Goal: Task Accomplishment & Management: Manage account settings

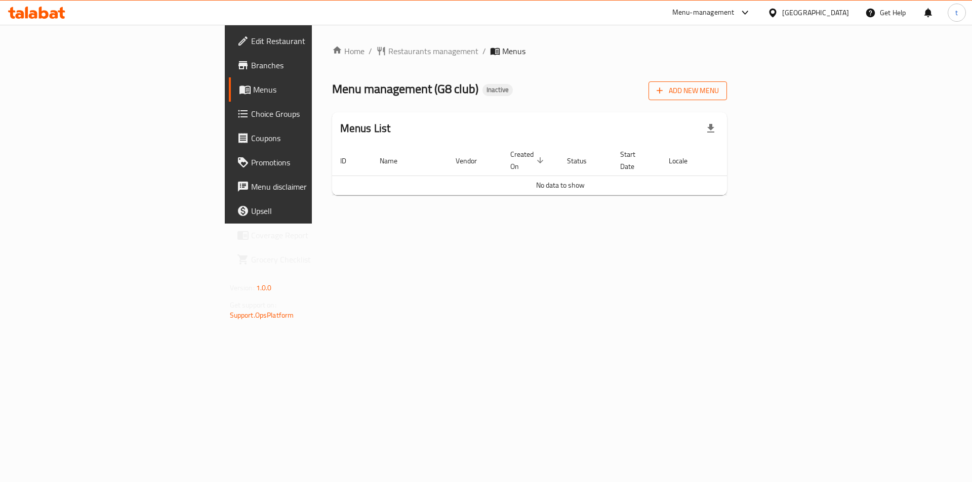
click at [719, 89] on span "Add New Menu" at bounding box center [687, 91] width 62 height 13
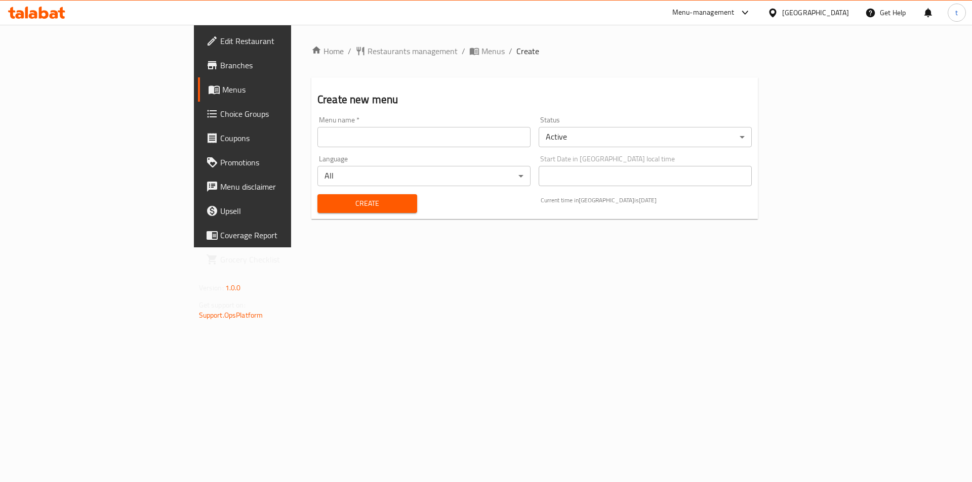
click at [375, 138] on input "text" at bounding box center [423, 137] width 213 height 20
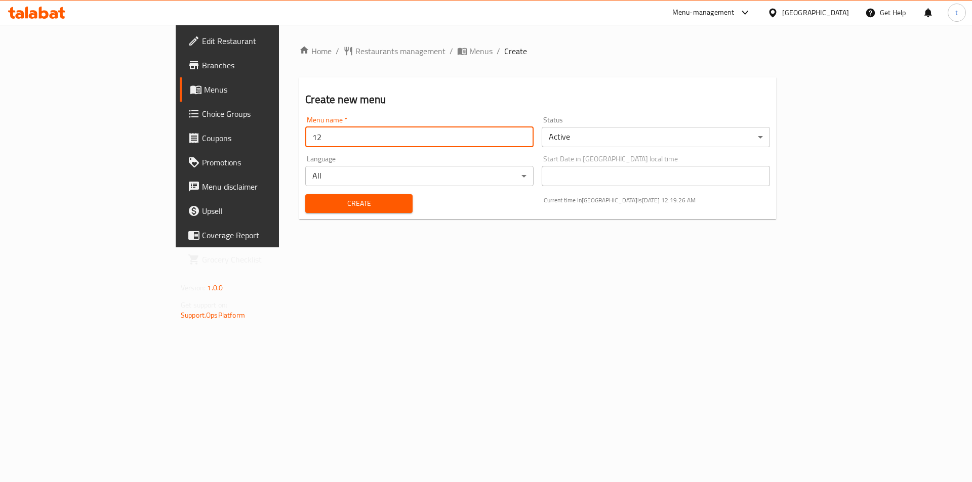
type input "[DATE]"
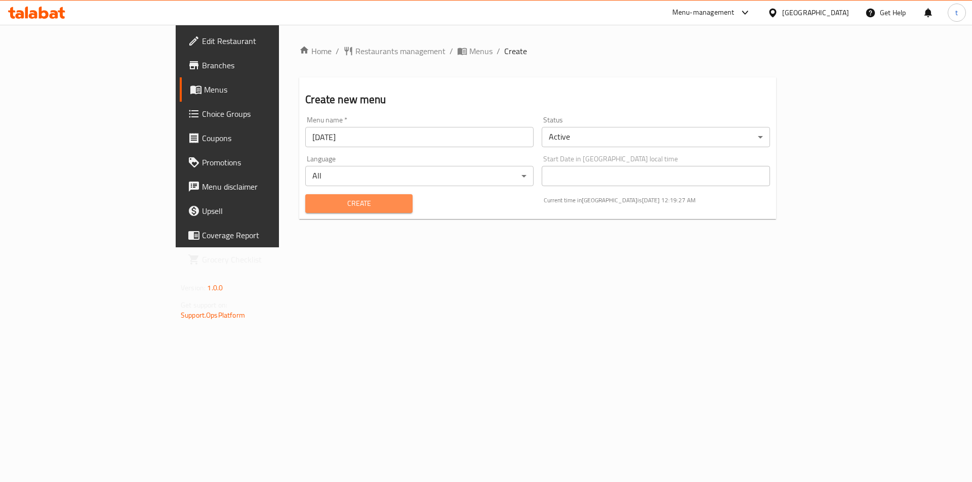
click at [313, 209] on span "Create" at bounding box center [358, 203] width 91 height 13
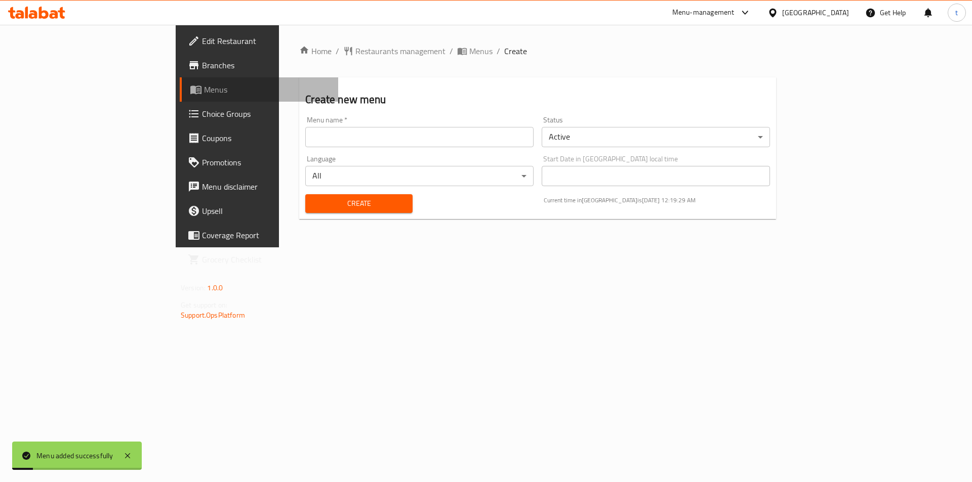
click at [204, 91] on span "Menus" at bounding box center [267, 89] width 126 height 12
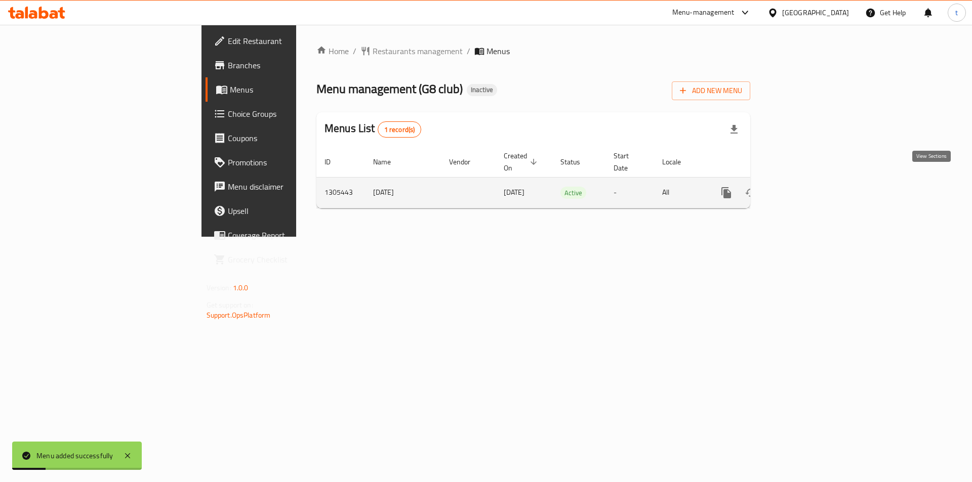
click at [805, 187] on icon "enhanced table" at bounding box center [799, 193] width 12 height 12
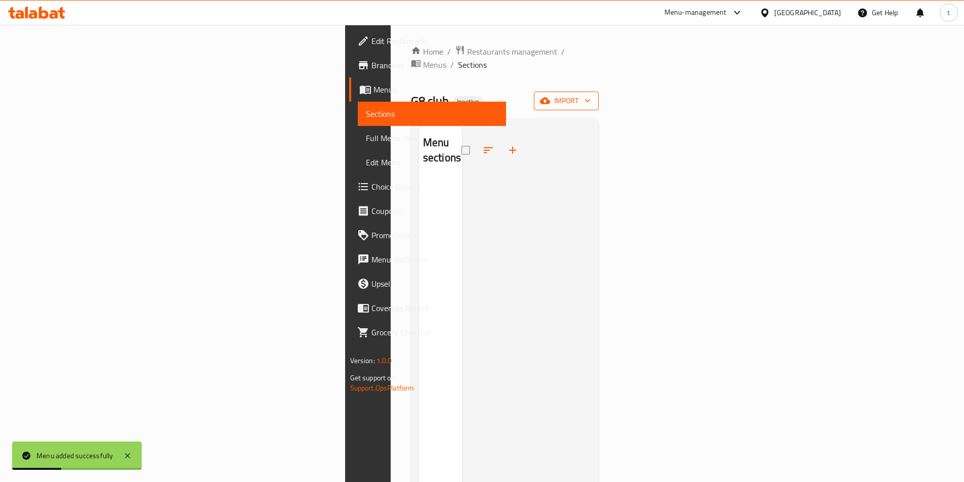
click at [591, 95] on span "import" at bounding box center [566, 101] width 49 height 13
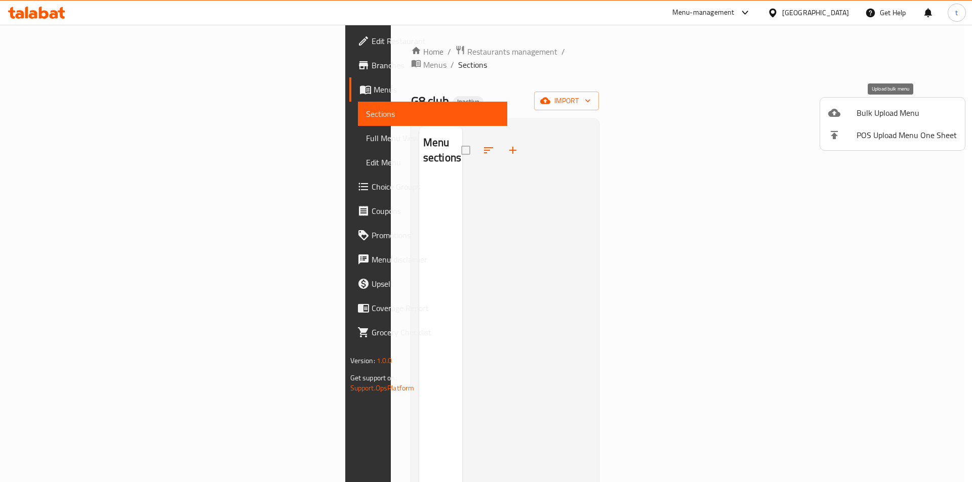
click at [857, 109] on span "Bulk Upload Menu" at bounding box center [906, 113] width 100 height 12
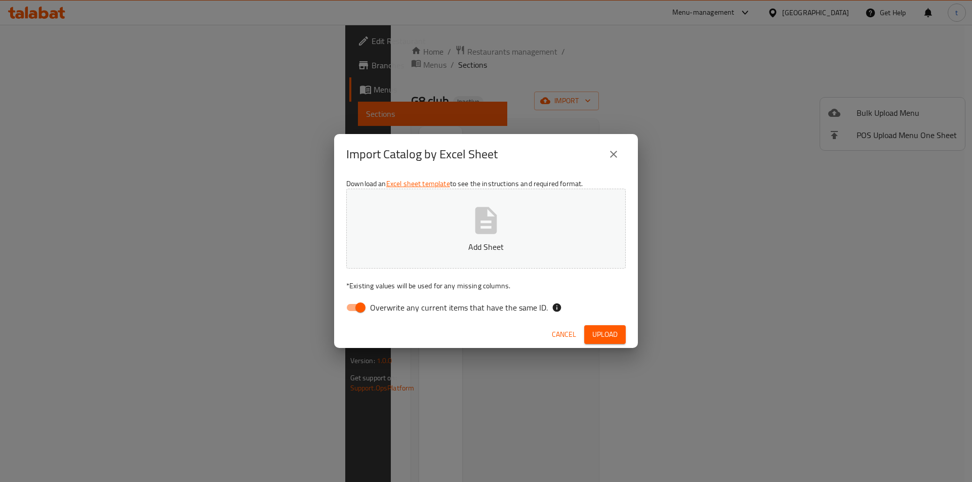
click at [348, 308] on input "Overwrite any current items that have the same ID." at bounding box center [360, 307] width 58 height 19
checkbox input "false"
click at [618, 334] on button "Upload" at bounding box center [604, 334] width 41 height 19
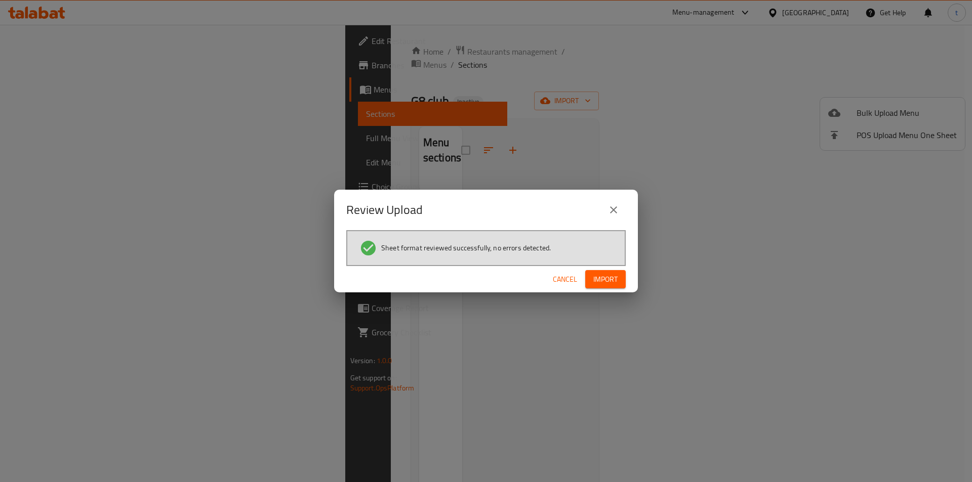
click at [608, 281] on span "Import" at bounding box center [605, 279] width 24 height 13
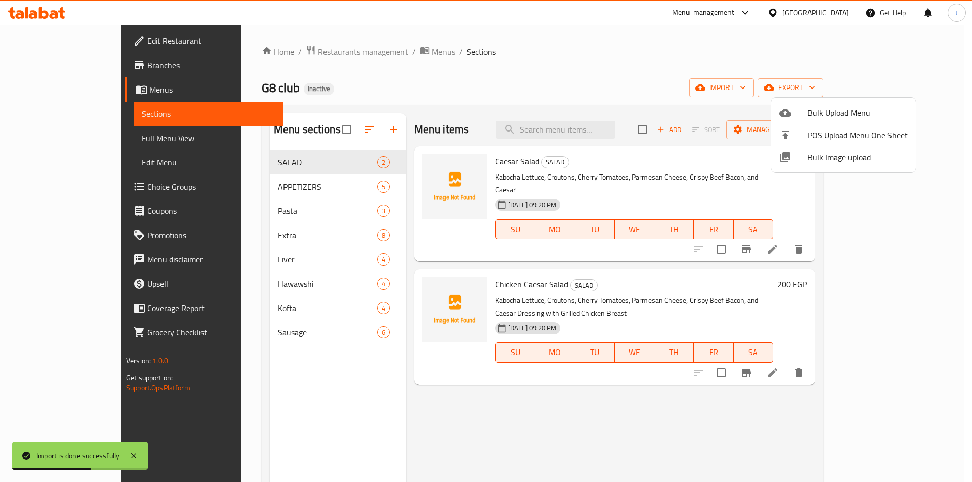
click at [98, 133] on div at bounding box center [486, 241] width 972 height 482
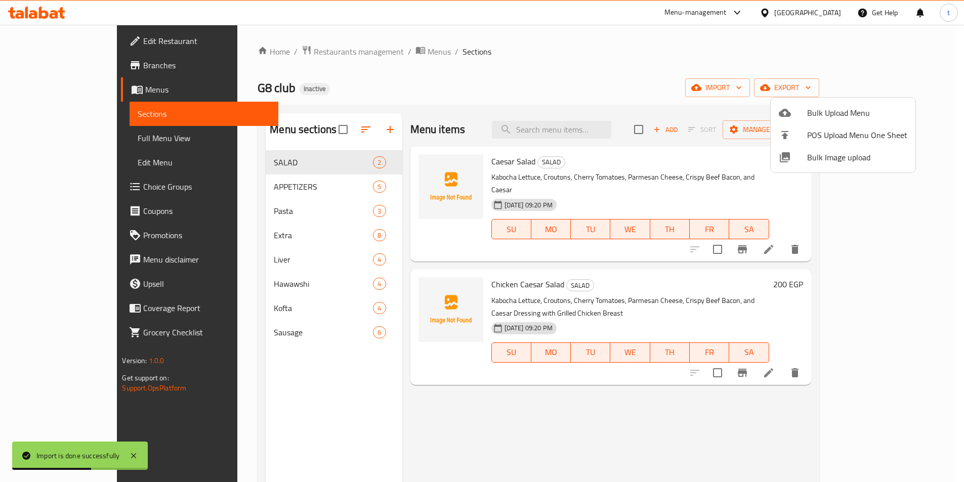
click at [138, 133] on span "Full Menu View" at bounding box center [204, 138] width 132 height 12
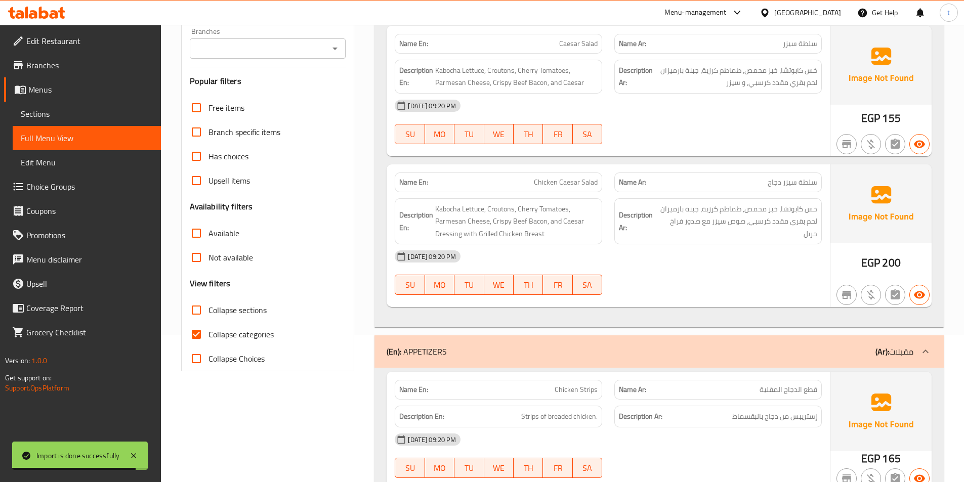
scroll to position [202, 0]
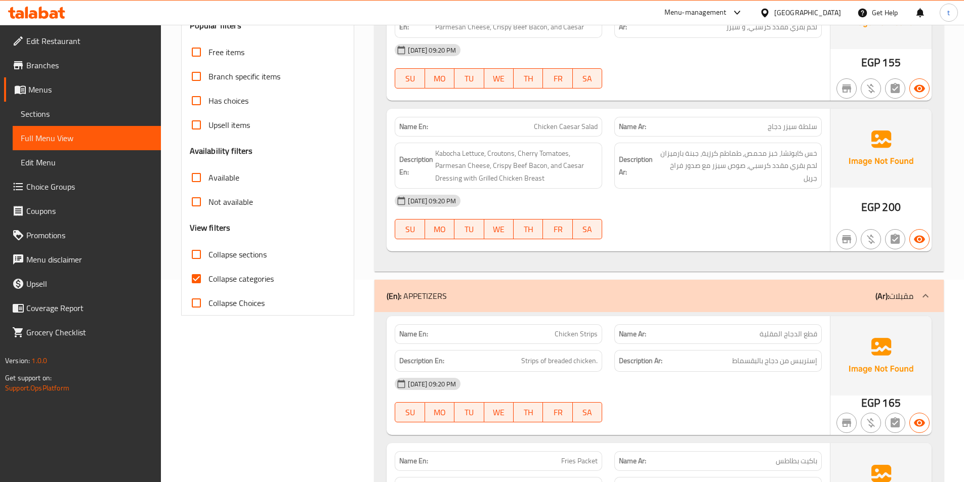
click at [194, 278] on input "Collapse categories" at bounding box center [196, 279] width 24 height 24
checkbox input "false"
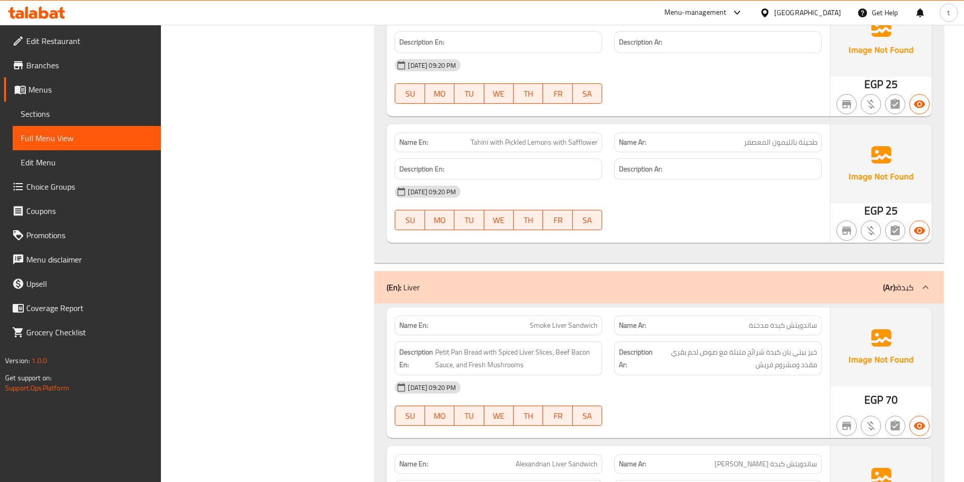
scroll to position [3647, 0]
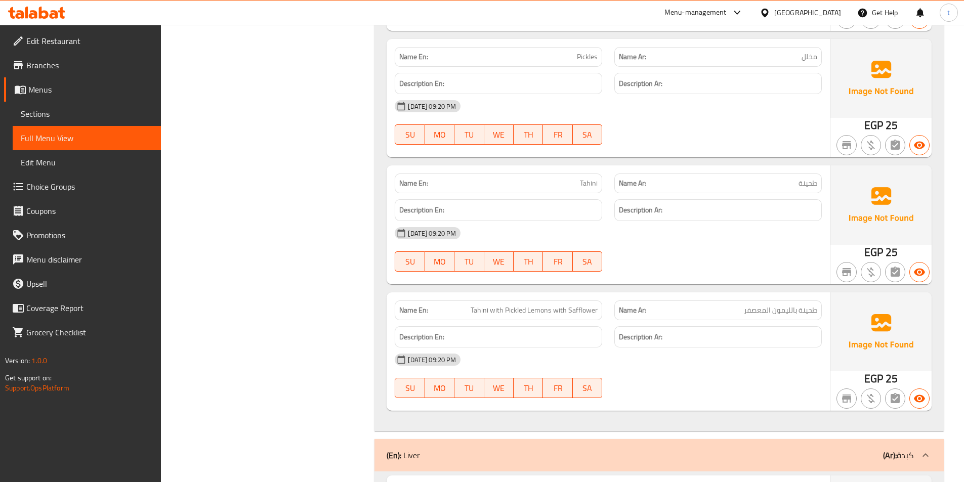
click at [780, 227] on div "[DATE] 09:20 PM" at bounding box center [608, 233] width 439 height 24
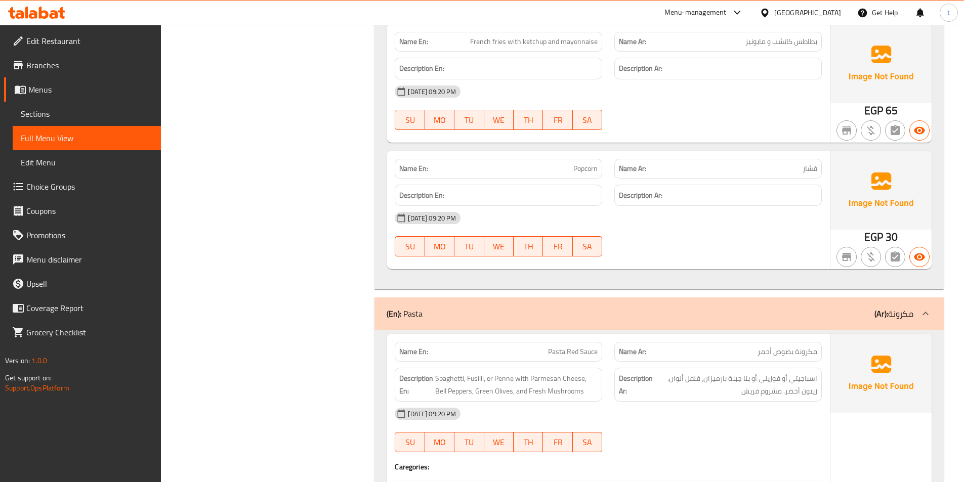
scroll to position [860, 0]
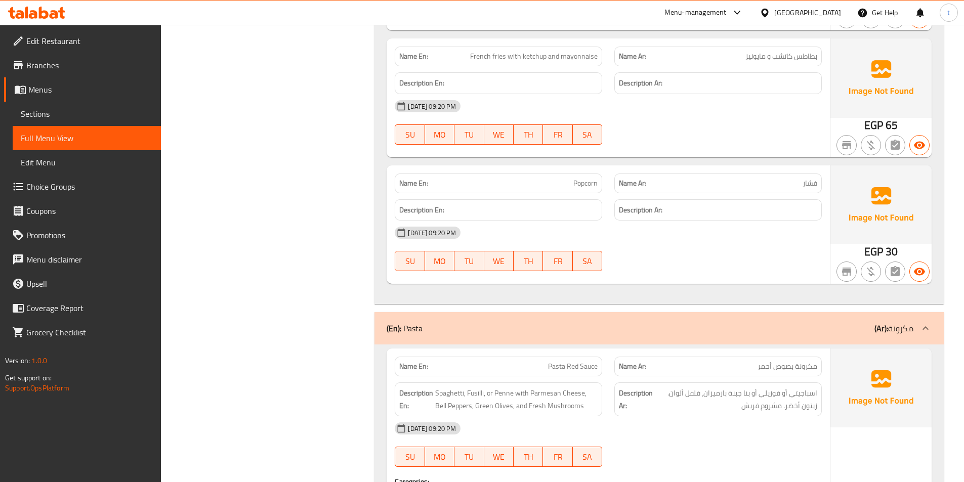
click at [587, 178] on span "Popcorn" at bounding box center [585, 183] width 24 height 11
copy span "Popcorn"
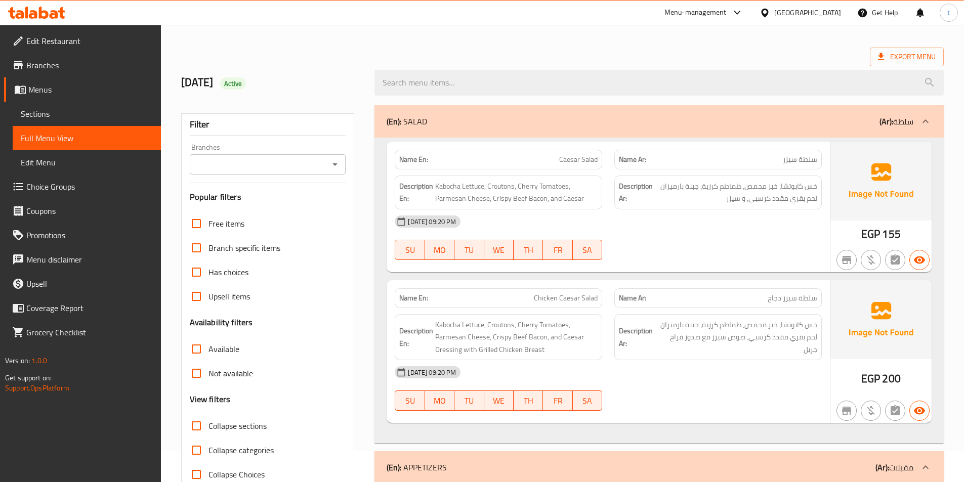
scroll to position [0, 0]
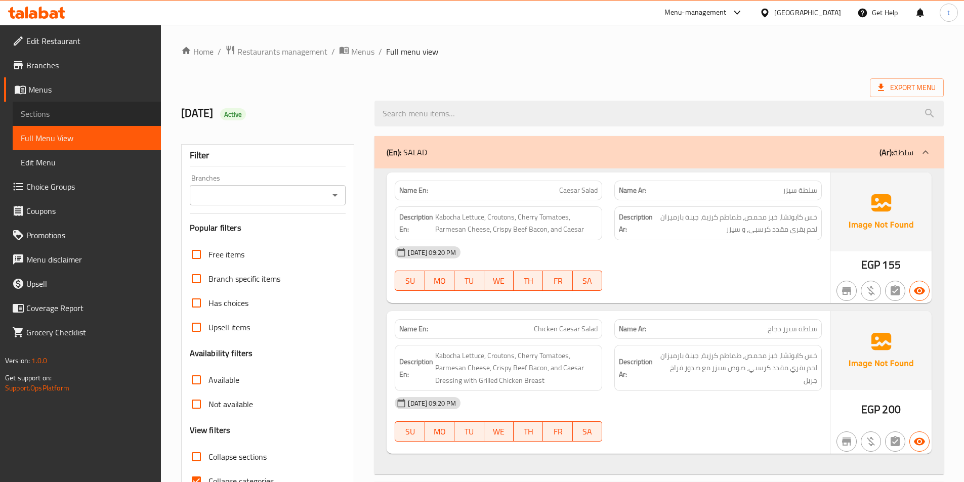
click at [59, 111] on span "Sections" at bounding box center [87, 114] width 132 height 12
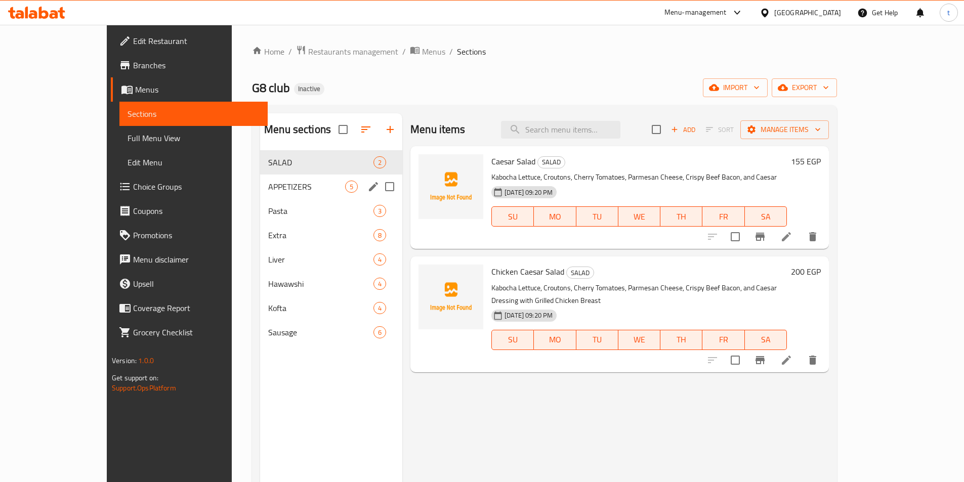
click at [260, 193] on div "APPETIZERS 5" at bounding box center [331, 187] width 142 height 24
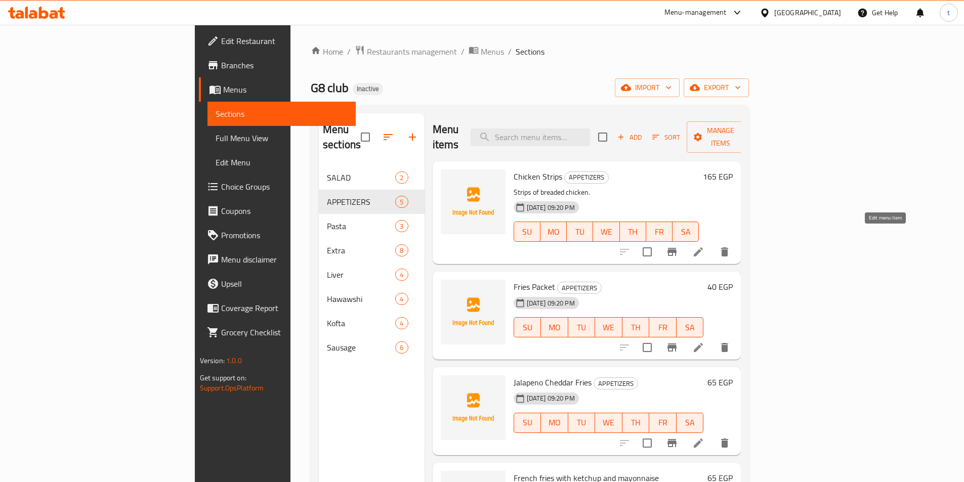
click at [704, 246] on icon at bounding box center [698, 252] width 12 height 12
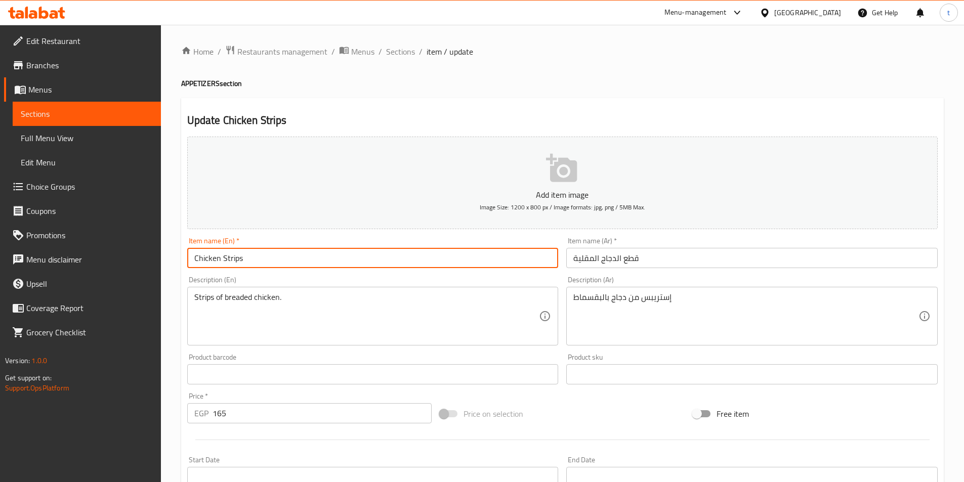
drag, startPoint x: 245, startPoint y: 259, endPoint x: 142, endPoint y: 260, distance: 102.7
click at [142, 260] on div "Edit Restaurant Branches Menus Sections Full Menu View Edit Menu Choice Groups …" at bounding box center [482, 370] width 964 height 690
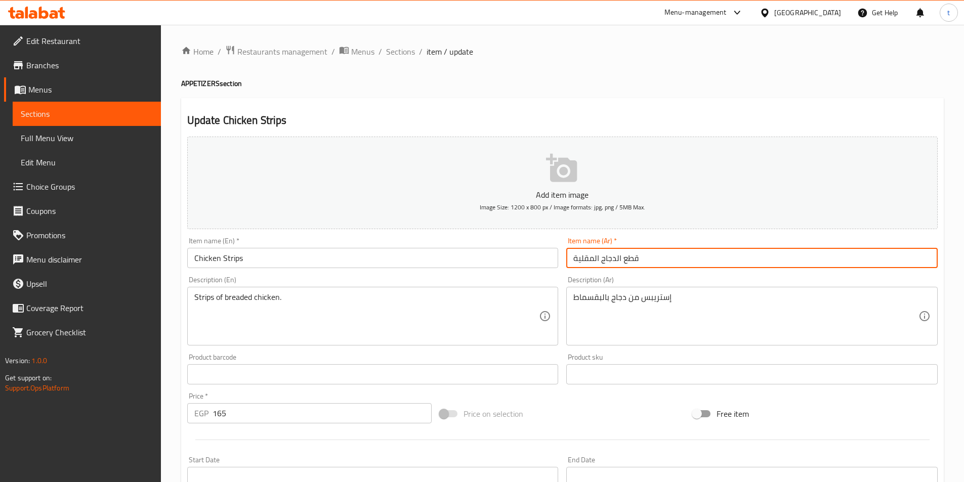
drag, startPoint x: 698, startPoint y: 254, endPoint x: 523, endPoint y: 269, distance: 176.3
click at [523, 269] on div "Add item image Image Size: 1200 x 800 px / Image formats: jpg, png / 5MB Max. I…" at bounding box center [562, 351] width 759 height 436
type input "]"
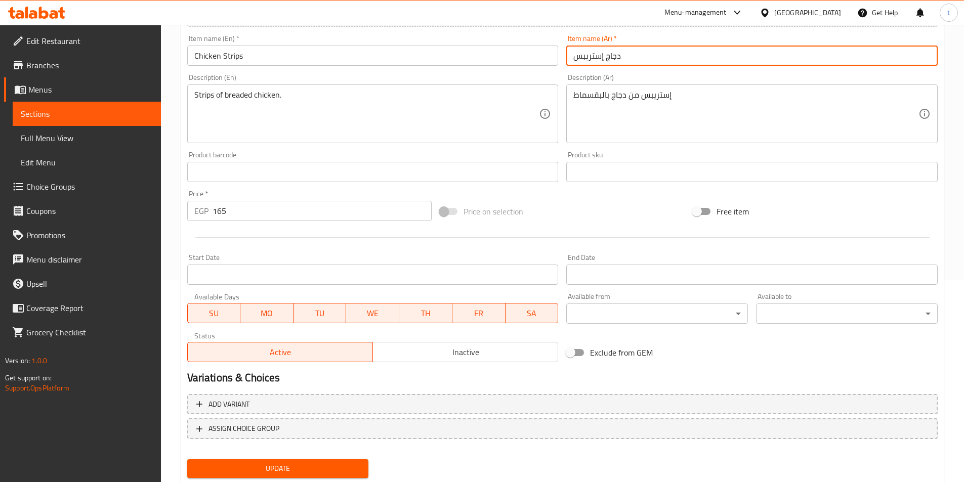
scroll to position [233, 0]
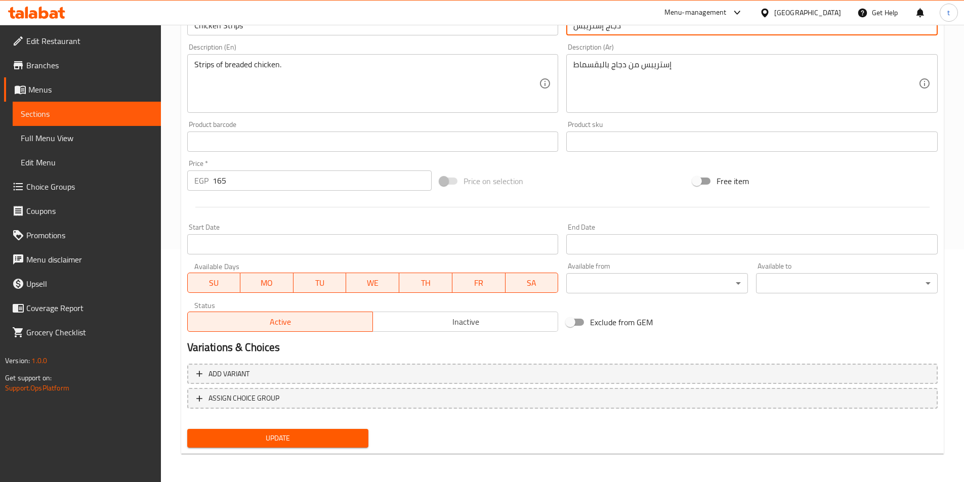
type input "دجاج إستريبس"
click at [308, 435] on span "Update" at bounding box center [277, 438] width 165 height 13
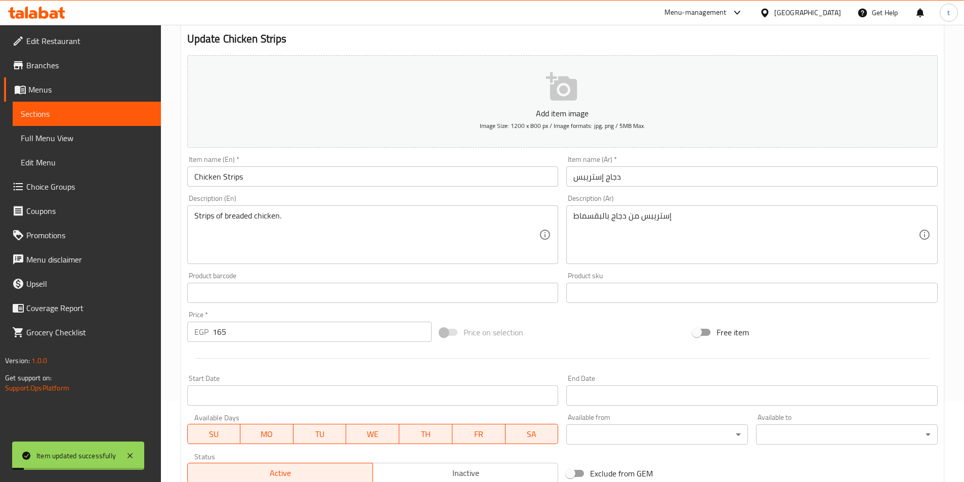
scroll to position [81, 0]
click at [75, 110] on span "Sections" at bounding box center [87, 114] width 132 height 12
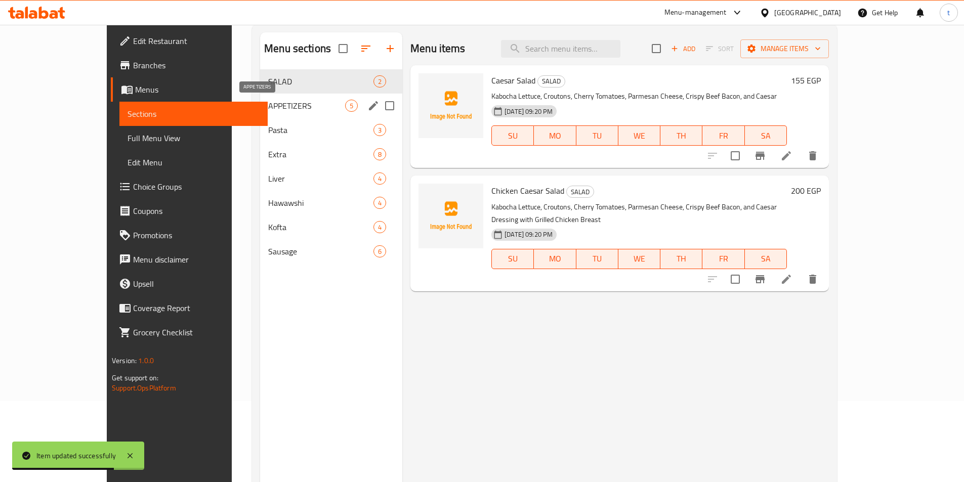
click at [268, 111] on span "APPETIZERS" at bounding box center [306, 106] width 77 height 12
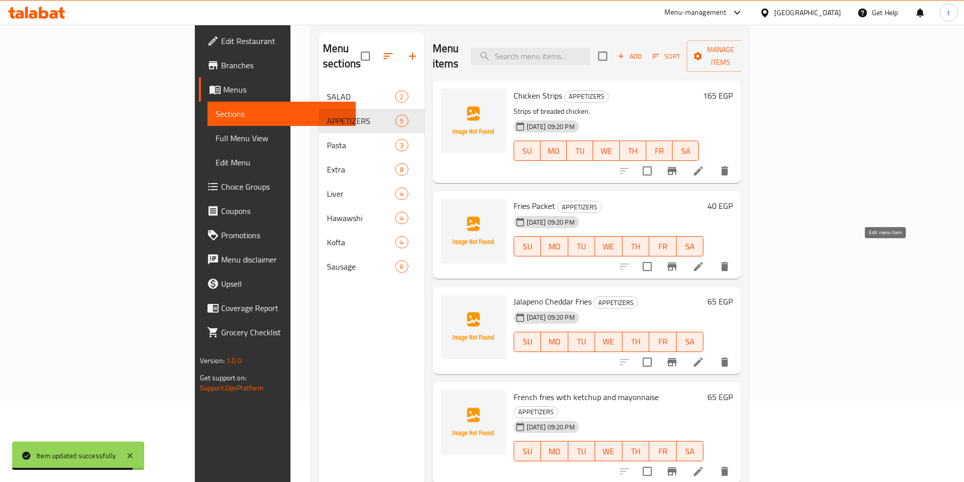
click at [704, 261] on icon at bounding box center [698, 267] width 12 height 12
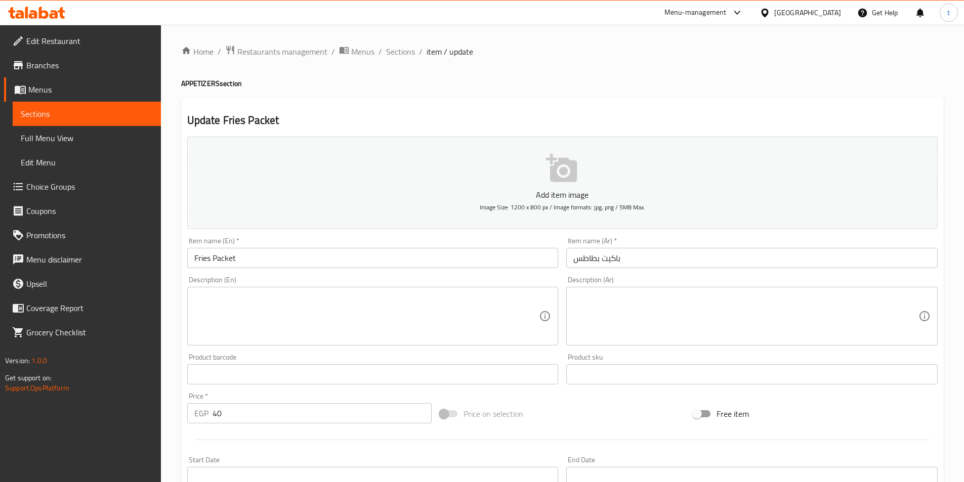
click at [577, 254] on input "باكيت بطاطس" at bounding box center [751, 258] width 371 height 20
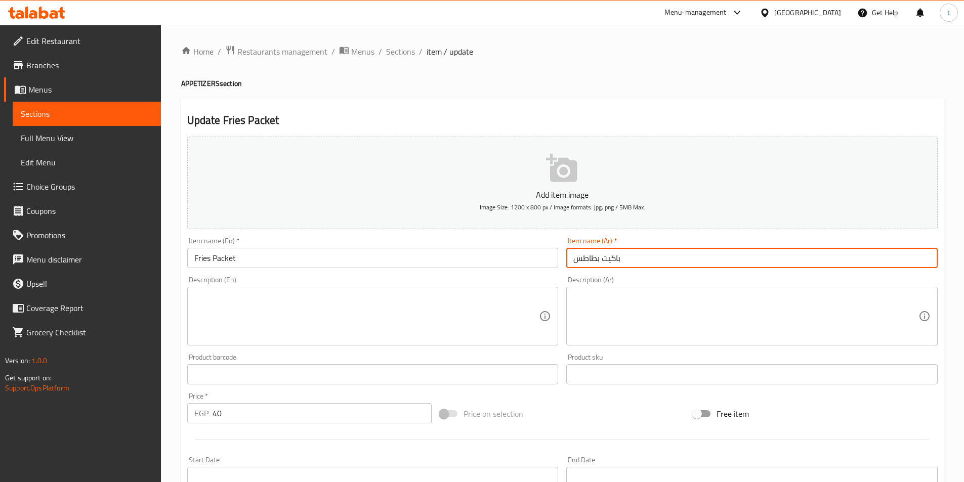
click at [666, 255] on input "باكيت بطاطس" at bounding box center [751, 258] width 371 height 20
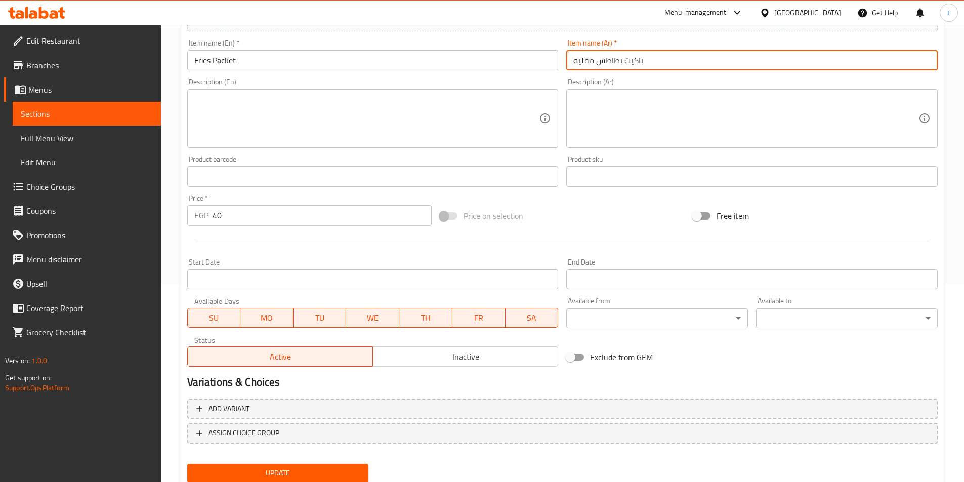
scroll to position [233, 0]
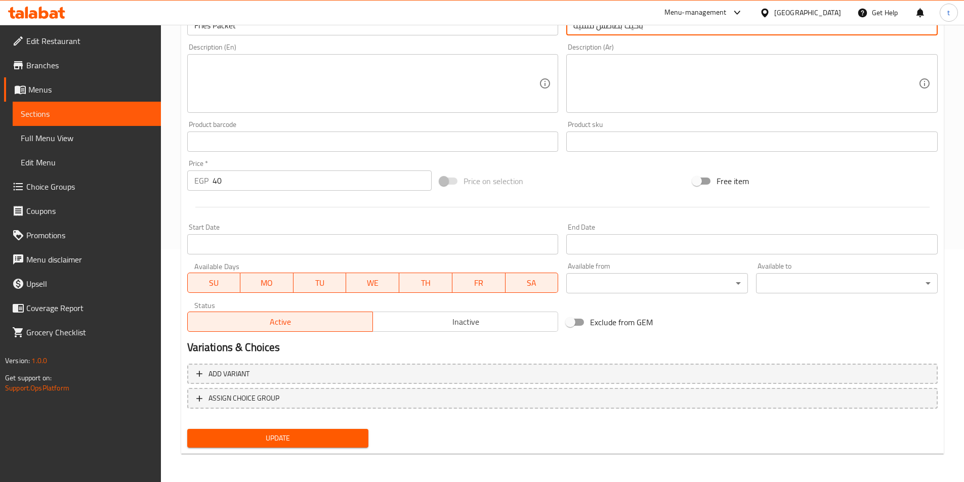
type input "باكيت بطاطس مقلية"
click at [286, 435] on span "Update" at bounding box center [277, 438] width 165 height 13
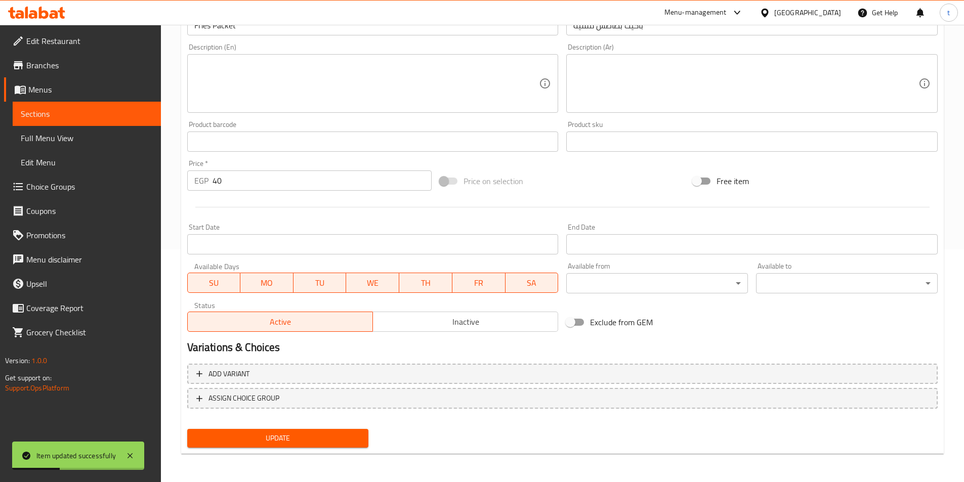
click at [103, 115] on span "Sections" at bounding box center [87, 114] width 132 height 12
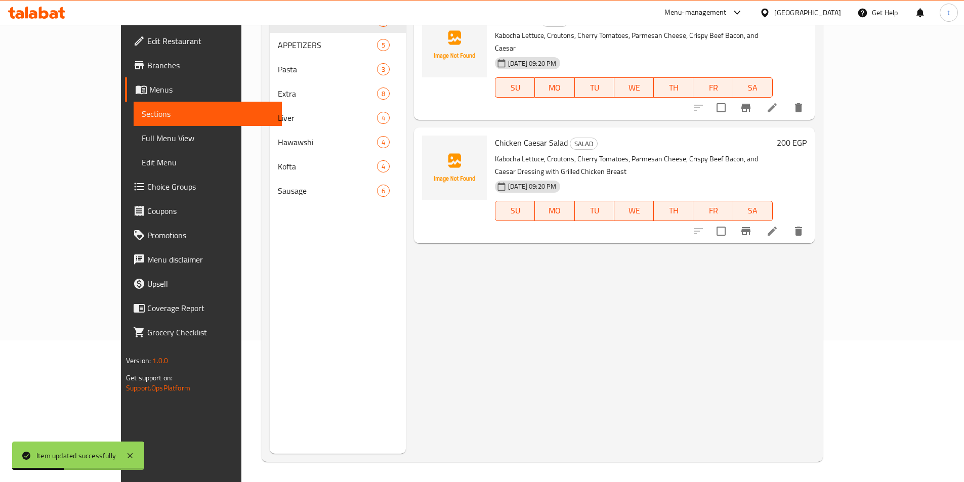
scroll to position [142, 0]
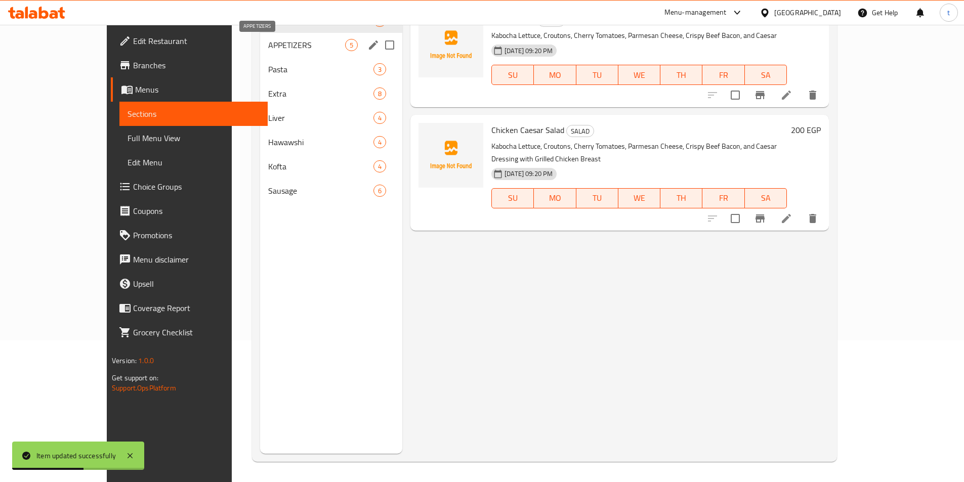
click at [268, 46] on span "APPETIZERS" at bounding box center [306, 45] width 77 height 12
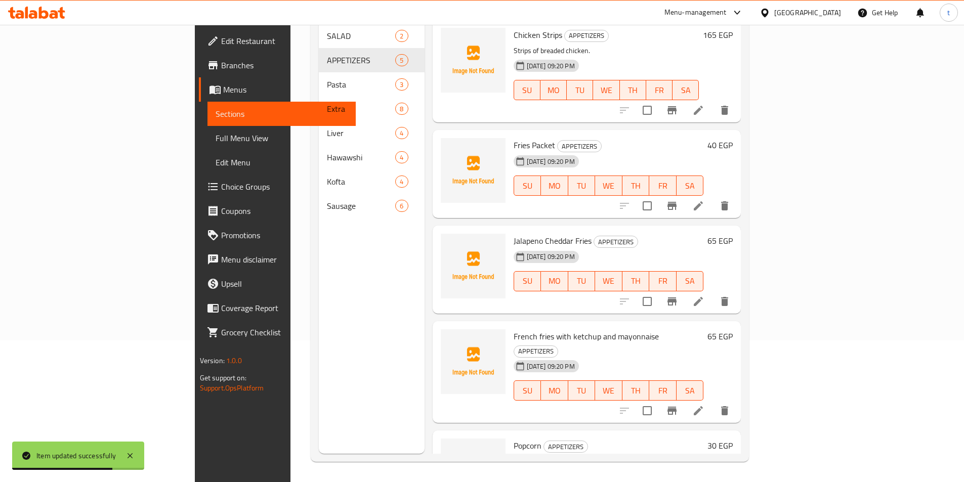
click at [713, 293] on li at bounding box center [698, 301] width 28 height 18
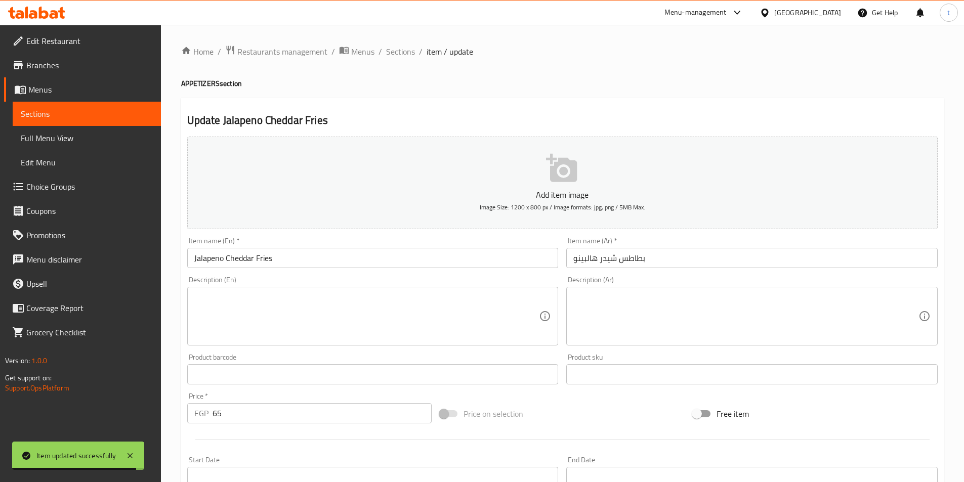
click at [620, 260] on input "بطاطس شيدر هالبينو" at bounding box center [751, 258] width 371 height 20
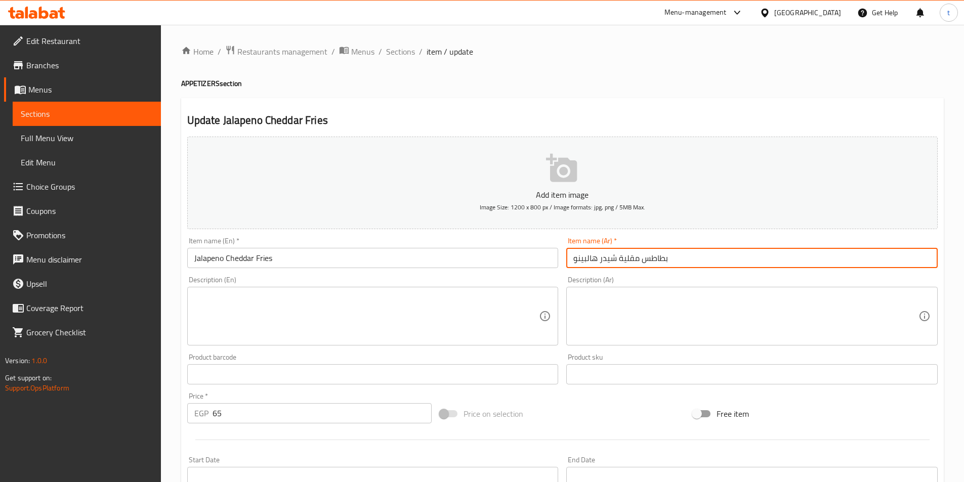
scroll to position [233, 0]
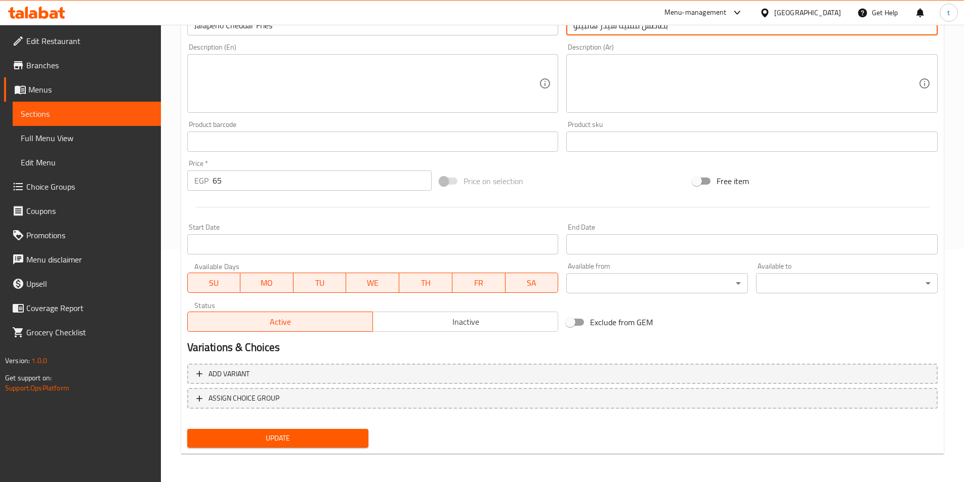
type input "بطاطس مقلية شيدر هالبينو"
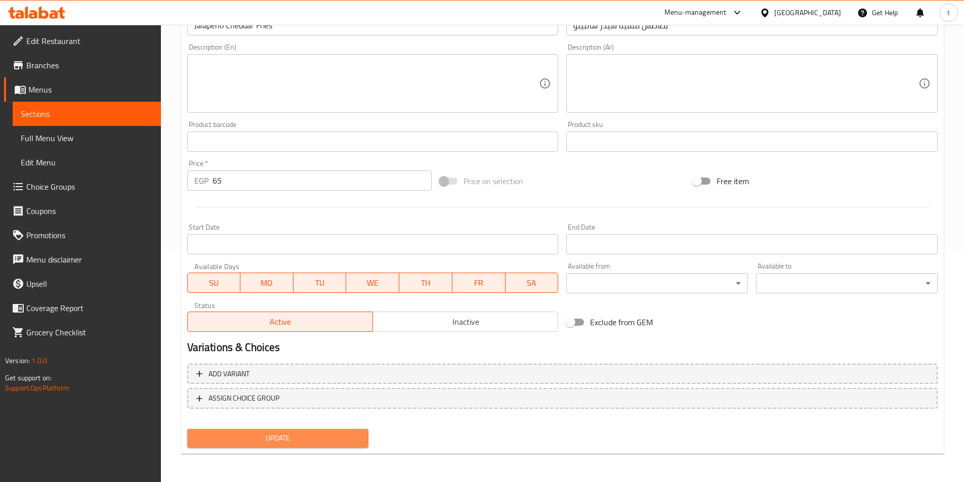
click at [312, 437] on span "Update" at bounding box center [277, 438] width 165 height 13
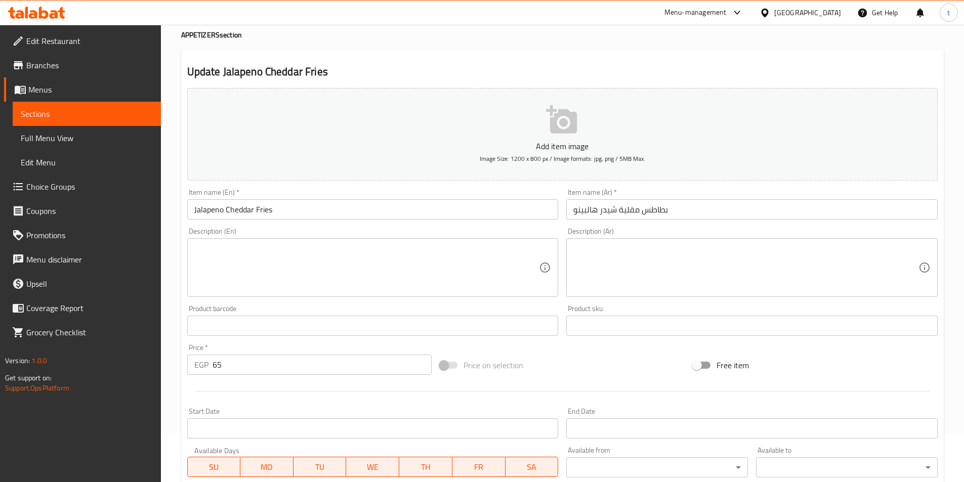
scroll to position [30, 0]
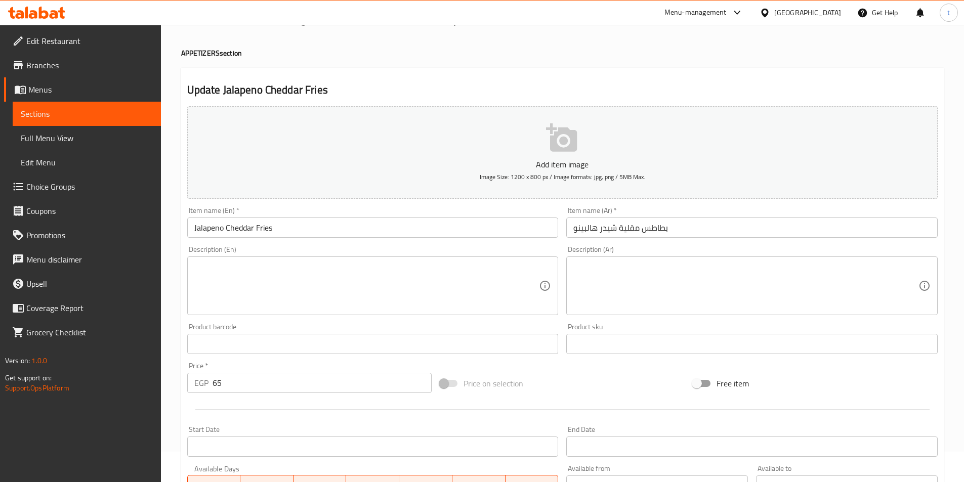
click at [70, 120] on link "Sections" at bounding box center [87, 114] width 148 height 24
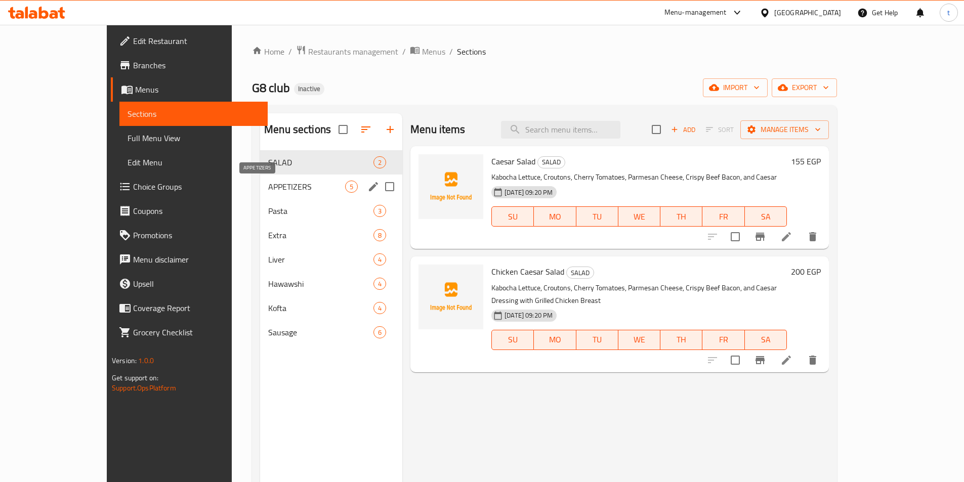
click at [268, 185] on span "APPETIZERS" at bounding box center [306, 187] width 77 height 12
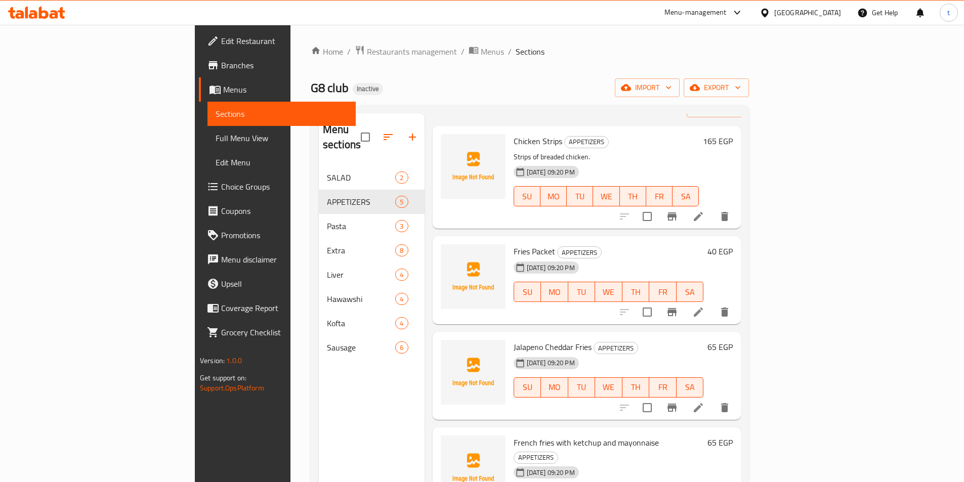
scroll to position [142, 0]
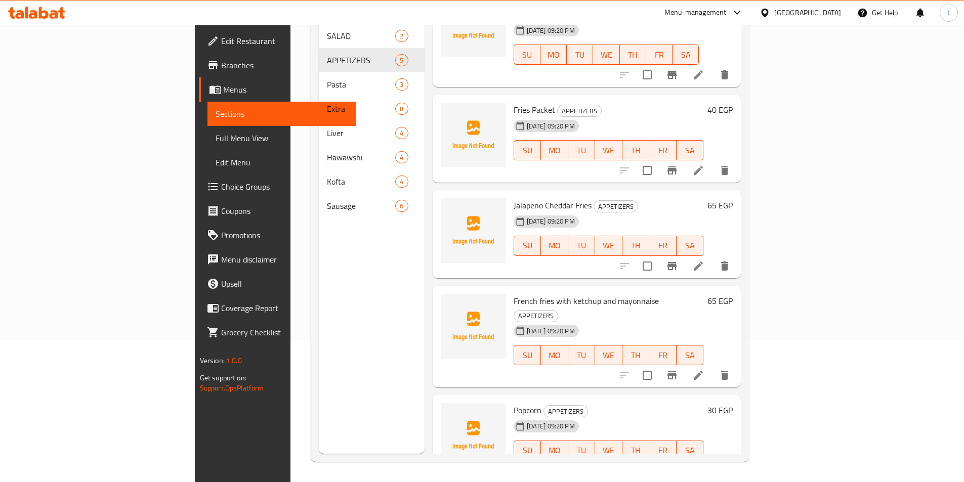
click at [704, 369] on icon at bounding box center [698, 375] width 12 height 12
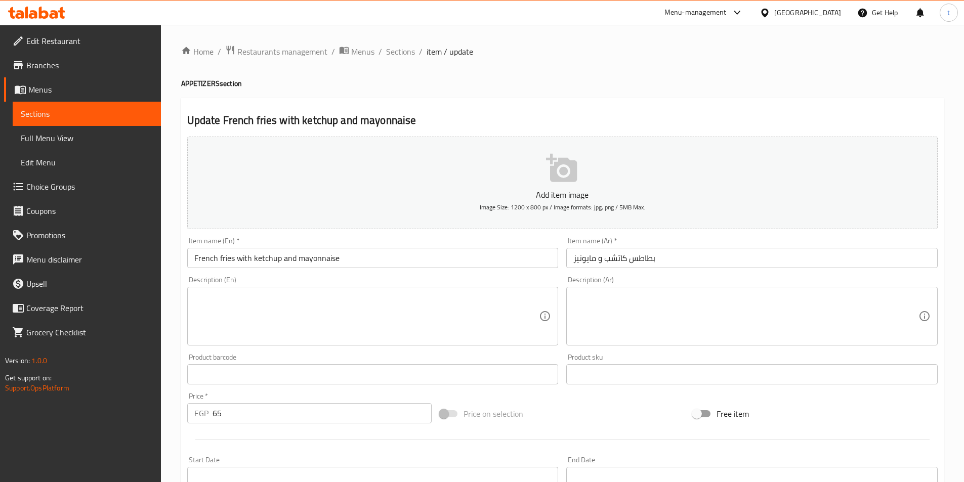
click at [631, 257] on input "بطاطس كاتشب و مايونيز" at bounding box center [751, 258] width 371 height 20
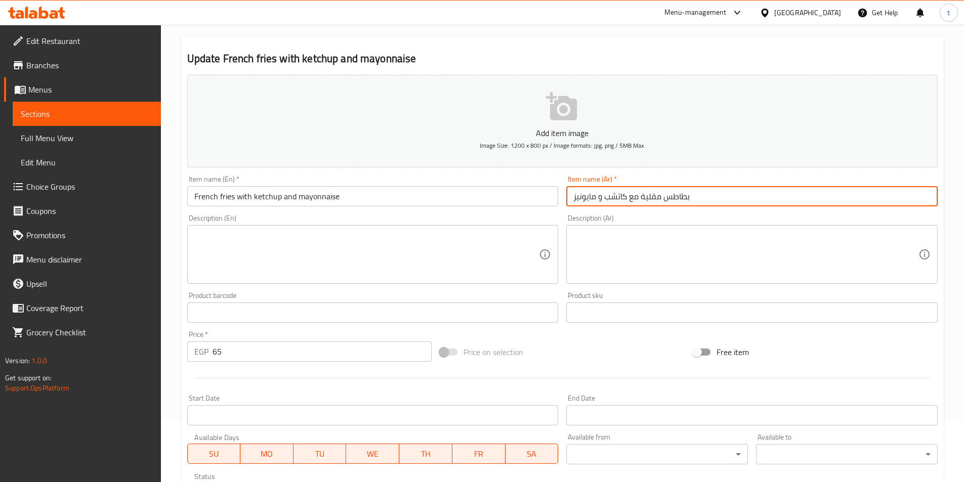
scroll to position [202, 0]
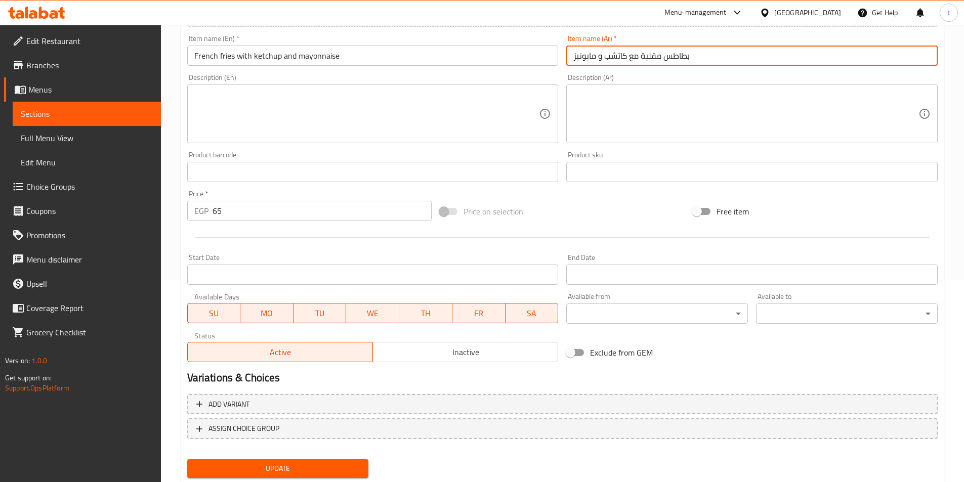
type input "بطاطس مقلية مع كاتشب و مايونيز"
click at [328, 465] on span "Update" at bounding box center [277, 469] width 165 height 13
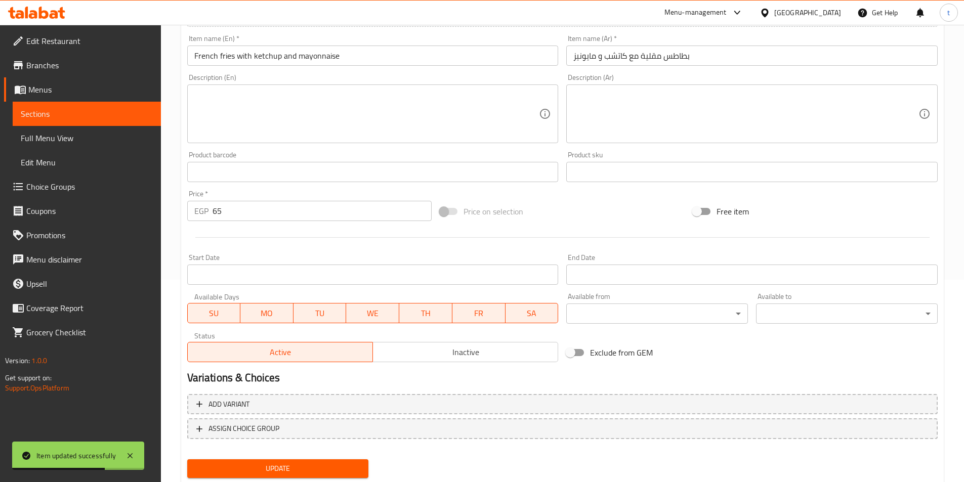
click at [33, 120] on span "Sections" at bounding box center [87, 114] width 132 height 12
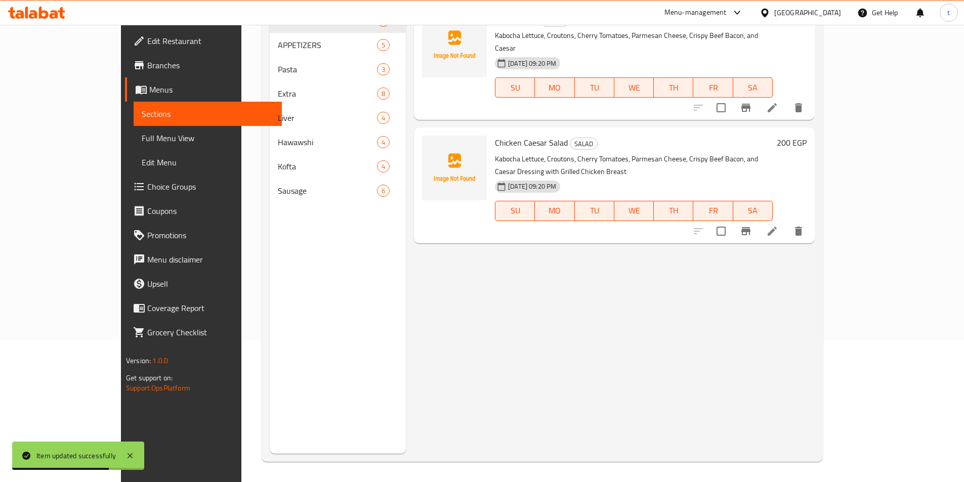
scroll to position [142, 0]
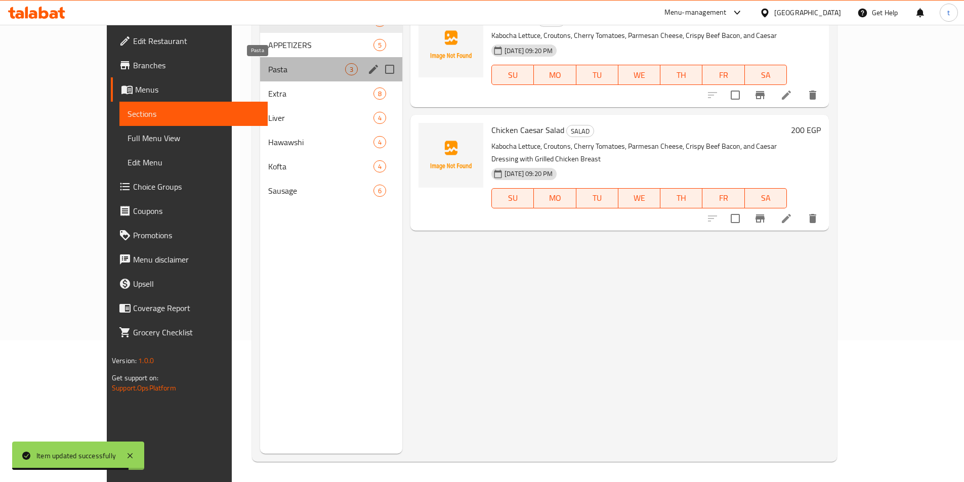
click at [268, 72] on span "Pasta" at bounding box center [306, 69] width 77 height 12
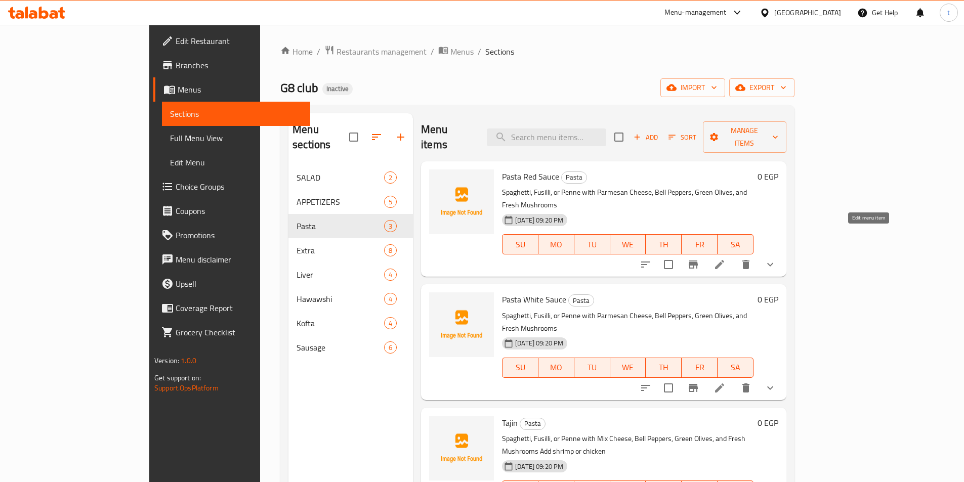
click at [726, 259] on icon at bounding box center [720, 265] width 12 height 12
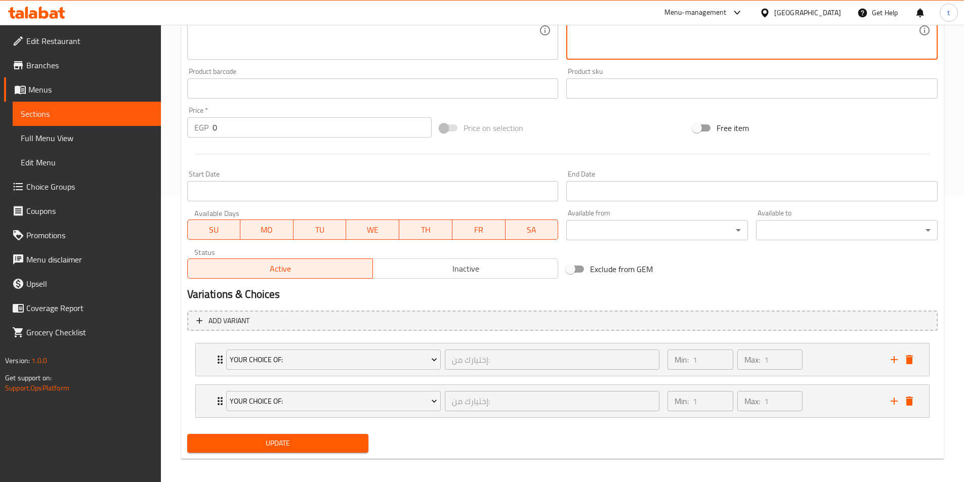
scroll to position [291, 0]
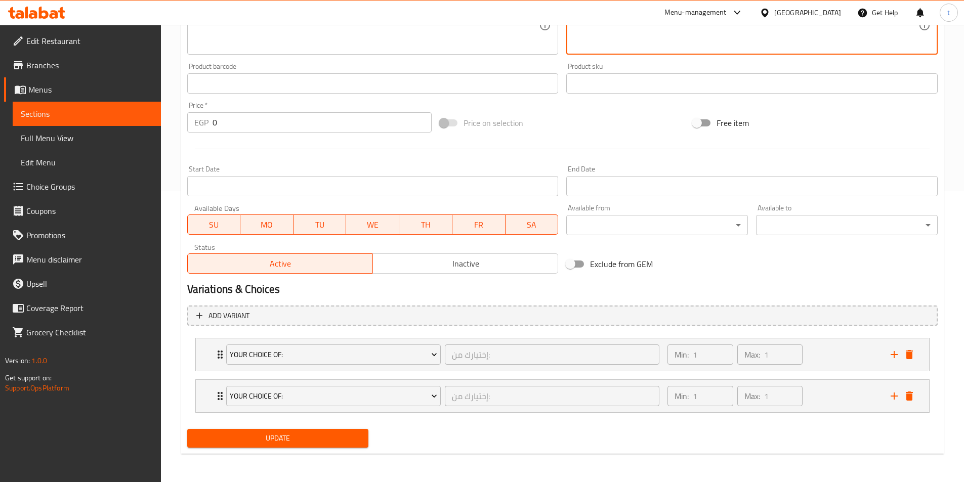
type textarea "اسباجيتي أو فوزيلي أو بنا مع جبنة بارميزان، فلفل ألوان. زيتون أخضر. مشروم فريش"
click at [333, 438] on span "Update" at bounding box center [277, 438] width 165 height 13
click at [839, 358] on div "Min: 1 ​ Max: 1 ​" at bounding box center [772, 355] width 223 height 32
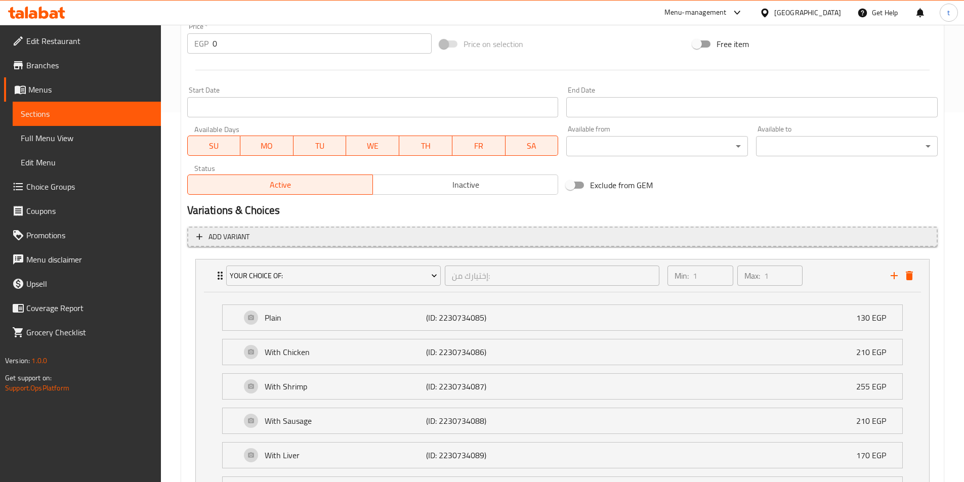
scroll to position [493, 0]
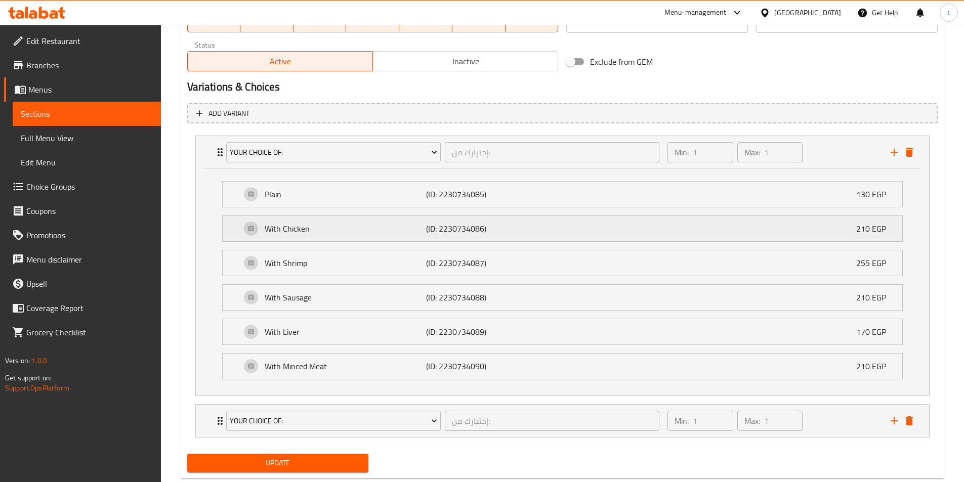
click at [331, 225] on p "With Chicken" at bounding box center [346, 229] width 162 height 12
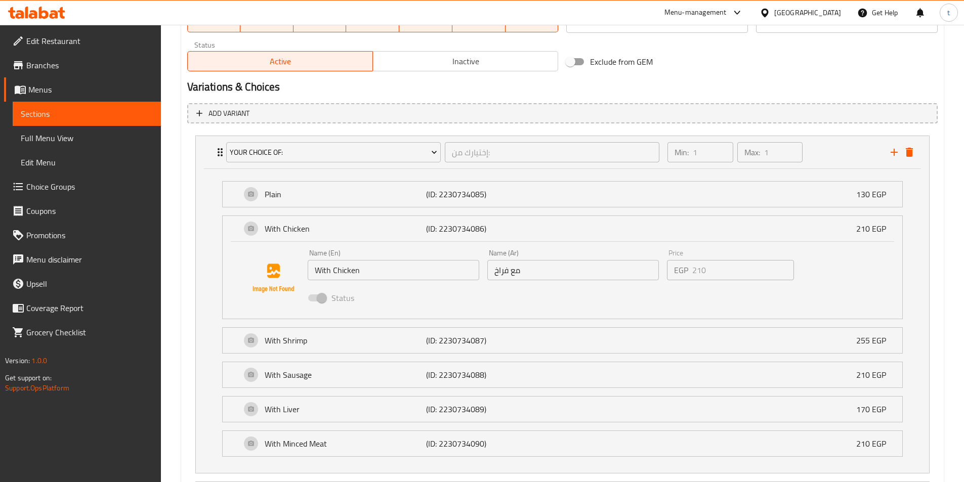
click at [497, 272] on input "مع فراخ" at bounding box center [573, 270] width 172 height 20
click at [45, 193] on span "Choice Groups" at bounding box center [89, 187] width 127 height 12
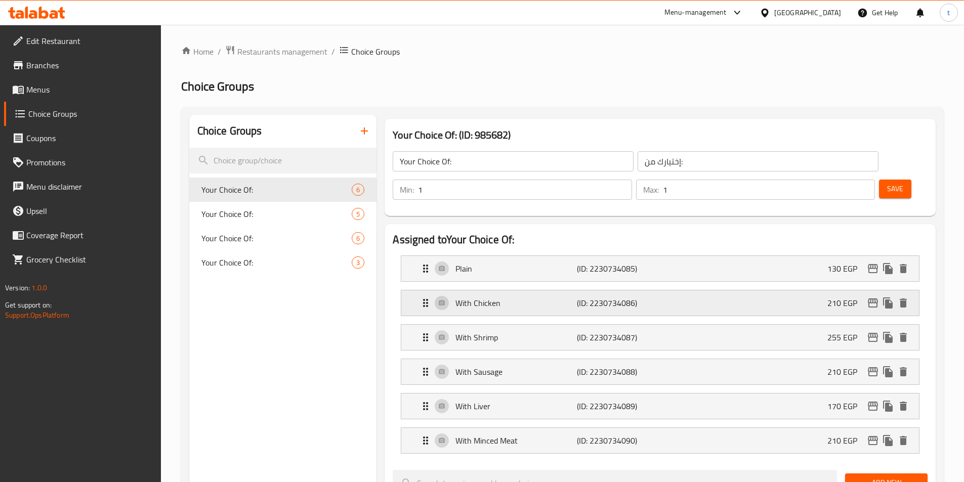
click at [500, 290] on div "With Chicken (ID: 2230734086) 210 EGP" at bounding box center [663, 302] width 487 height 25
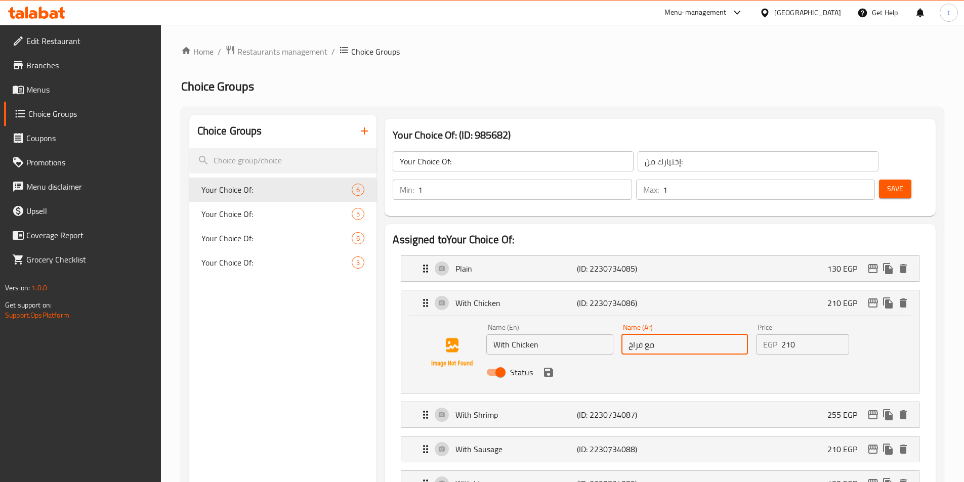
drag, startPoint x: 629, startPoint y: 316, endPoint x: 643, endPoint y: 323, distance: 15.8
click at [643, 335] on input "مع فراخ" at bounding box center [684, 345] width 127 height 20
click at [550, 366] on icon "save" at bounding box center [548, 372] width 12 height 12
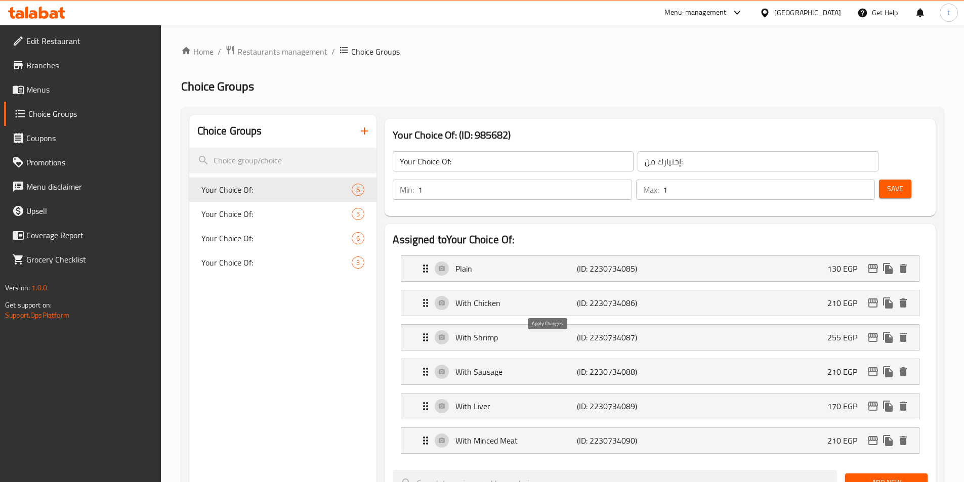
type input "مع دجاج"
click at [653, 297] on p "(ID: 2230734086)" at bounding box center [617, 303] width 81 height 12
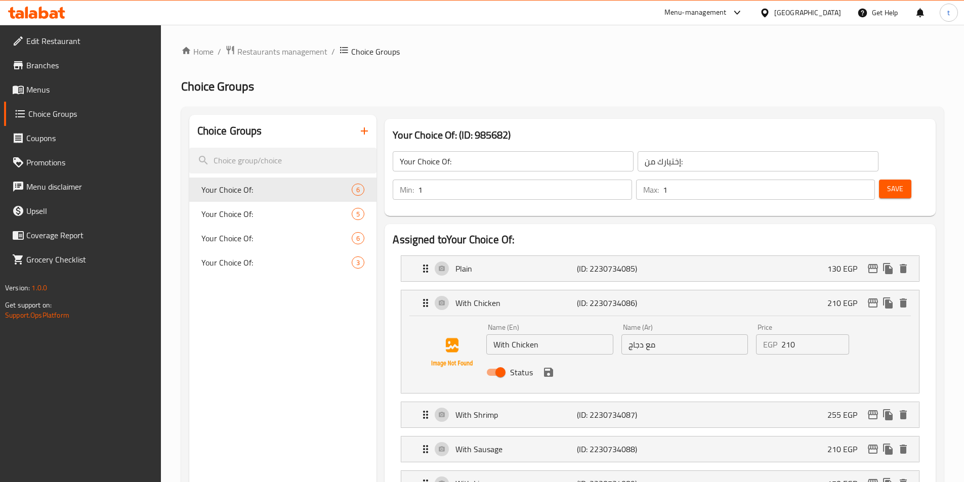
click at [887, 183] on span "Save" at bounding box center [895, 189] width 16 height 13
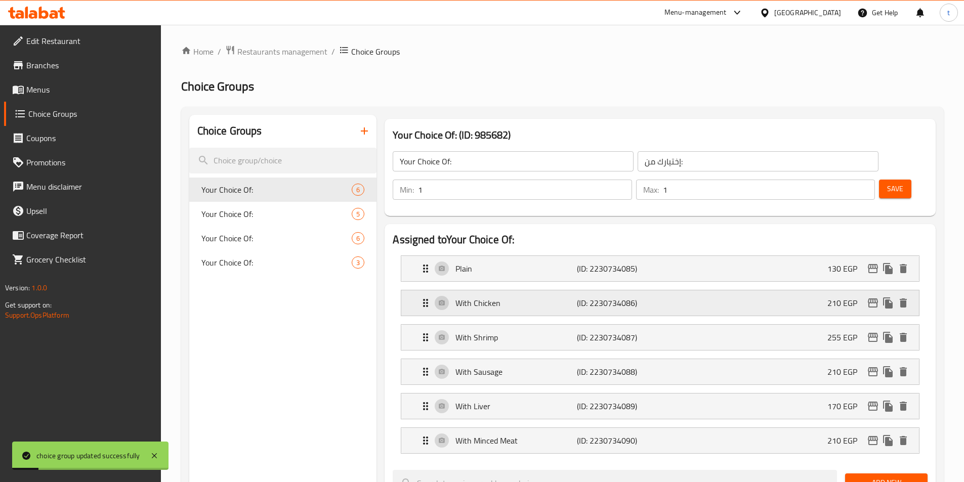
click at [520, 297] on p "With Chicken" at bounding box center [515, 303] width 121 height 12
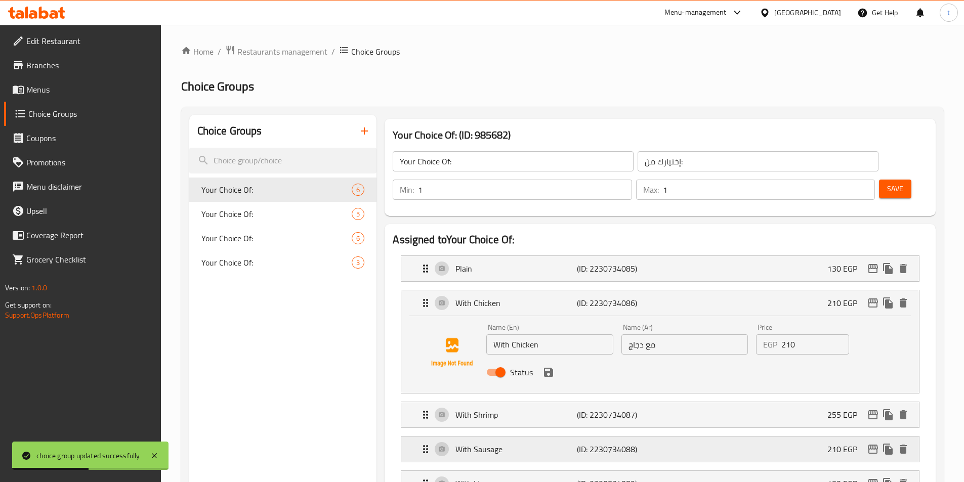
click at [567, 443] on p "With Sausage" at bounding box center [515, 449] width 121 height 12
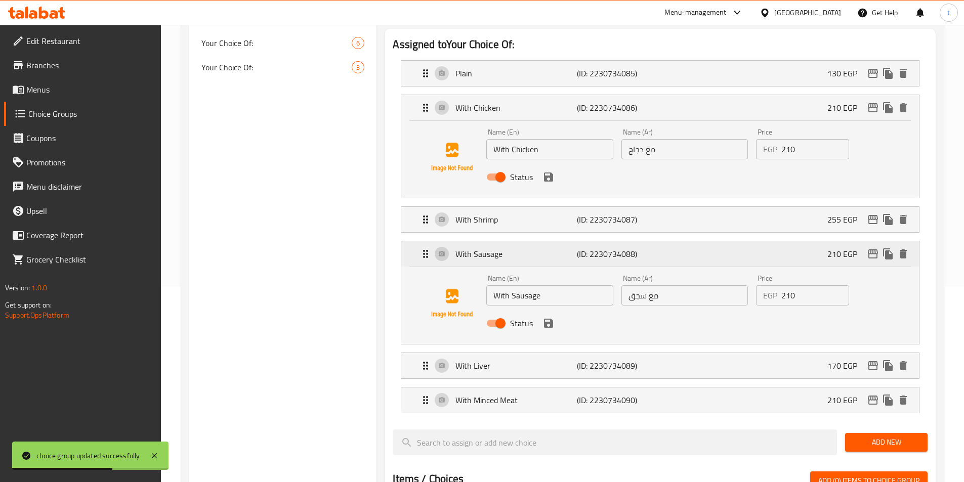
scroll to position [202, 0]
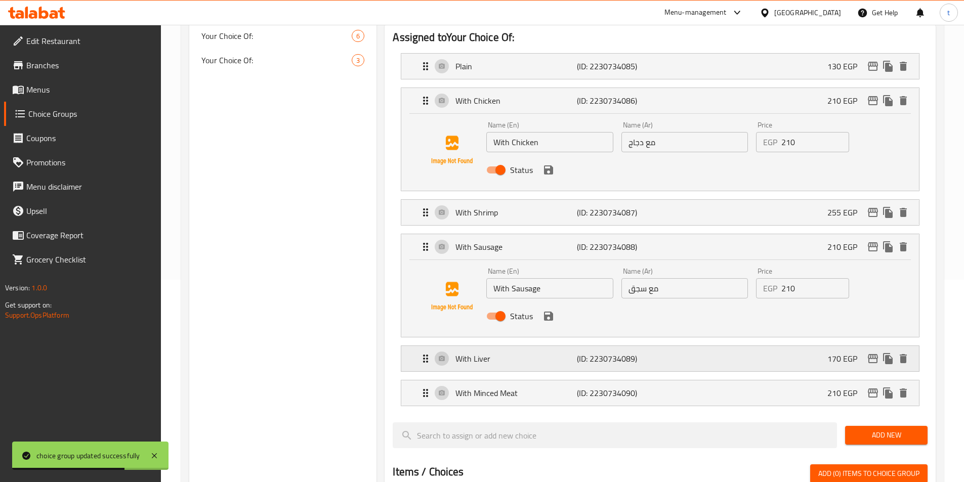
click at [574, 353] on p "With Liver" at bounding box center [515, 359] width 121 height 12
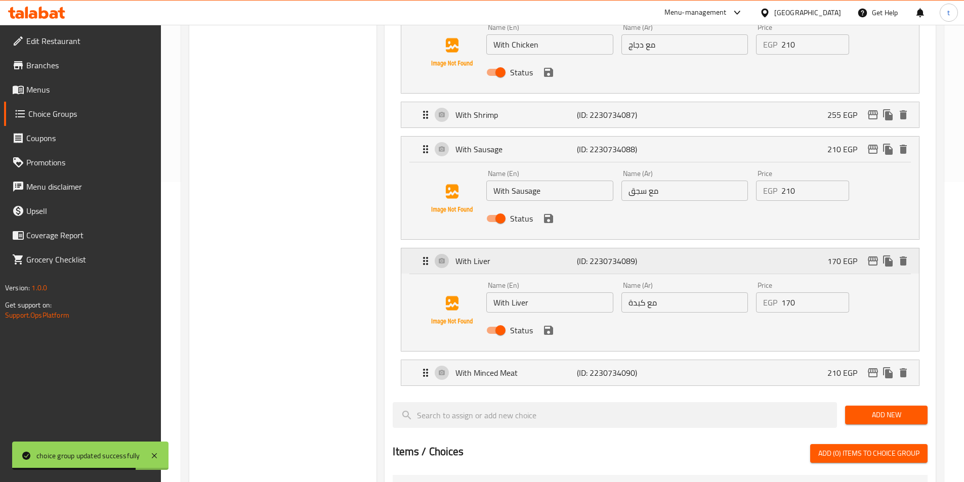
scroll to position [304, 0]
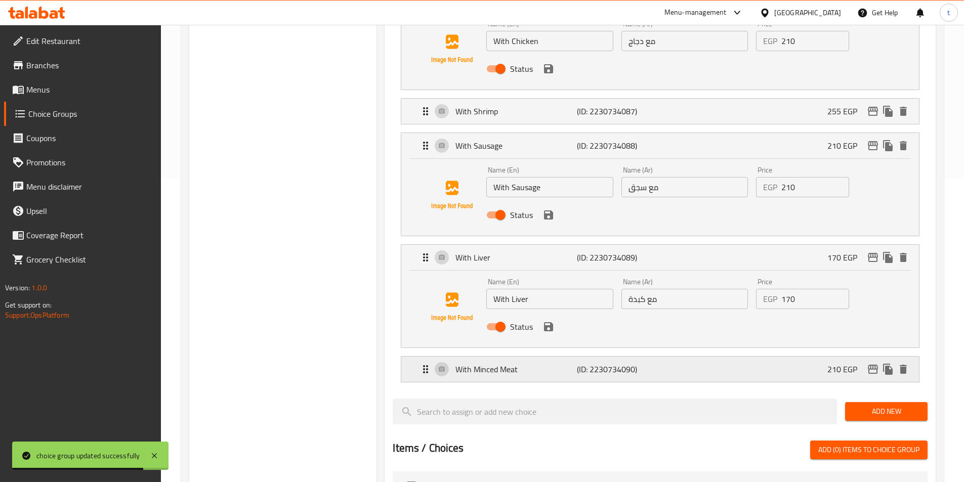
click at [555, 363] on p "With Minced Meat" at bounding box center [515, 369] width 121 height 12
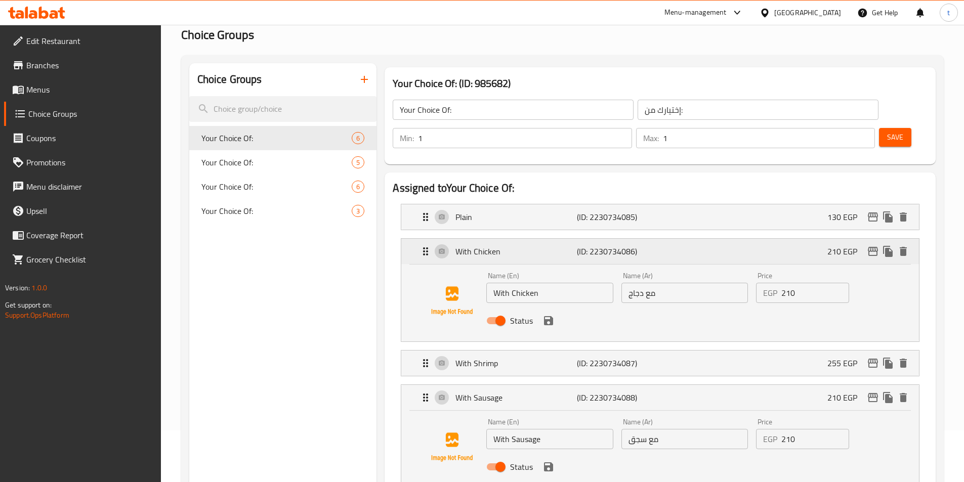
scroll to position [51, 0]
click at [630, 284] on input "مع دجاج" at bounding box center [684, 294] width 127 height 20
click at [520, 284] on input "With Chicken" at bounding box center [549, 294] width 127 height 20
drag, startPoint x: 629, startPoint y: 264, endPoint x: 644, endPoint y: 288, distance: 28.5
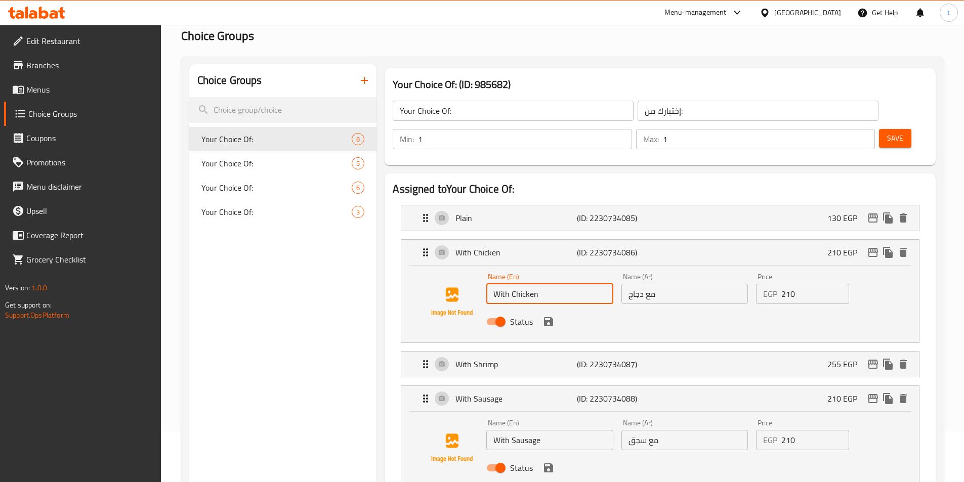
click at [629, 284] on input "مع دجاج" at bounding box center [684, 294] width 127 height 20
click at [688, 284] on input "مع دجاج" at bounding box center [684, 294] width 127 height 20
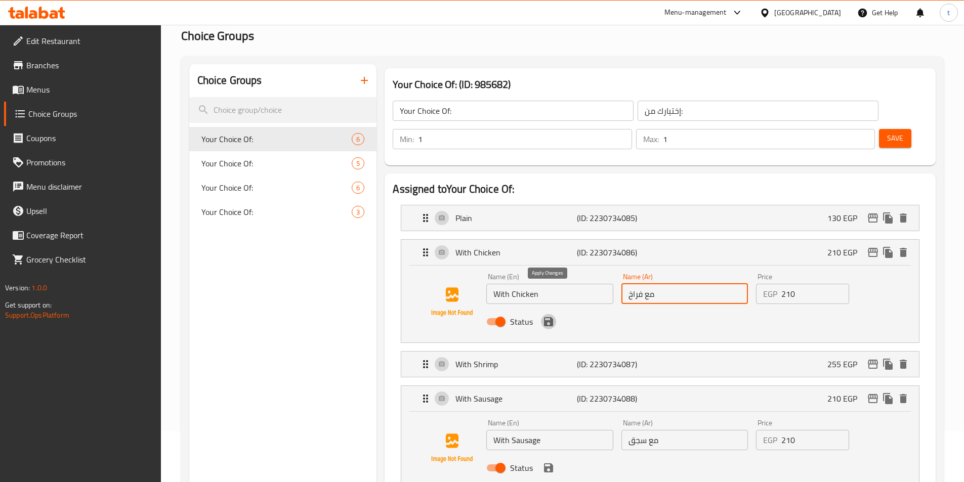
click at [547, 317] on icon "save" at bounding box center [548, 321] width 9 height 9
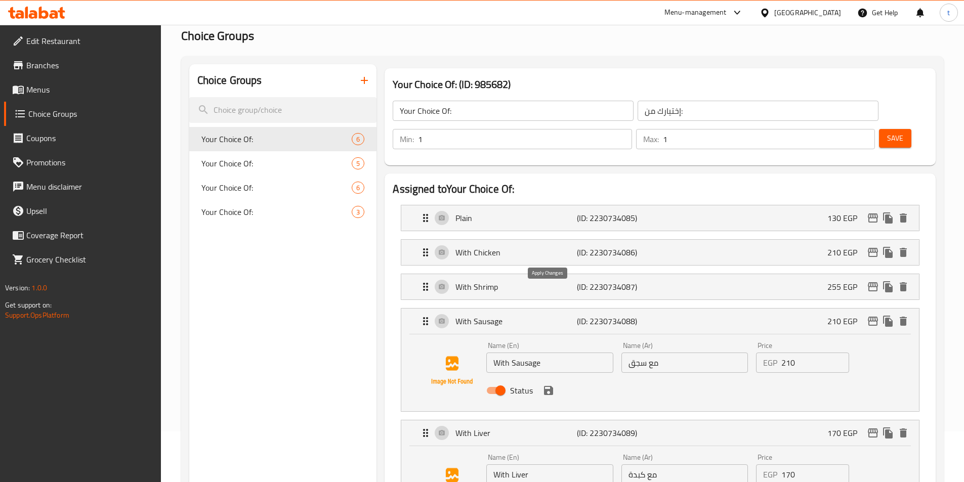
type input "مع فراخ"
click at [887, 132] on span "Save" at bounding box center [895, 138] width 16 height 13
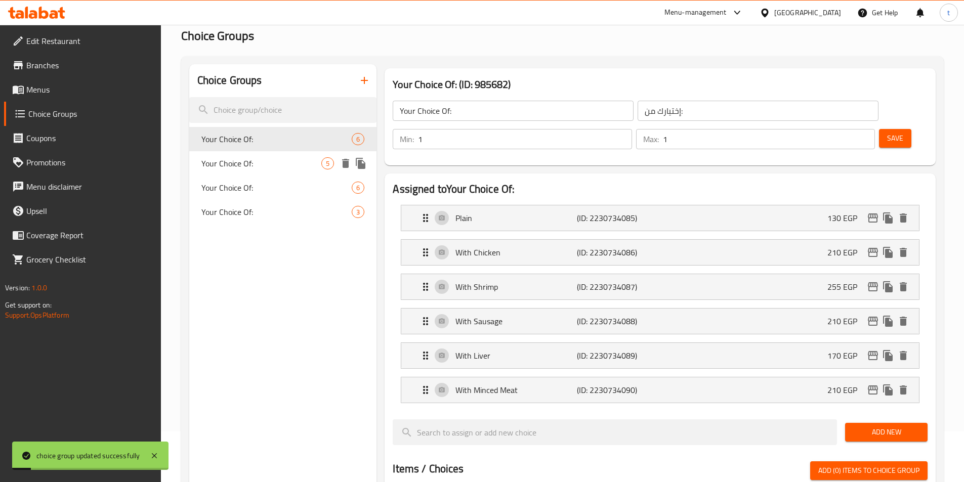
click at [266, 165] on span "Your Choice Of:" at bounding box center [261, 163] width 120 height 12
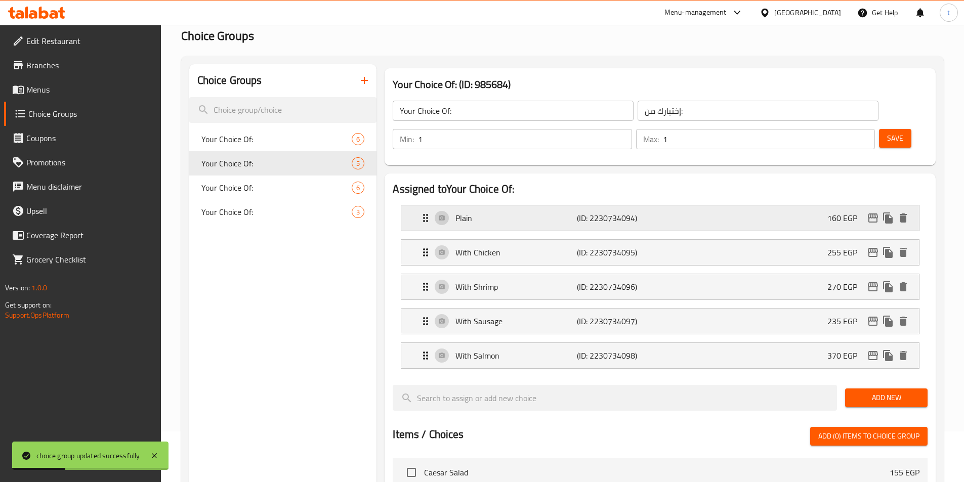
click at [633, 212] on p "(ID: 2230734094)" at bounding box center [617, 218] width 81 height 12
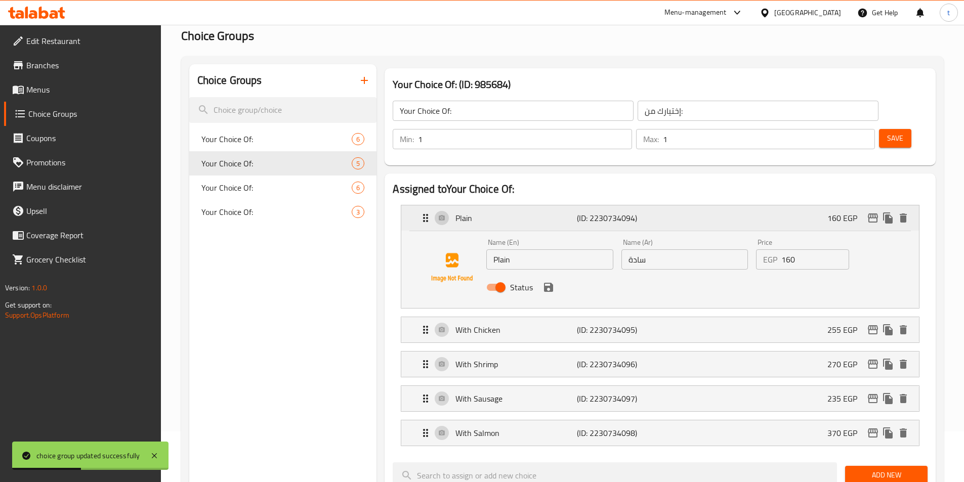
click at [643, 212] on p "(ID: 2230734094)" at bounding box center [617, 218] width 81 height 12
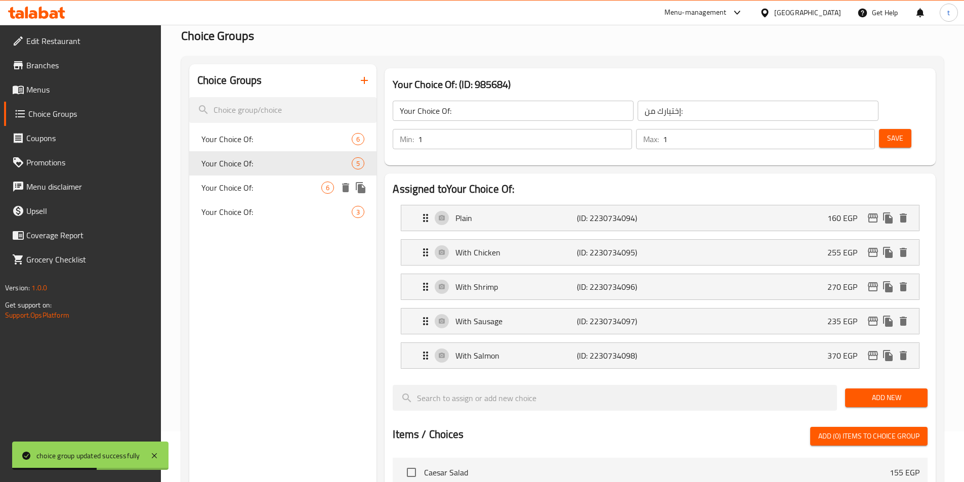
click at [279, 187] on span "Your Choice Of:" at bounding box center [261, 188] width 120 height 12
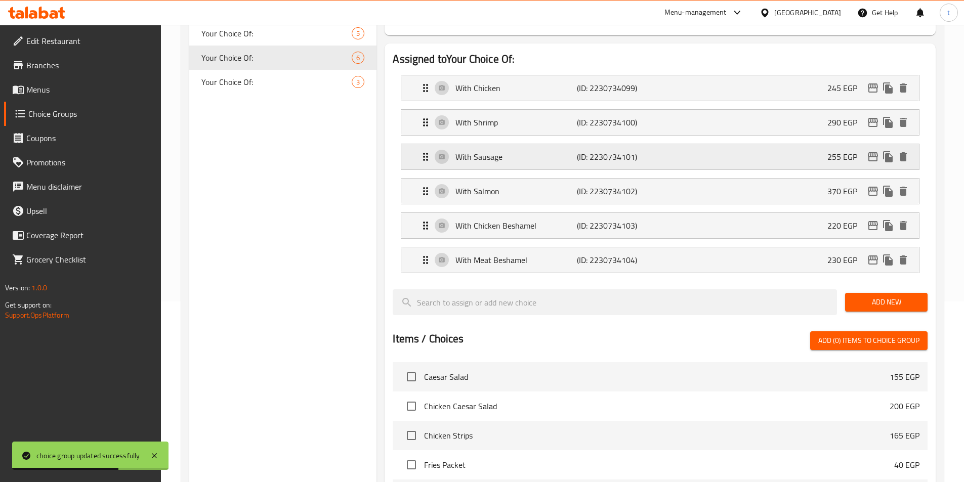
scroll to position [101, 0]
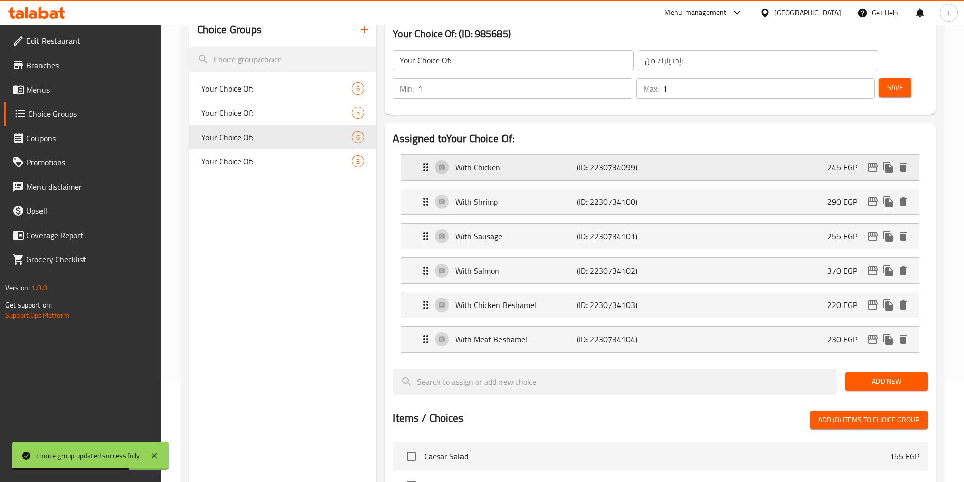
click at [664, 155] on div "With Chicken (ID: 2230734099) 245 EGP" at bounding box center [663, 167] width 487 height 25
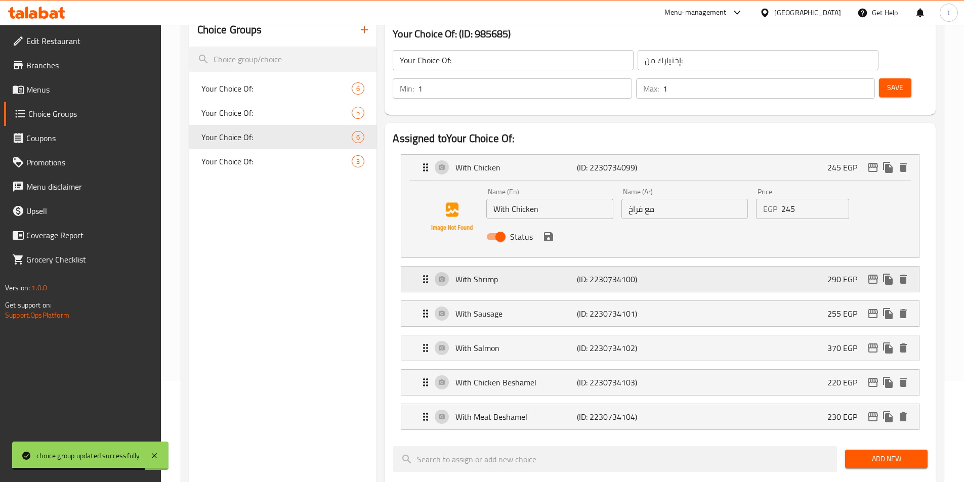
click at [641, 273] on p "(ID: 2230734100)" at bounding box center [617, 279] width 81 height 12
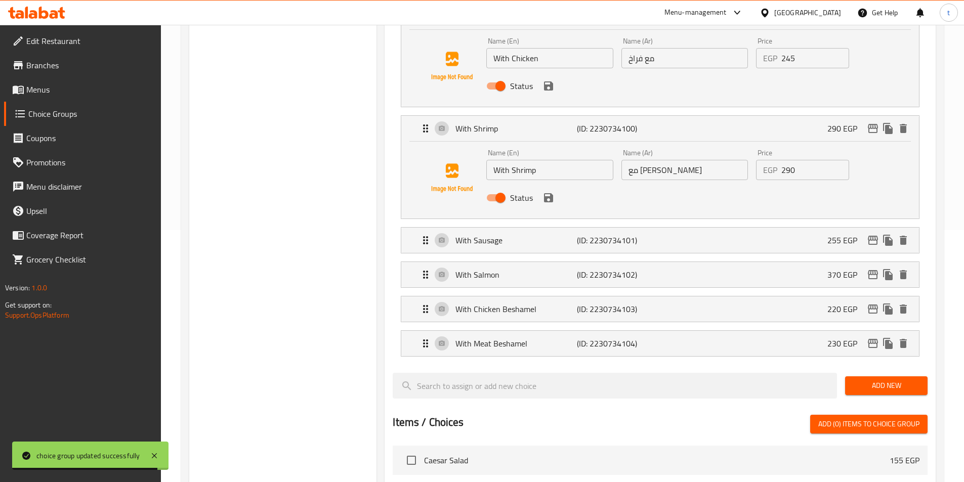
scroll to position [253, 0]
click at [642, 233] on p "(ID: 2230734101)" at bounding box center [617, 239] width 81 height 12
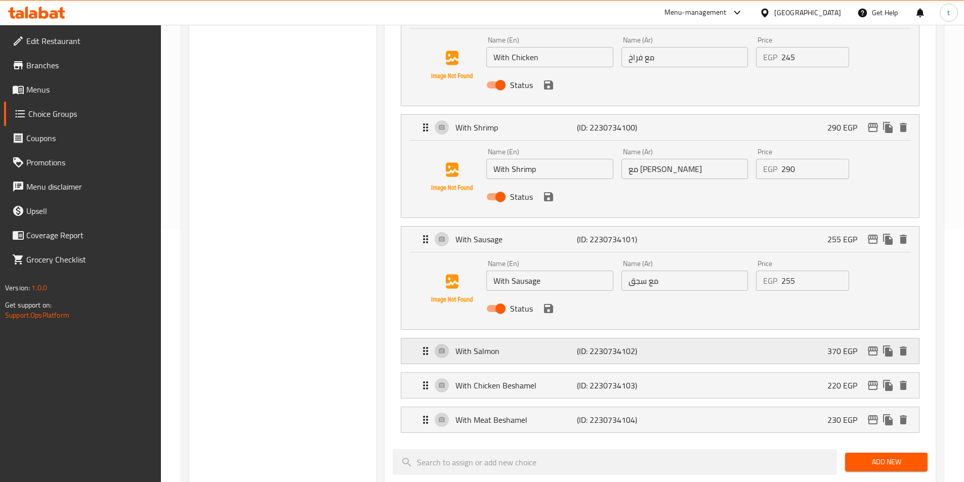
click at [637, 345] on p "(ID: 2230734102)" at bounding box center [617, 351] width 81 height 12
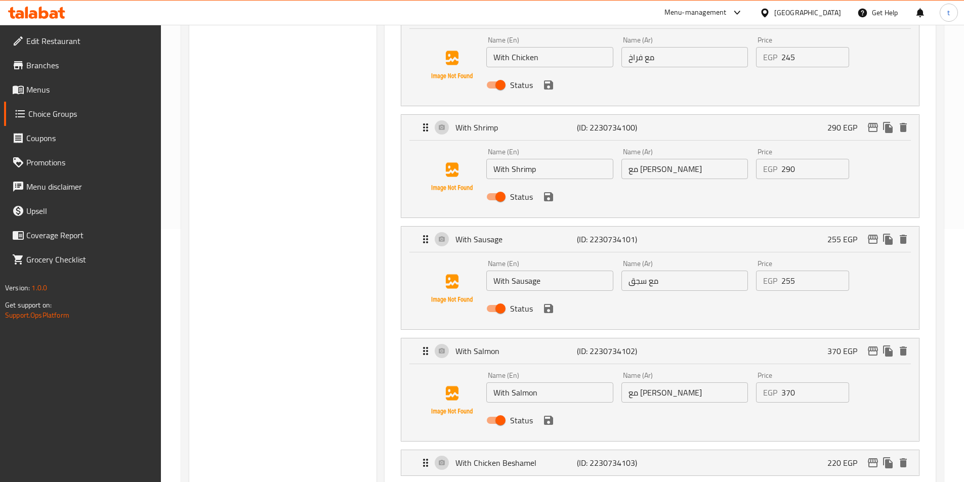
scroll to position [354, 0]
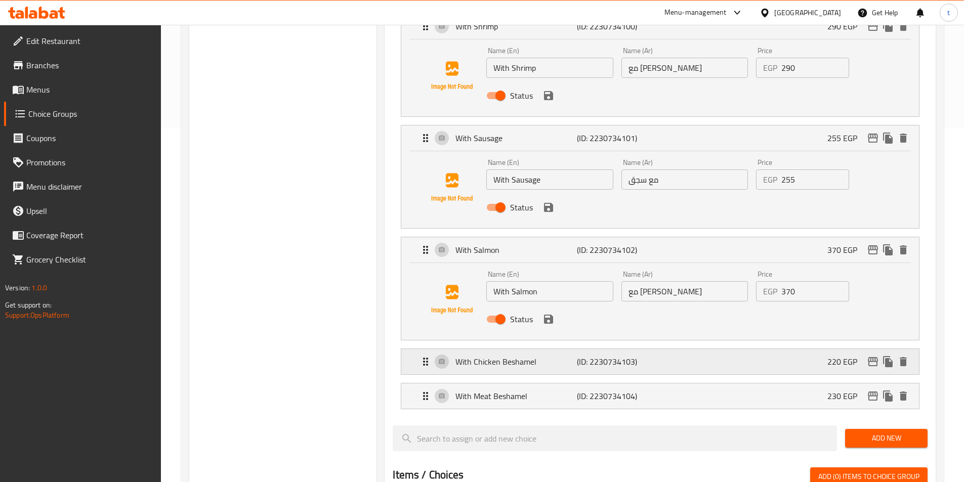
click at [623, 356] on p "(ID: 2230734103)" at bounding box center [617, 362] width 81 height 12
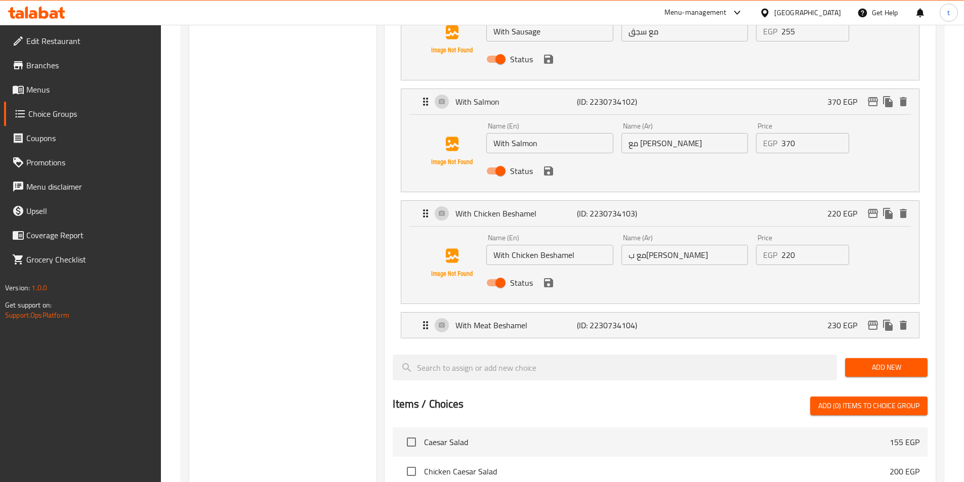
scroll to position [506, 0]
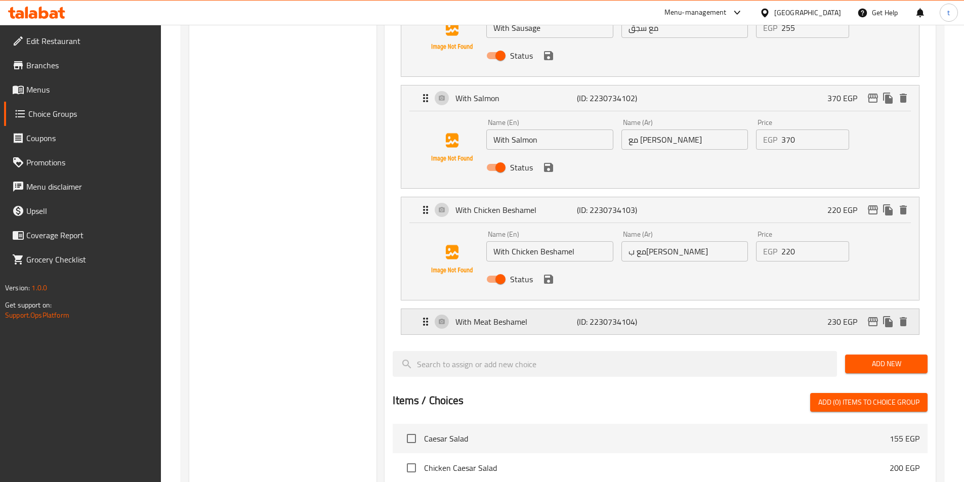
click at [636, 309] on div "With Meat Beshamel (ID: 2230734104) 230 EGP" at bounding box center [663, 321] width 487 height 25
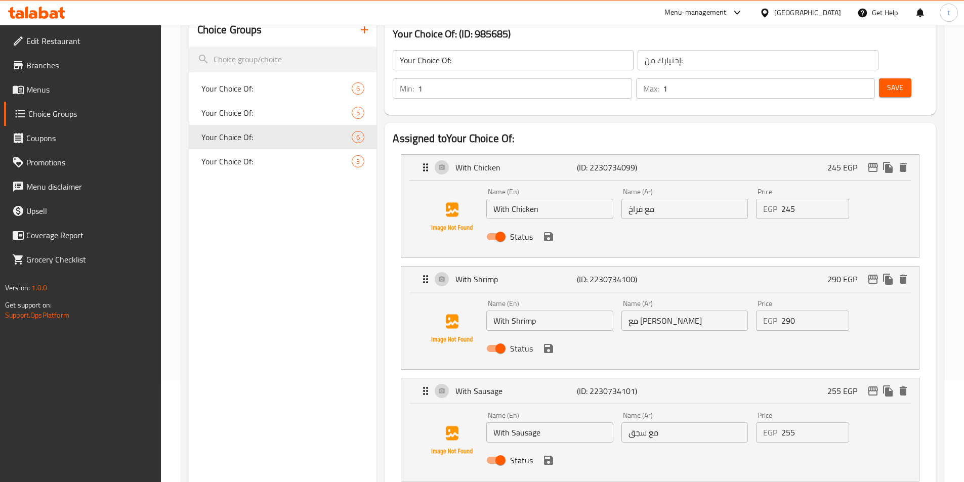
scroll to position [0, 0]
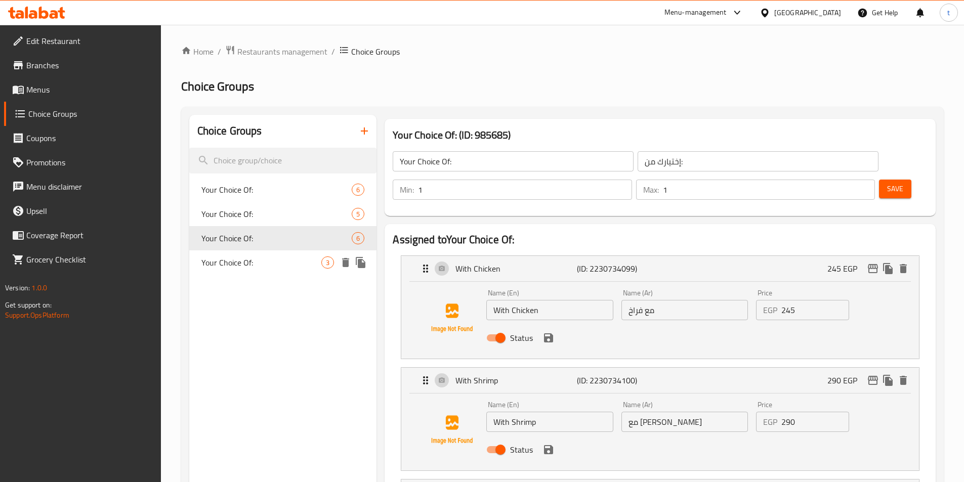
click at [272, 264] on span "Your Choice Of:" at bounding box center [261, 263] width 120 height 12
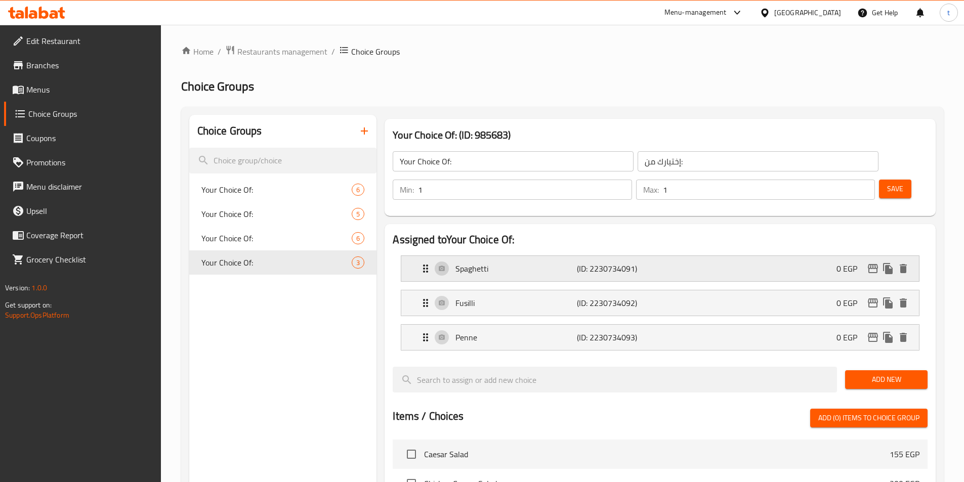
click at [676, 256] on div "Spaghetti (ID: 2230734091) 0 EGP" at bounding box center [663, 268] width 487 height 25
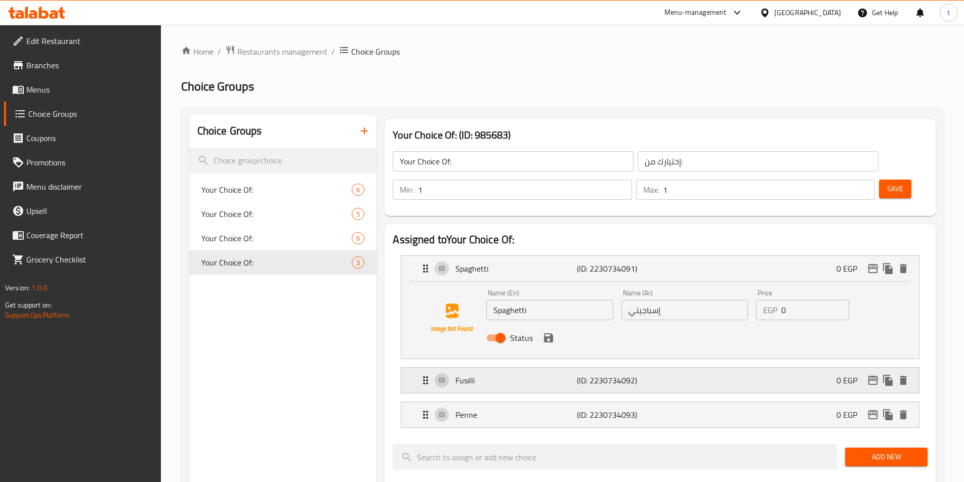
click at [631, 374] on p "(ID: 2230734092)" at bounding box center [617, 380] width 81 height 12
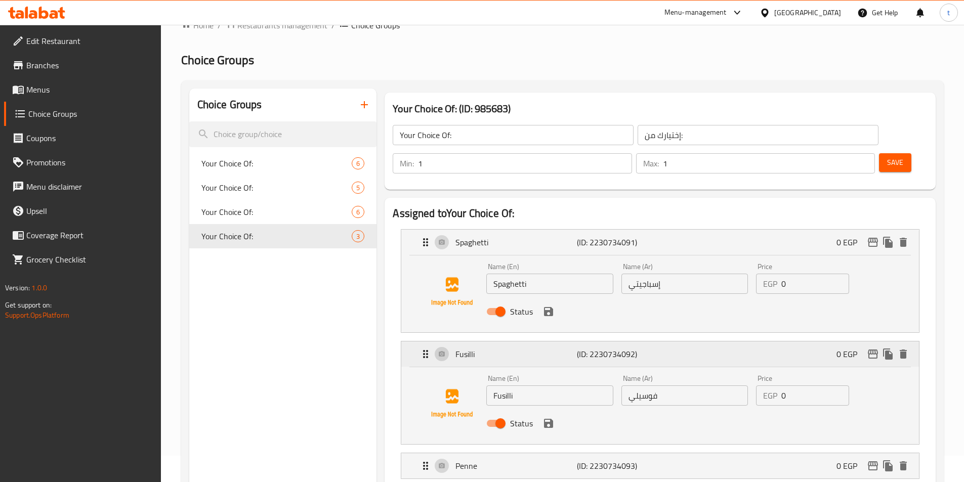
scroll to position [101, 0]
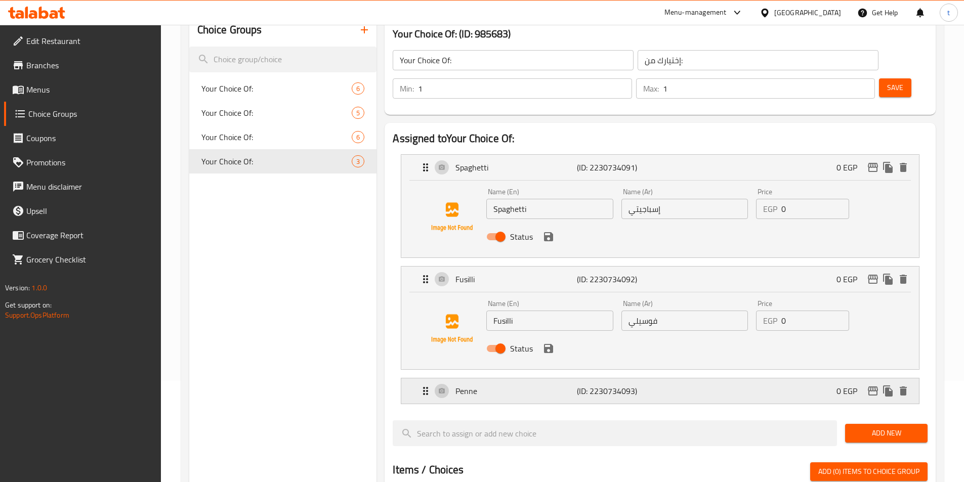
click at [637, 385] on p "(ID: 2230734093)" at bounding box center [617, 391] width 81 height 12
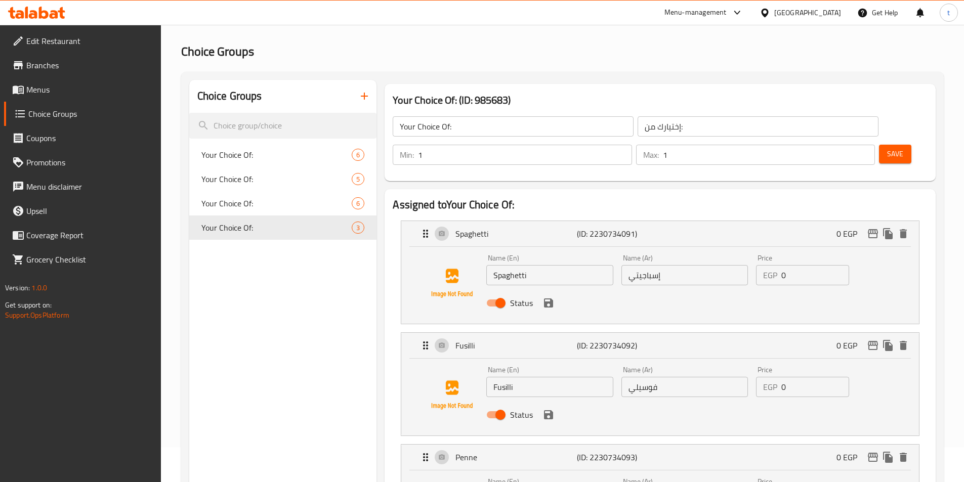
scroll to position [152, 0]
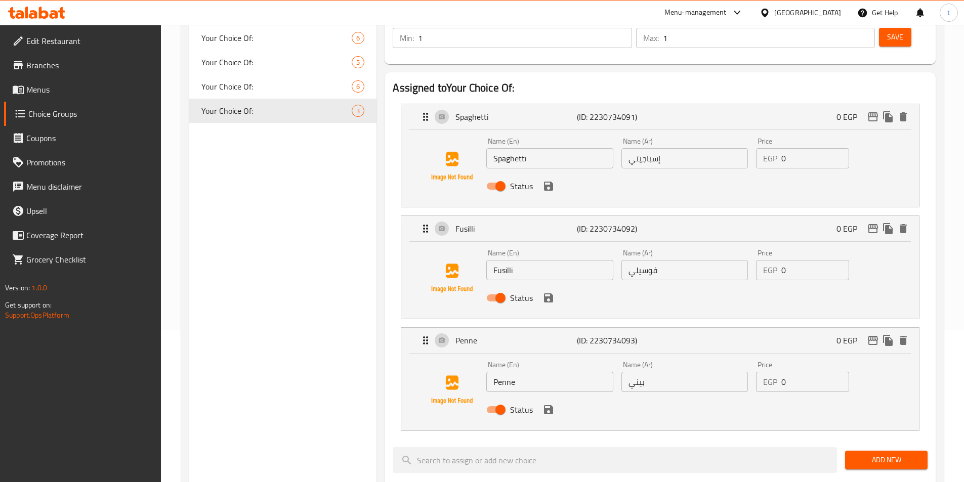
click at [631, 372] on input "بيني" at bounding box center [684, 382] width 127 height 20
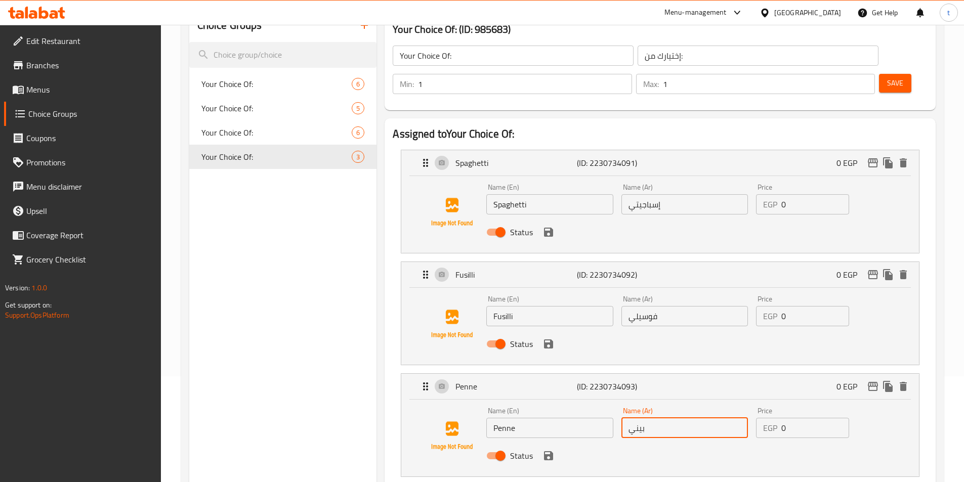
scroll to position [101, 0]
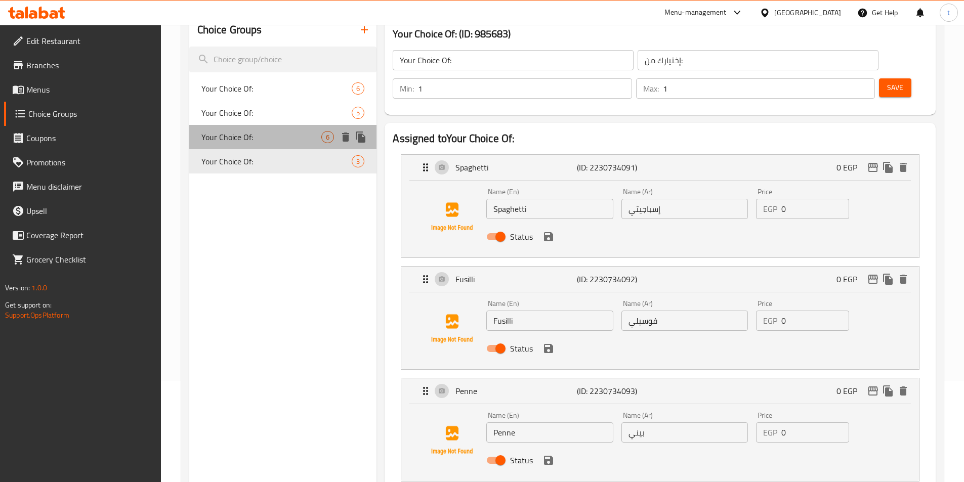
click at [232, 127] on div "Your Choice Of: 6" at bounding box center [283, 137] width 188 height 24
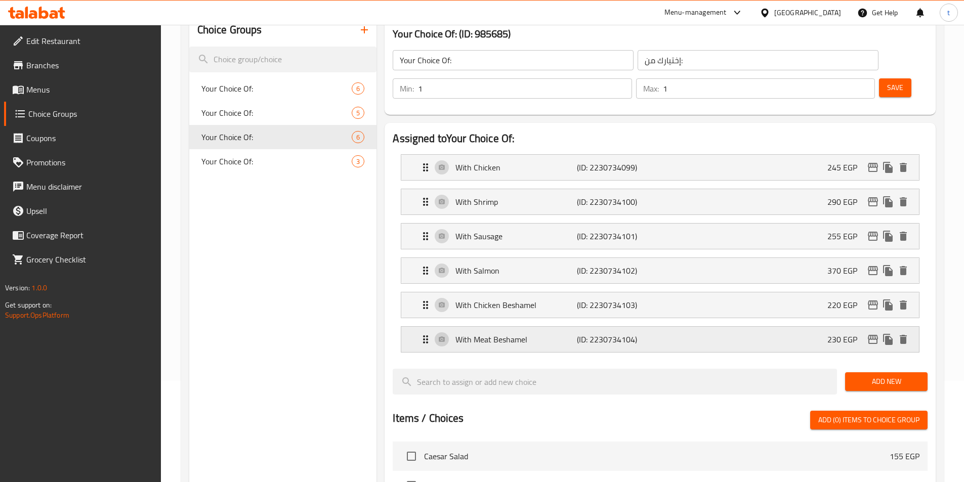
click at [644, 333] on p "(ID: 2230734104)" at bounding box center [617, 339] width 81 height 12
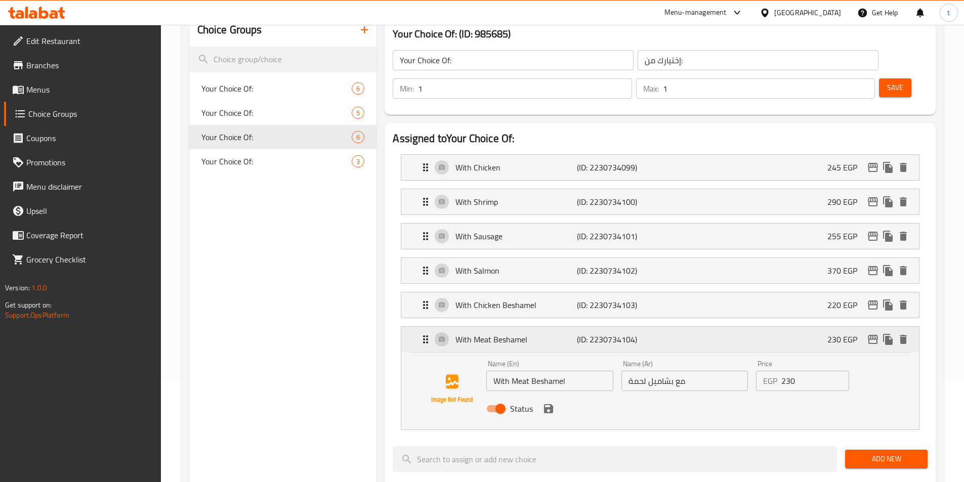
click at [644, 333] on p "(ID: 2230734104)" at bounding box center [617, 339] width 81 height 12
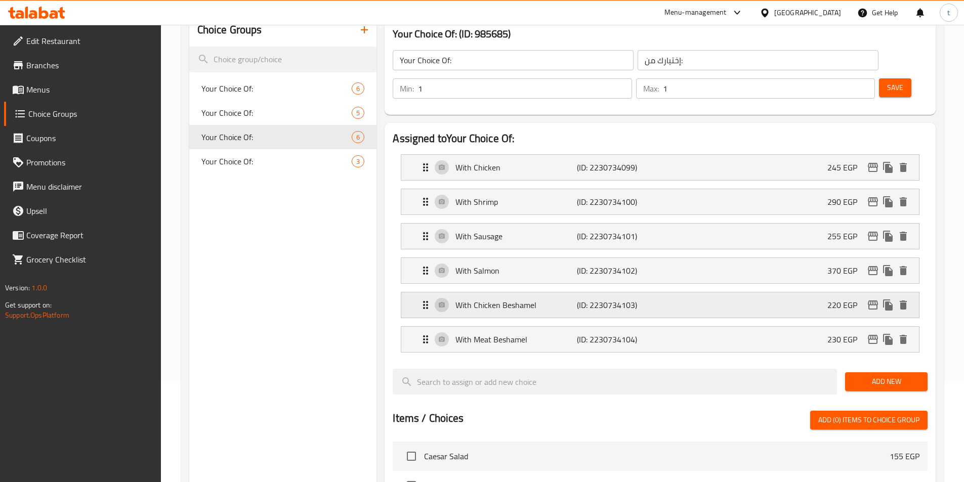
click at [635, 292] on div "With Chicken Beshamel (ID: 2230734103) 220 EGP" at bounding box center [663, 304] width 487 height 25
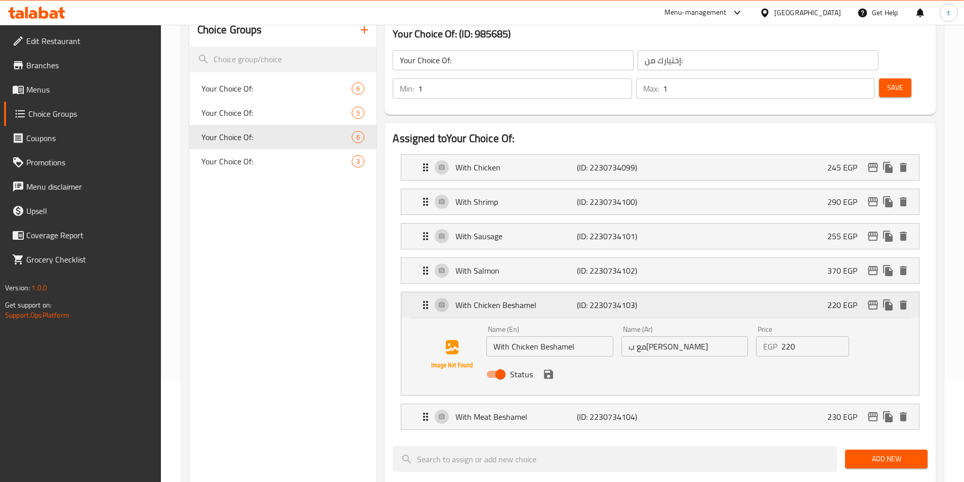
click at [635, 292] on div "With Chicken Beshamel (ID: 2230734103) 220 EGP" at bounding box center [663, 304] width 487 height 25
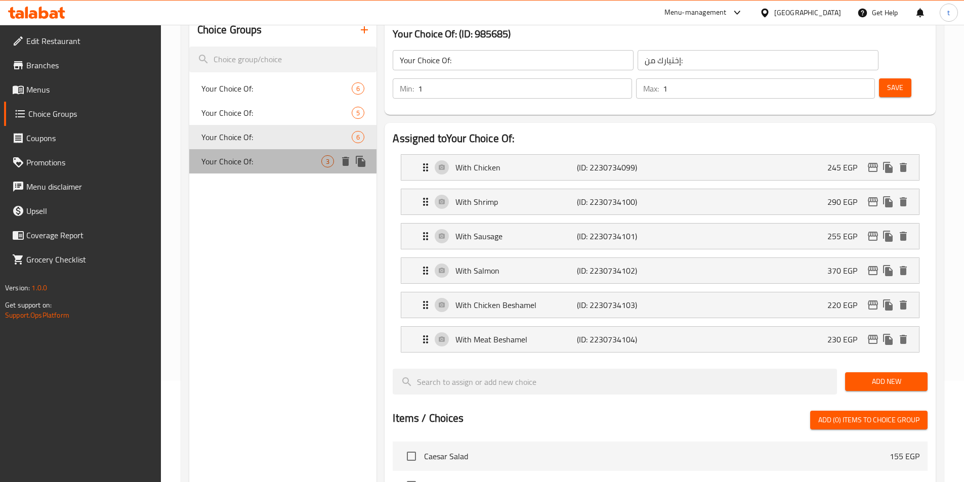
click at [288, 159] on span "Your Choice Of:" at bounding box center [261, 161] width 120 height 12
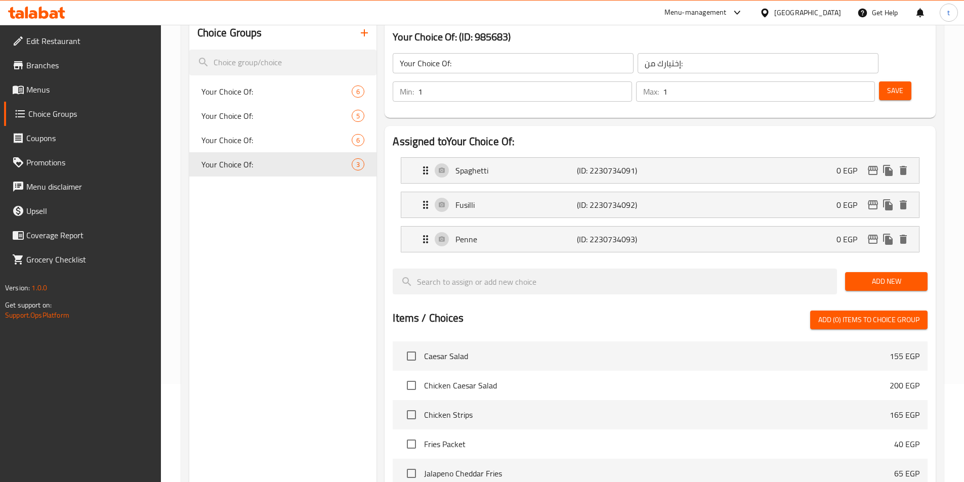
scroll to position [0, 0]
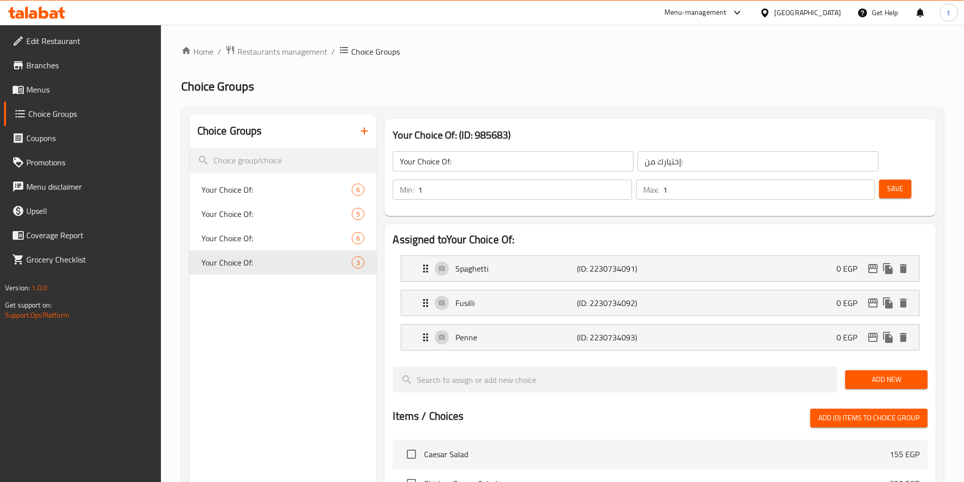
click at [25, 92] on span at bounding box center [19, 89] width 14 height 12
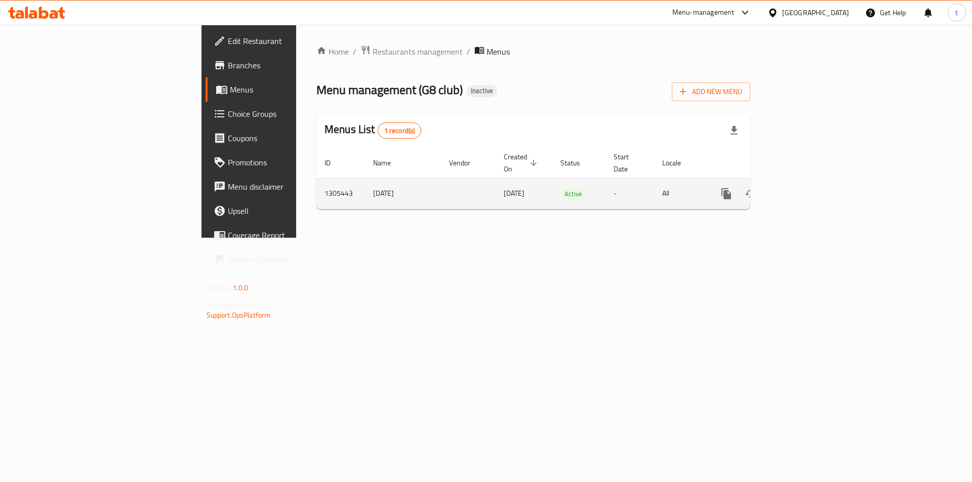
click at [805, 188] on icon "enhanced table" at bounding box center [799, 194] width 12 height 12
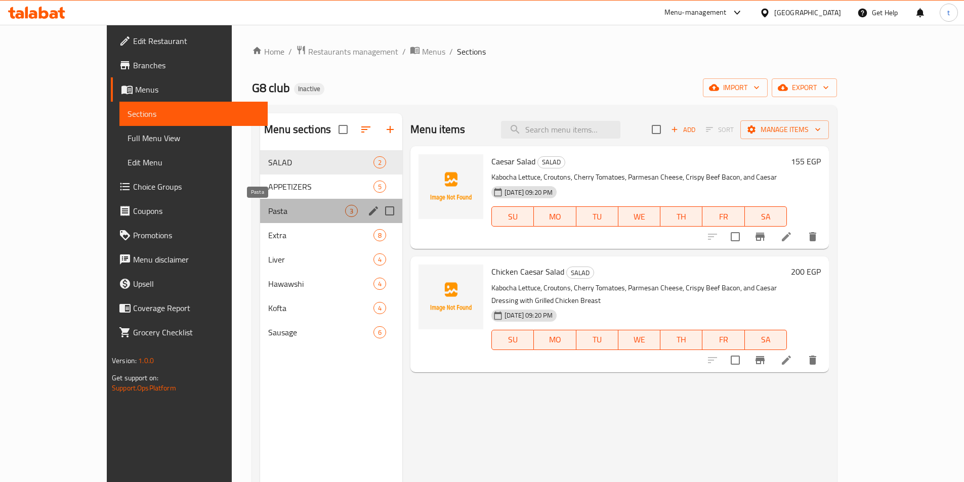
click at [268, 215] on span "Pasta" at bounding box center [306, 211] width 77 height 12
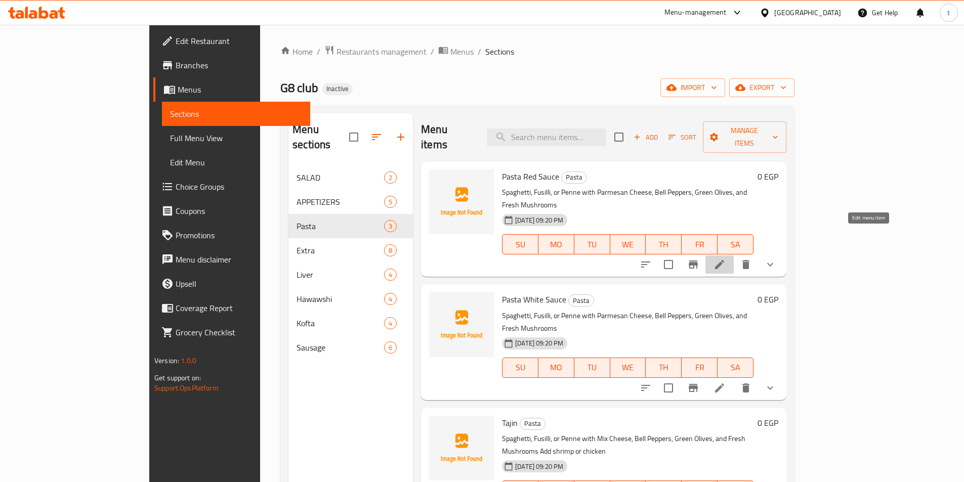
click at [726, 259] on icon at bounding box center [720, 265] width 12 height 12
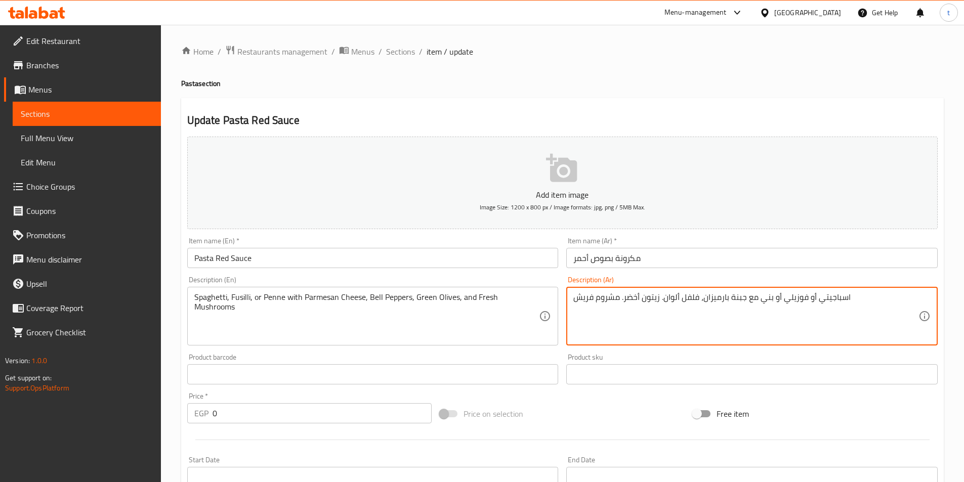
click at [765, 299] on textarea "اسباجيتي أو فوزيلي أو بني مع جبنة بارميزان، فلفل ألوان. زيتون أخضر. مشروم فريش" at bounding box center [745, 316] width 345 height 48
paste textarea "ني"
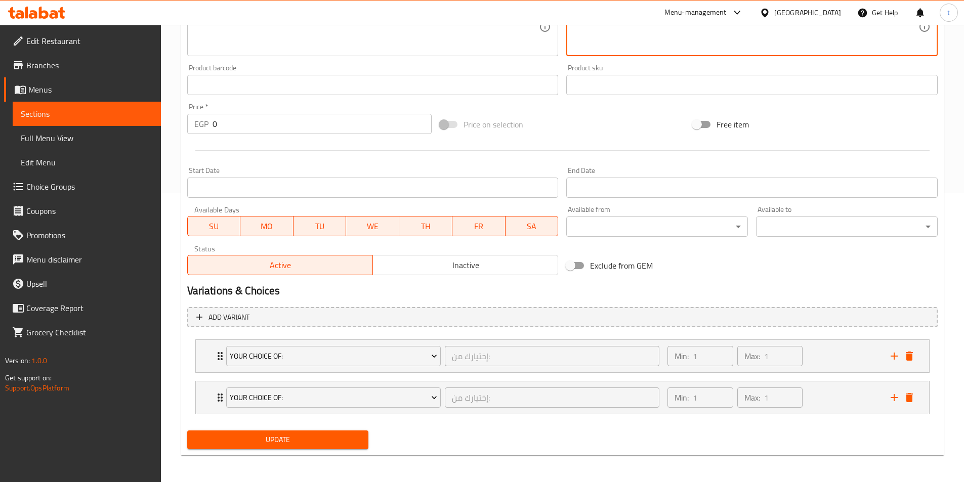
scroll to position [291, 0]
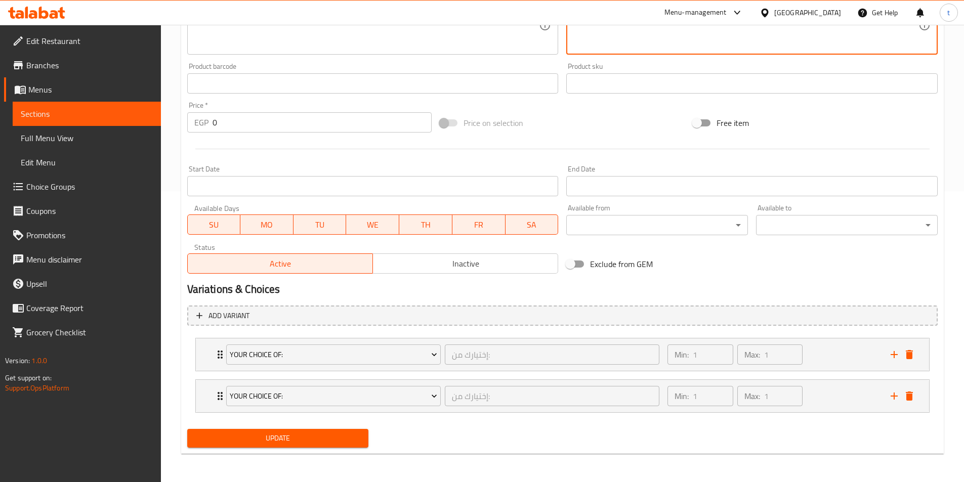
type textarea "اسباجيتي أو فوزيلي أو بيني مع جبنة بارميزان، فلفل ألوان. زيتون أخضر. مشروم فريش"
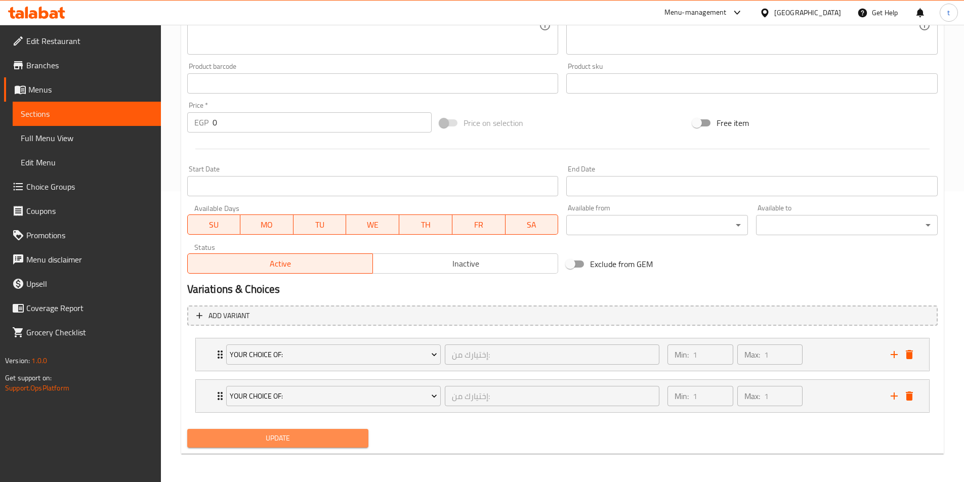
click at [314, 437] on span "Update" at bounding box center [277, 438] width 165 height 13
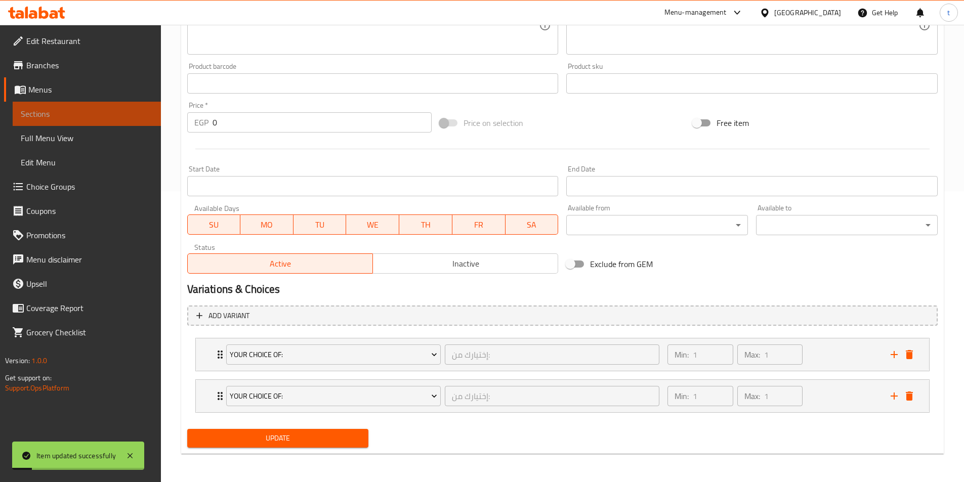
click at [73, 118] on span "Sections" at bounding box center [87, 114] width 132 height 12
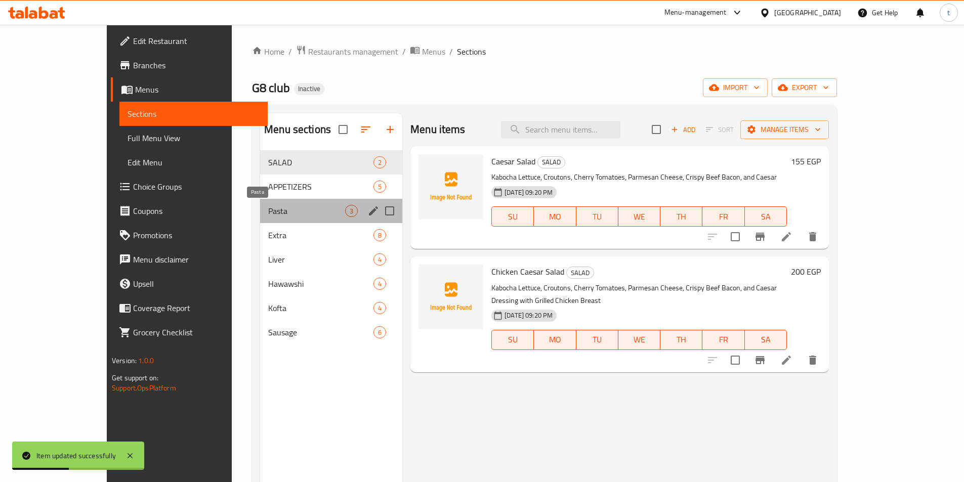
click at [268, 213] on span "Pasta" at bounding box center [306, 211] width 77 height 12
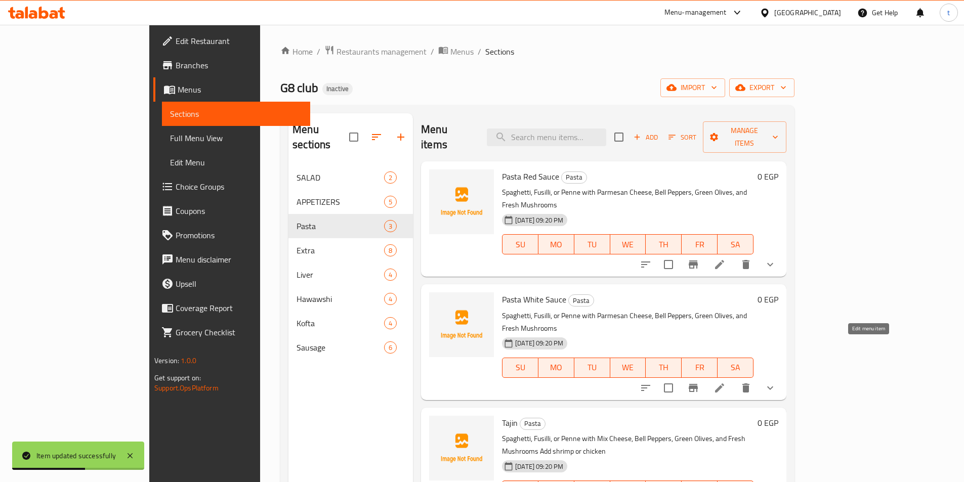
click at [726, 382] on icon at bounding box center [720, 388] width 12 height 12
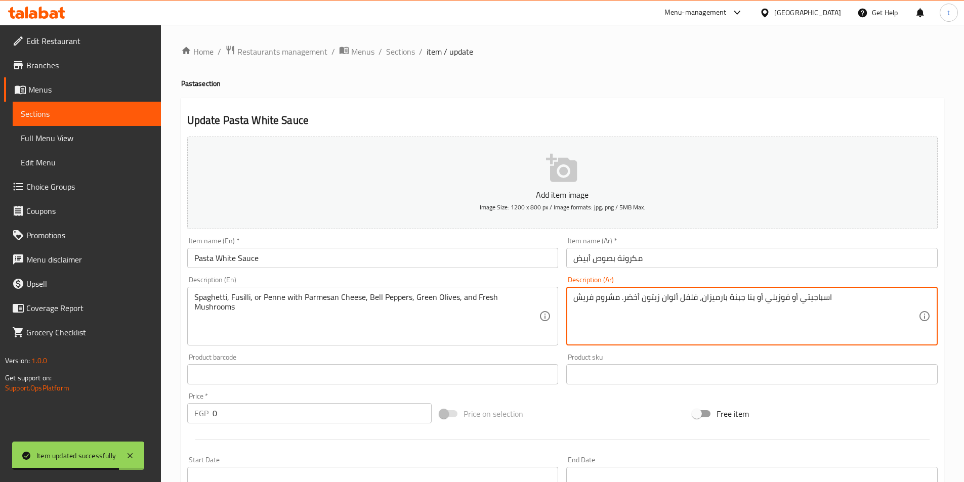
click at [748, 300] on textarea "اسباجيتي أو فوزيلي أو بنا جبنة بارميزان، فلفل ألوان زيتون أخضر. مشروم فريش" at bounding box center [745, 316] width 345 height 48
paste textarea "ني"
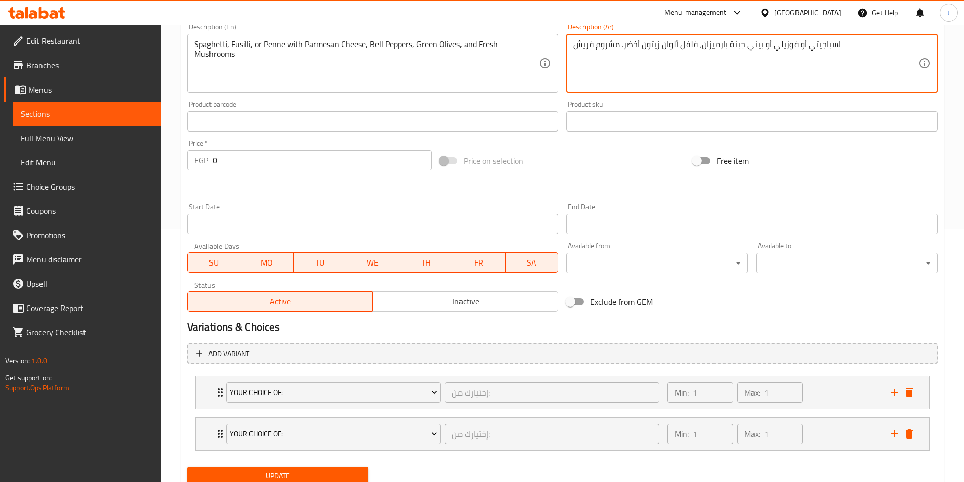
scroll to position [291, 0]
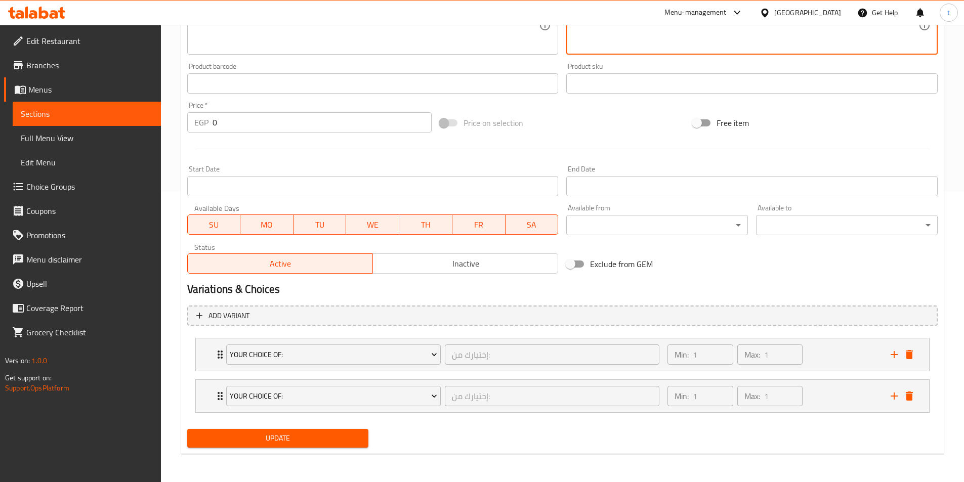
type textarea "اسباجيتي أو فوزيلي أو بيني جبنة بارميزان، فلفل ألوان زيتون أخضر. مشروم فريش"
click at [269, 441] on span "Update" at bounding box center [277, 438] width 165 height 13
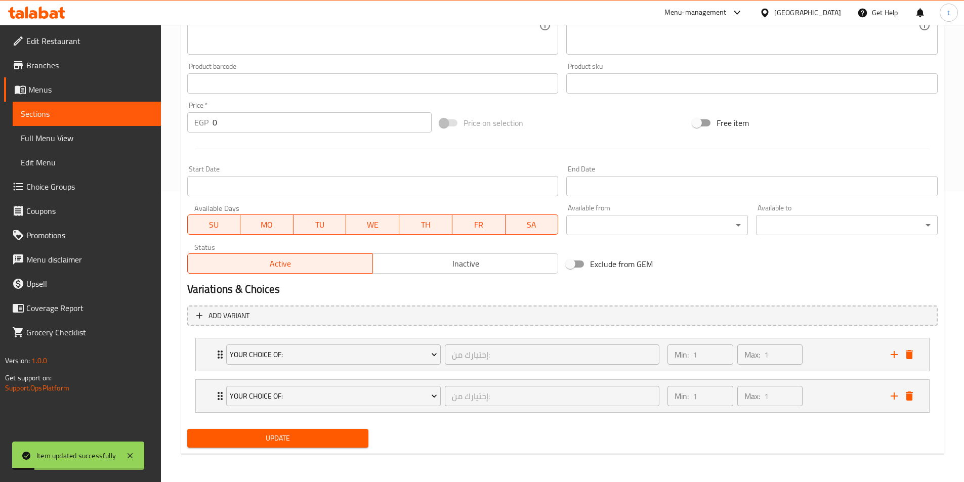
click at [54, 115] on span "Sections" at bounding box center [87, 114] width 132 height 12
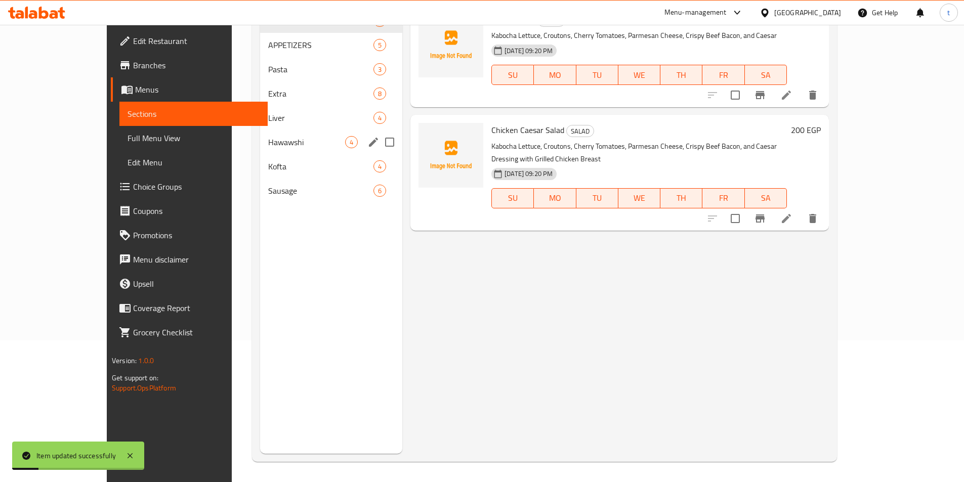
scroll to position [142, 0]
click at [268, 72] on span "Pasta" at bounding box center [306, 69] width 77 height 12
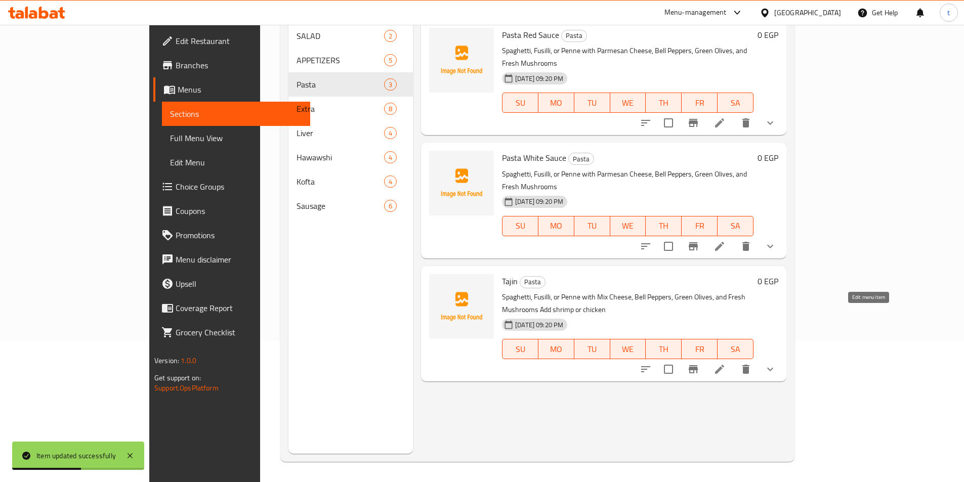
click at [724, 365] on icon at bounding box center [719, 369] width 9 height 9
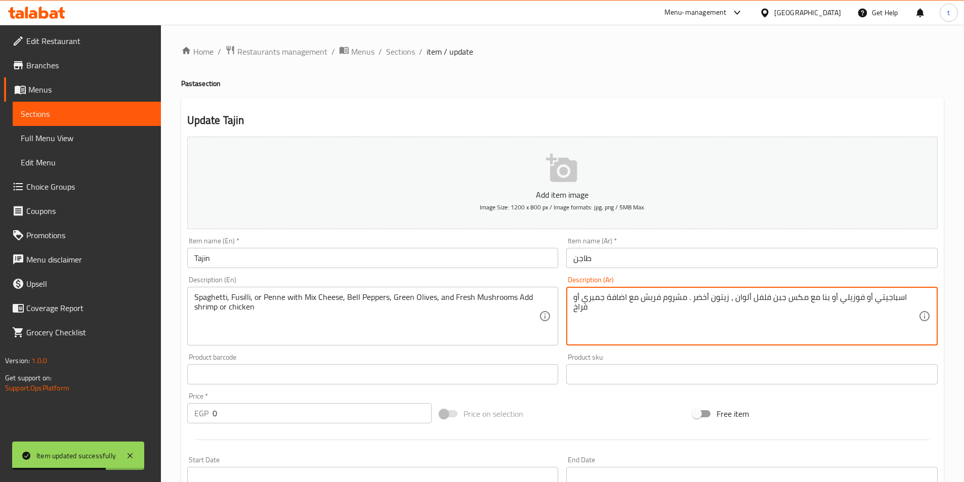
click at [823, 298] on textarea "اسباجيتي أو فوزيلي أو بنا مع مكس جبن فلفل ألوان ، زيتون أخضر . مشروم فريش مع اض…" at bounding box center [745, 316] width 345 height 48
paste textarea "ني"
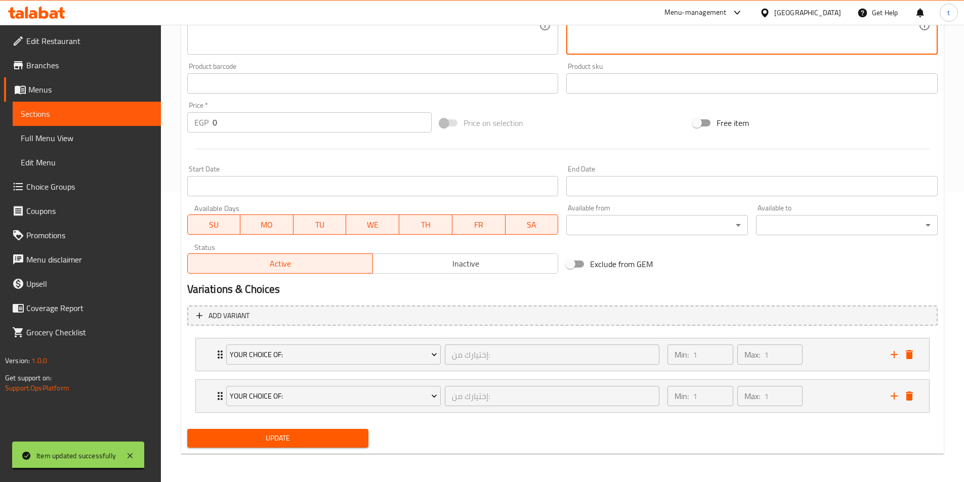
type textarea "اسباجيتي أو فوزيلي أو بيني مع مكس جبن فلفل ألوان ، زيتون أخضر . مشروم فريش مع ا…"
click at [338, 432] on span "Update" at bounding box center [277, 438] width 165 height 13
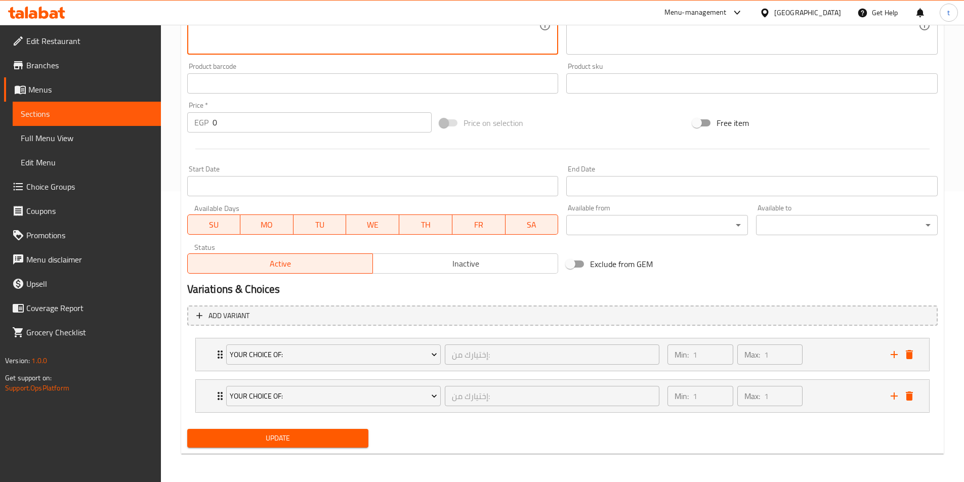
type textarea "Spaghetti or Fusilli, or Penne with Mix Cheese, Bell Peppers, Green Olives, and…"
click at [318, 434] on span "Update" at bounding box center [277, 438] width 165 height 13
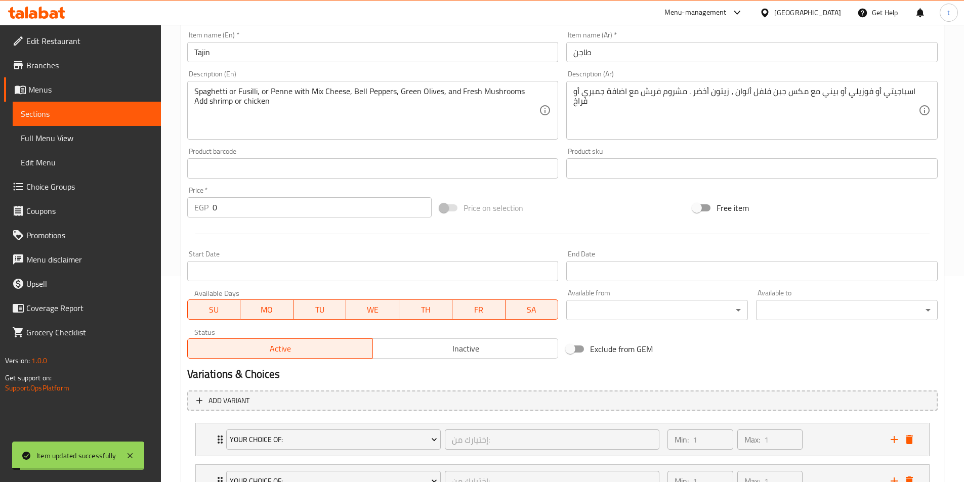
scroll to position [89, 0]
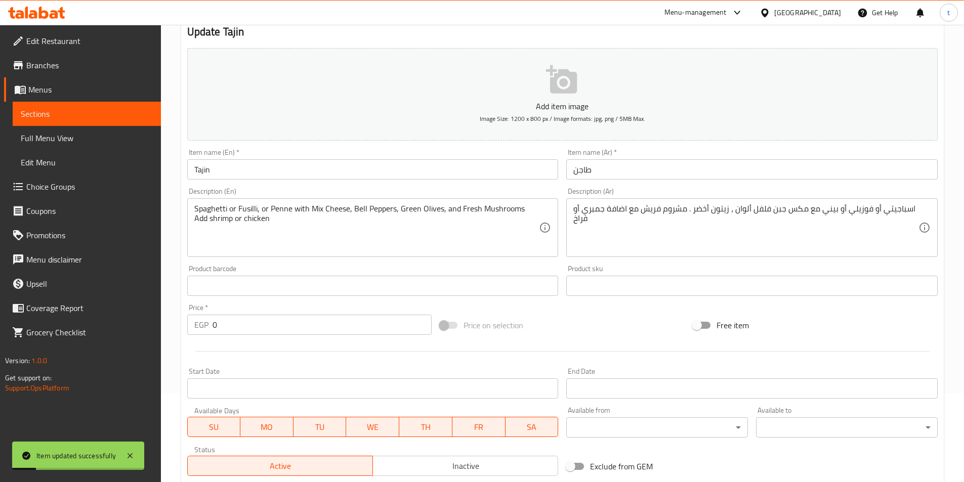
click at [120, 111] on span "Sections" at bounding box center [87, 114] width 132 height 12
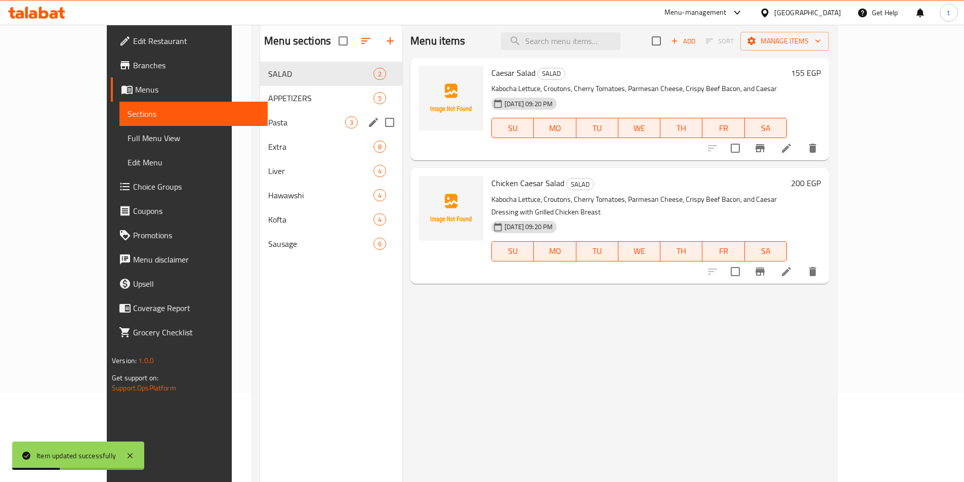
click at [268, 126] on span "Pasta" at bounding box center [306, 122] width 77 height 12
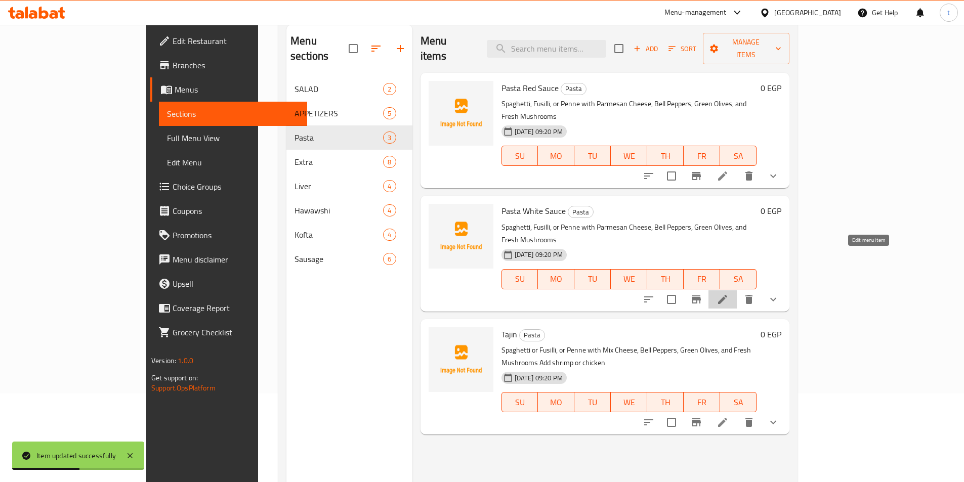
click at [729, 294] on icon at bounding box center [723, 300] width 12 height 12
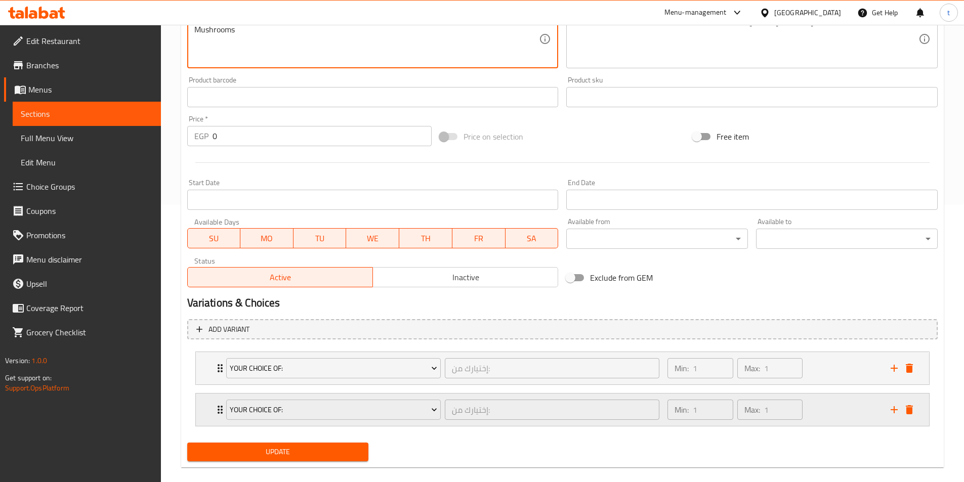
scroll to position [291, 0]
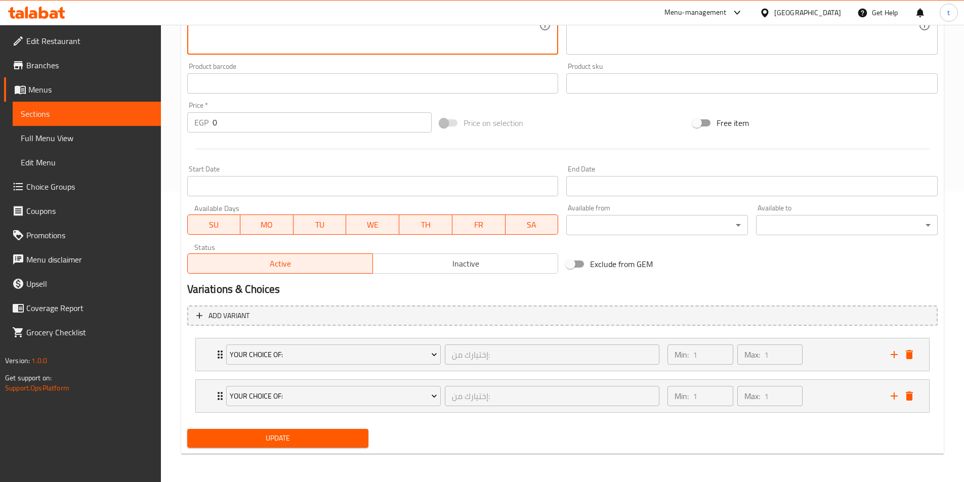
type textarea "Spaghetti or Fusilli, or Penne with Parmesan Cheese, Bell Peppers, Green Olives…"
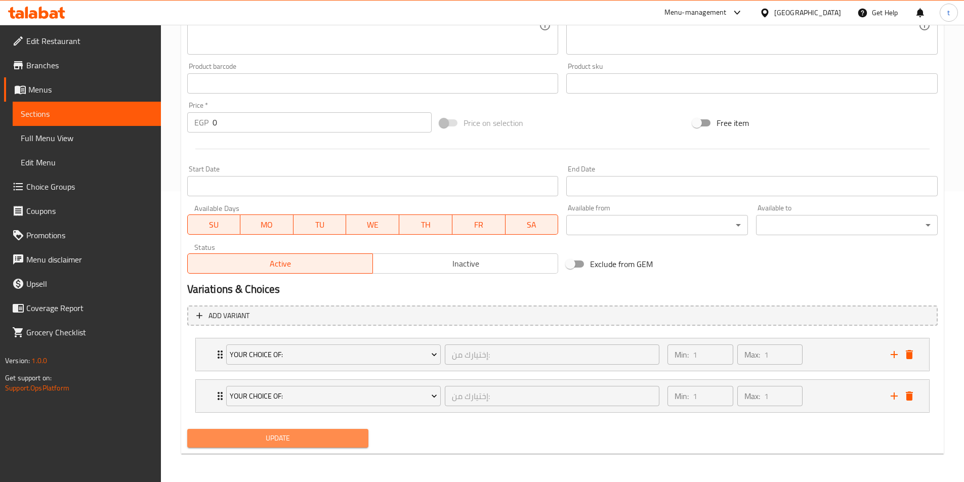
click at [271, 437] on span "Update" at bounding box center [277, 438] width 165 height 13
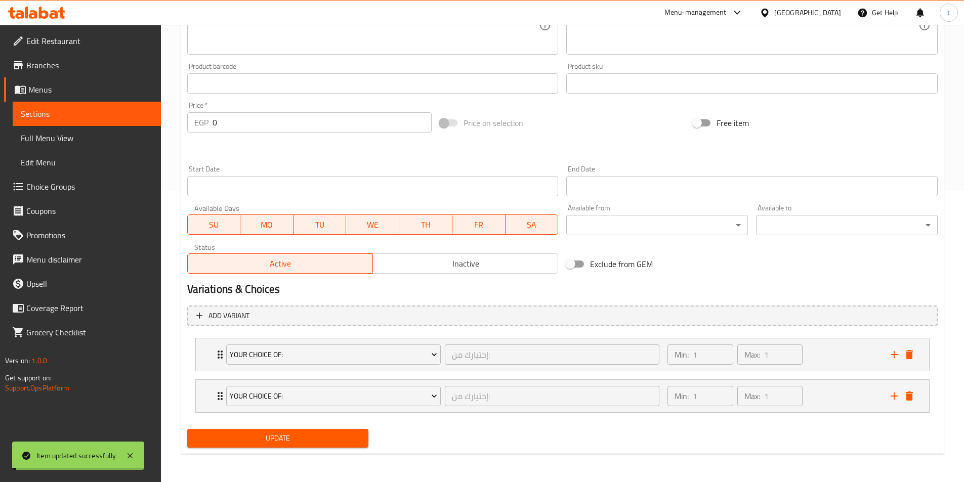
click at [58, 118] on span "Sections" at bounding box center [87, 114] width 132 height 12
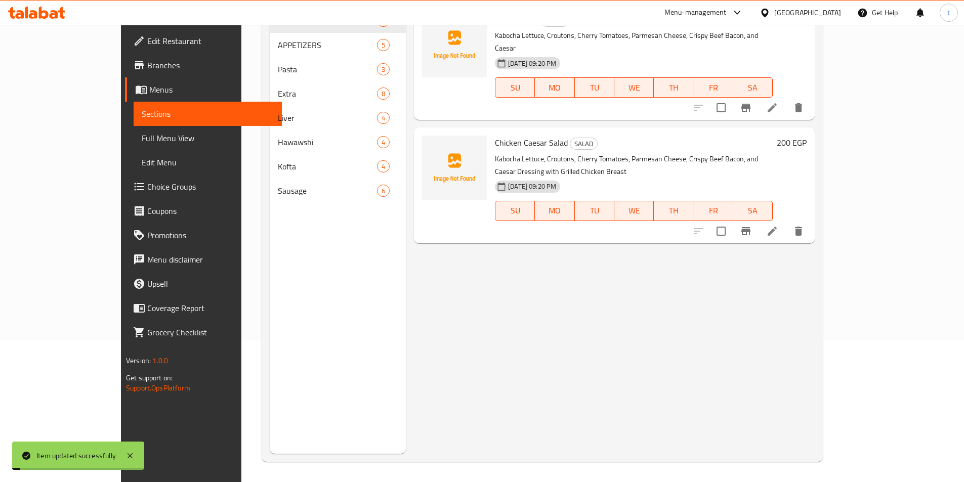
scroll to position [142, 0]
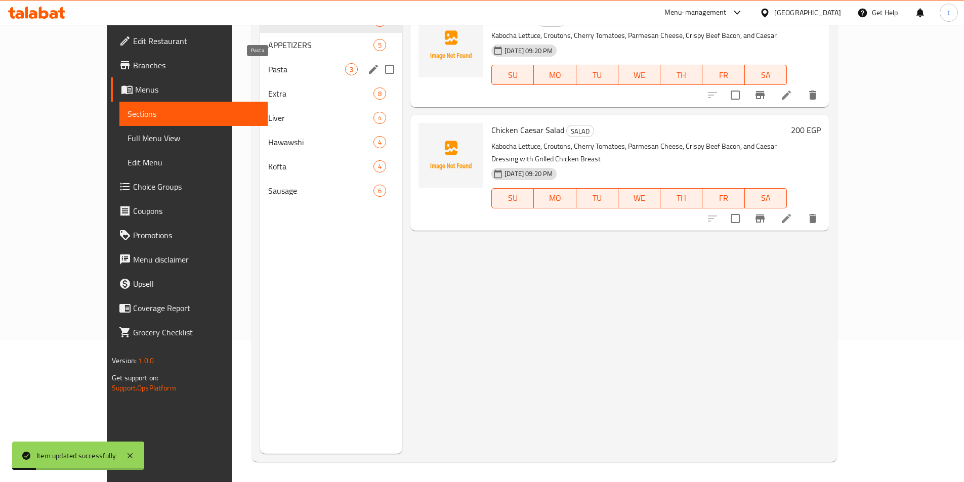
click at [268, 73] on span "Pasta" at bounding box center [306, 69] width 77 height 12
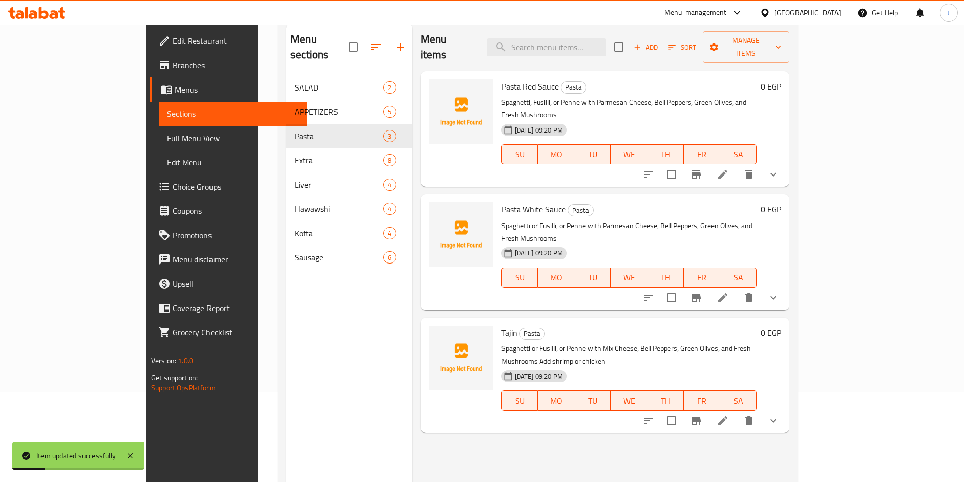
scroll to position [40, 0]
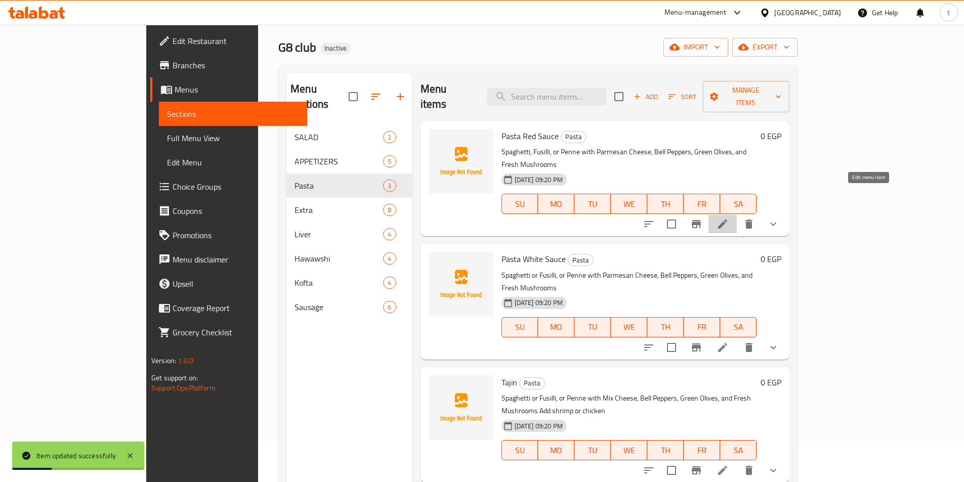
click at [727, 220] on icon at bounding box center [722, 224] width 9 height 9
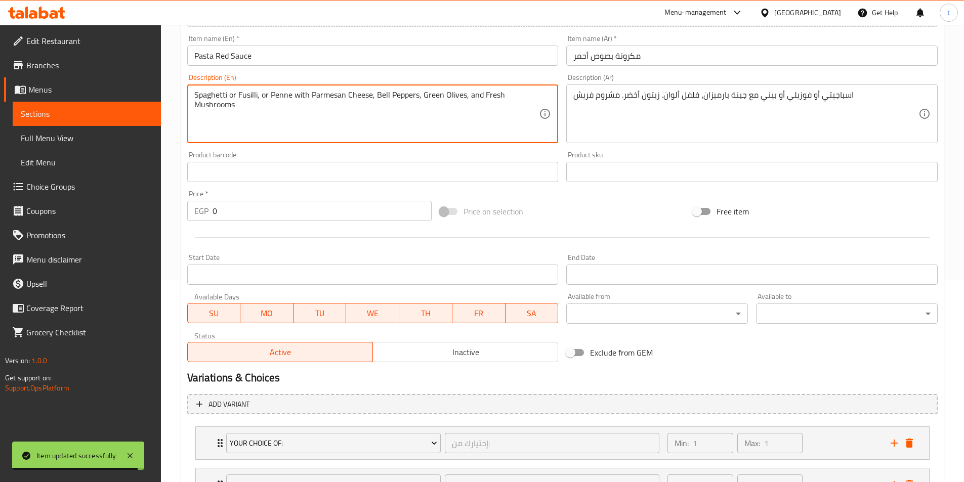
scroll to position [291, 0]
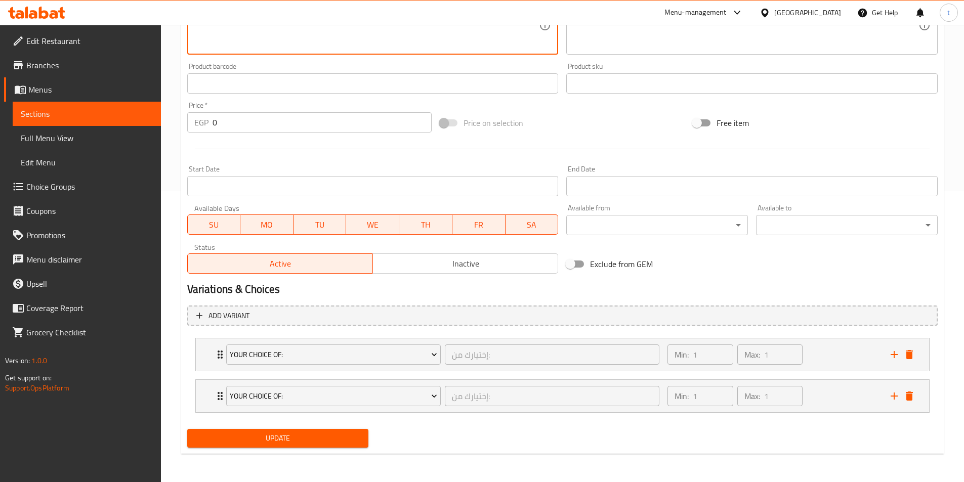
type textarea "Spaghetti or Fusilli, or Penne with Parmesan Cheese, Bell Peppers, Green Olives…"
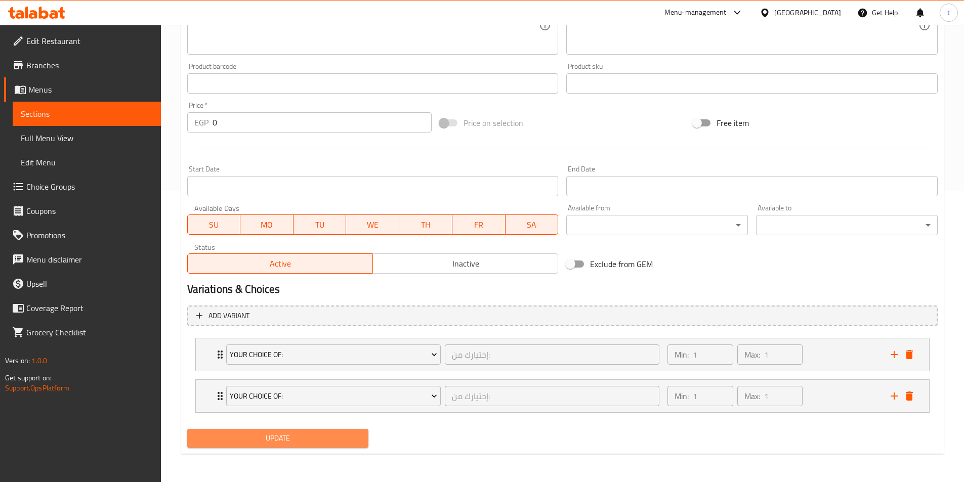
click at [285, 440] on span "Update" at bounding box center [277, 438] width 165 height 13
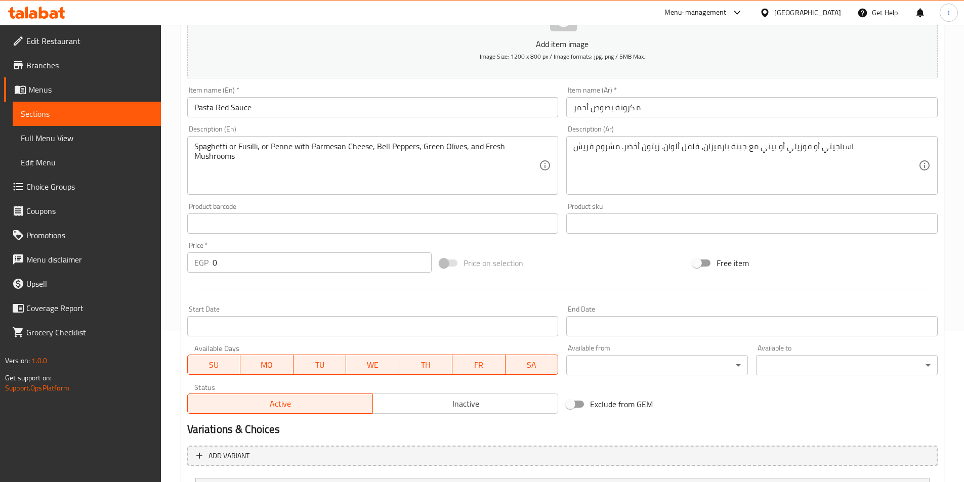
scroll to position [152, 0]
click at [72, 117] on span "Sections" at bounding box center [87, 114] width 132 height 12
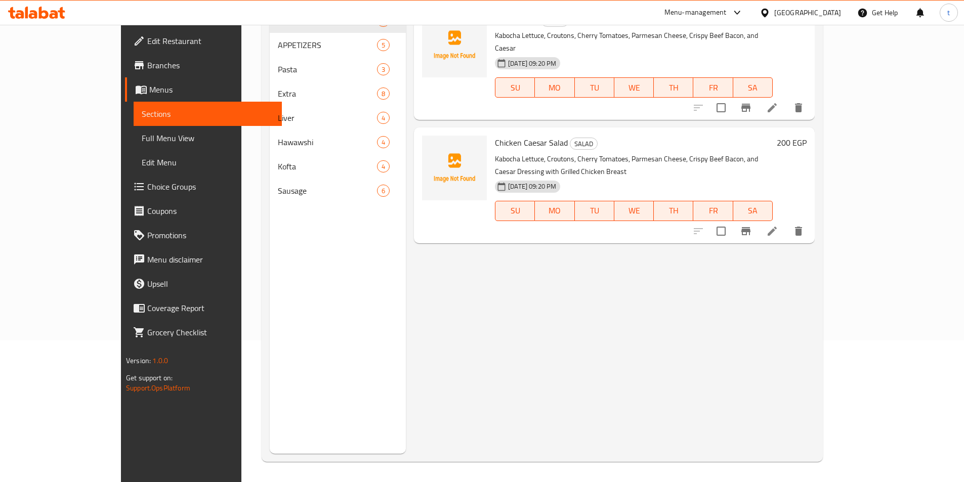
scroll to position [142, 0]
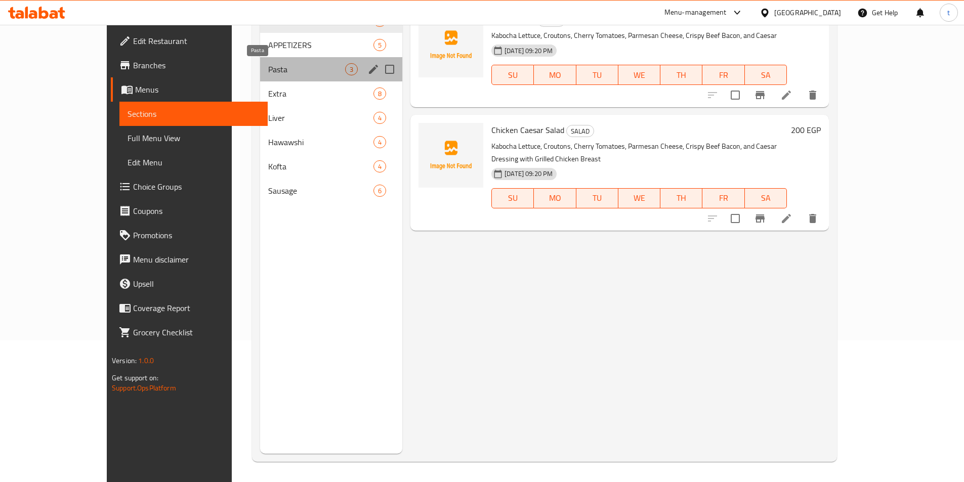
click at [268, 67] on span "Pasta" at bounding box center [306, 69] width 77 height 12
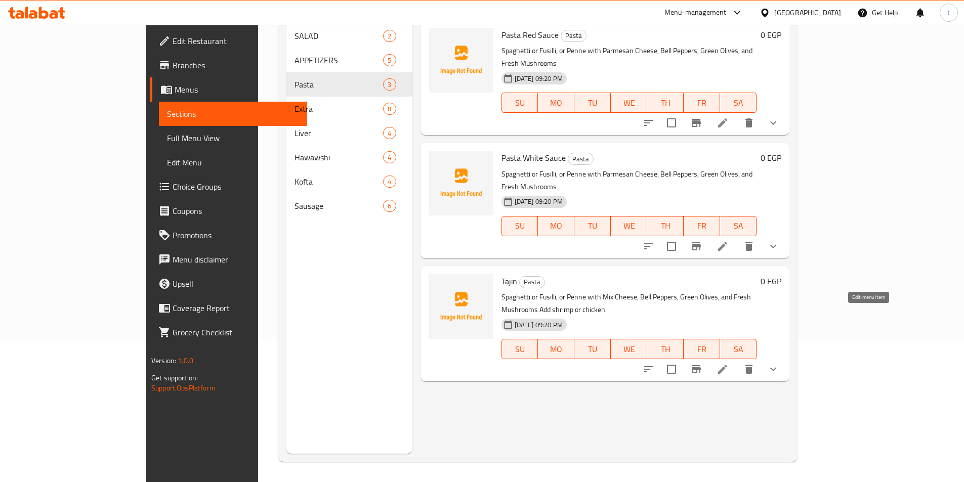
click at [729, 363] on icon at bounding box center [723, 369] width 12 height 12
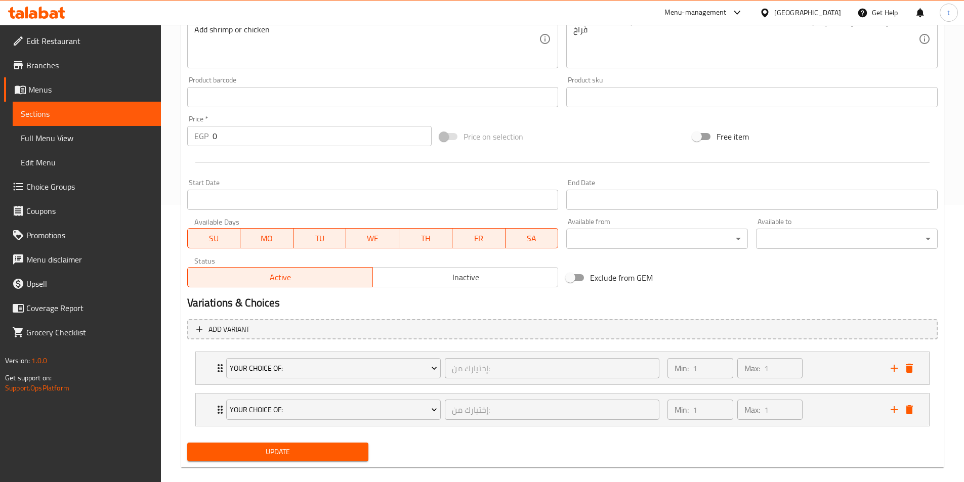
scroll to position [291, 0]
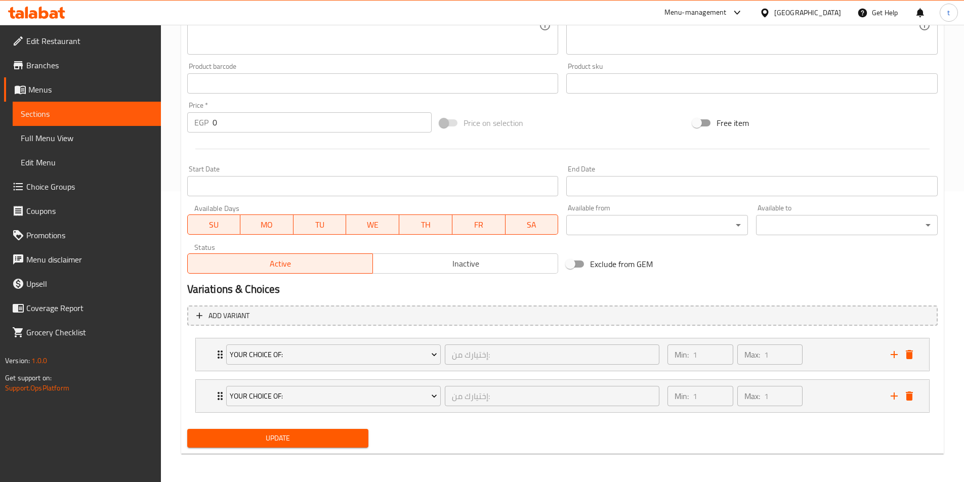
click at [44, 183] on span "Choice Groups" at bounding box center [89, 187] width 127 height 12
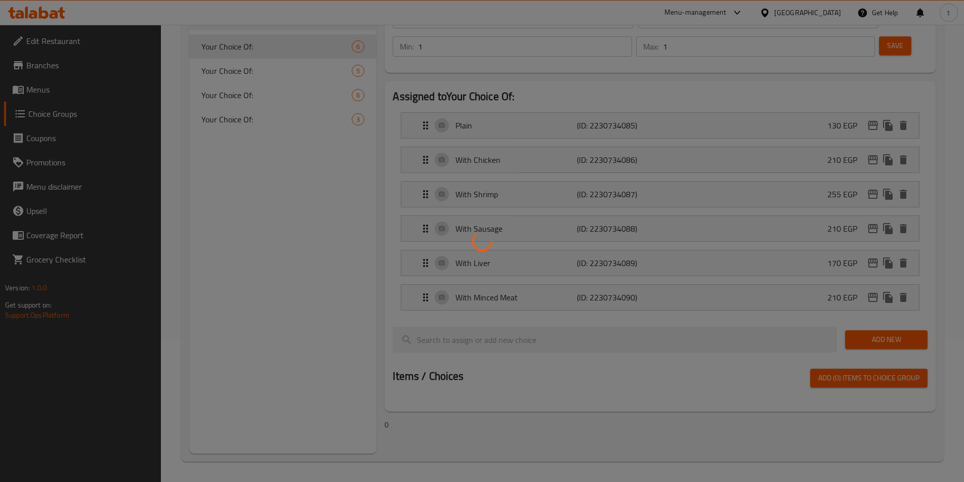
scroll to position [143, 0]
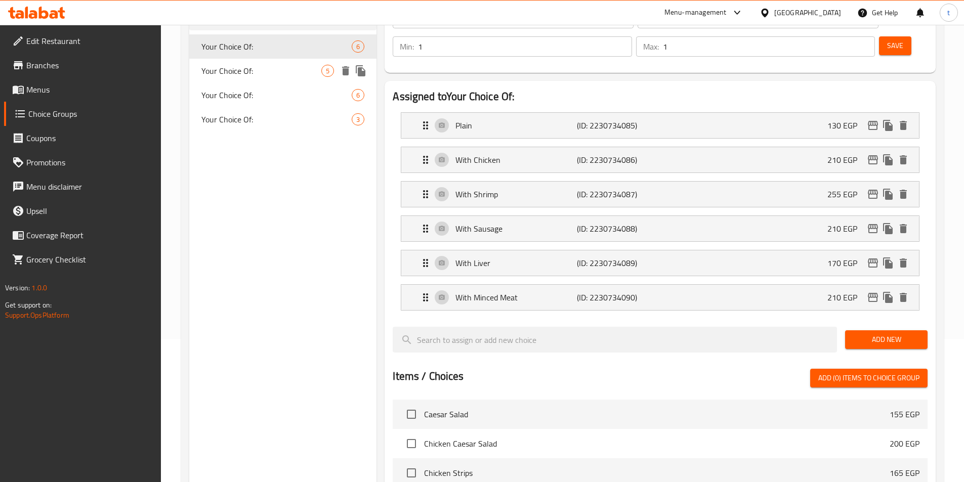
click at [267, 72] on span "Your Choice Of:" at bounding box center [261, 71] width 120 height 12
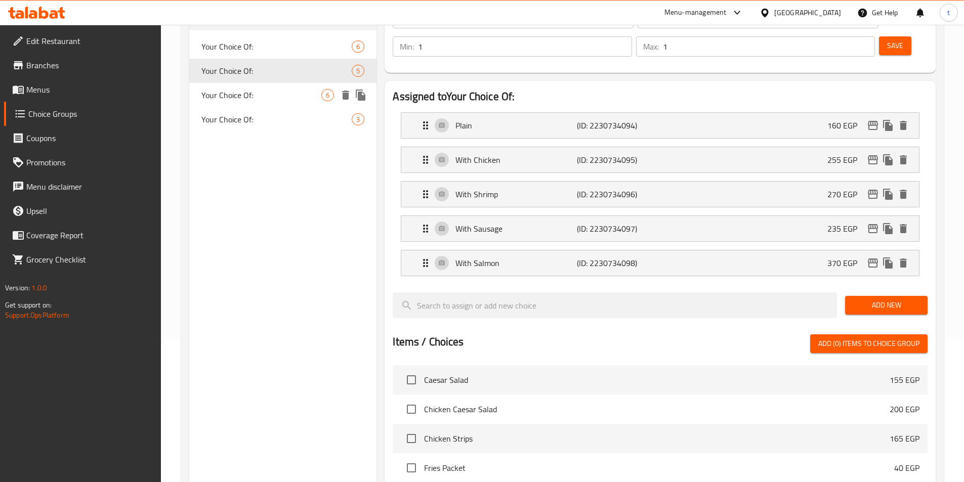
click at [259, 96] on span "Your Choice Of:" at bounding box center [261, 95] width 120 height 12
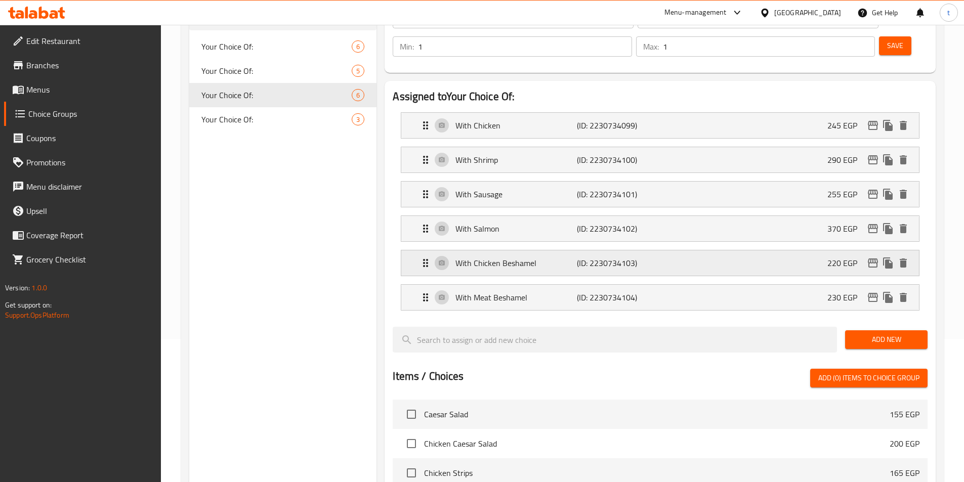
click at [675, 250] on div "With Chicken Beshamel (ID: 2230734103) 220 EGP" at bounding box center [663, 262] width 487 height 25
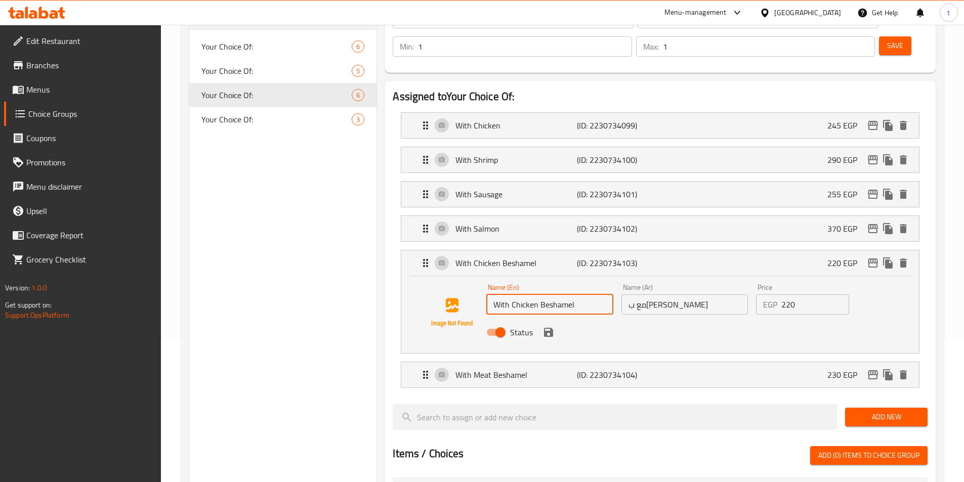
click at [559, 295] on input "With Chicken Beshamel" at bounding box center [549, 305] width 127 height 20
paste input "c"
click at [594, 369] on p "(ID: 2230734104)" at bounding box center [617, 375] width 81 height 12
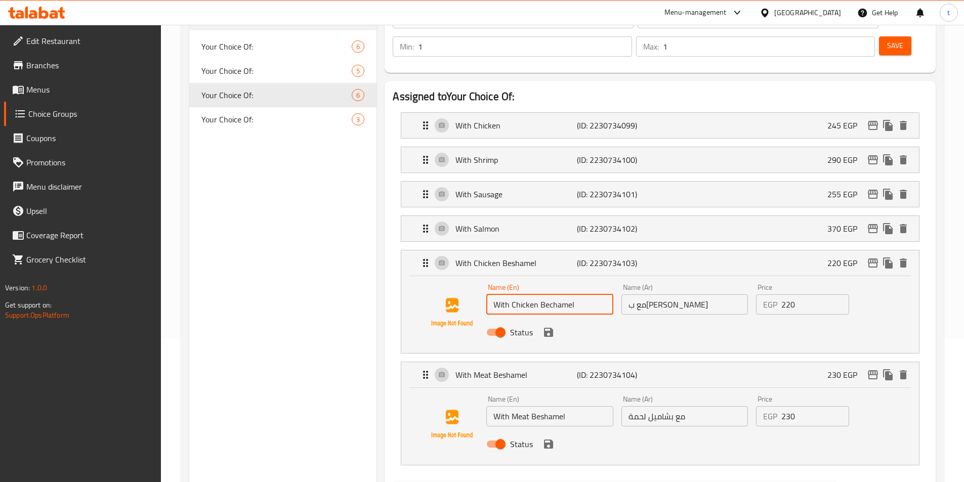
type input "With Chicken Bechamel"
click at [546, 406] on input "With Meat Beshamel" at bounding box center [549, 416] width 127 height 20
paste input "c"
type input "With Meat Bechamel"
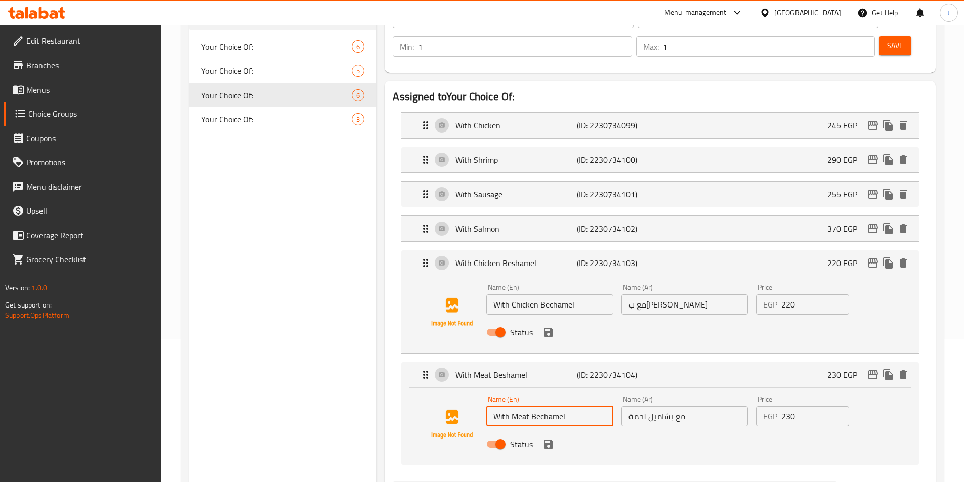
click at [584, 295] on input "With Chicken Bechamel" at bounding box center [549, 305] width 127 height 20
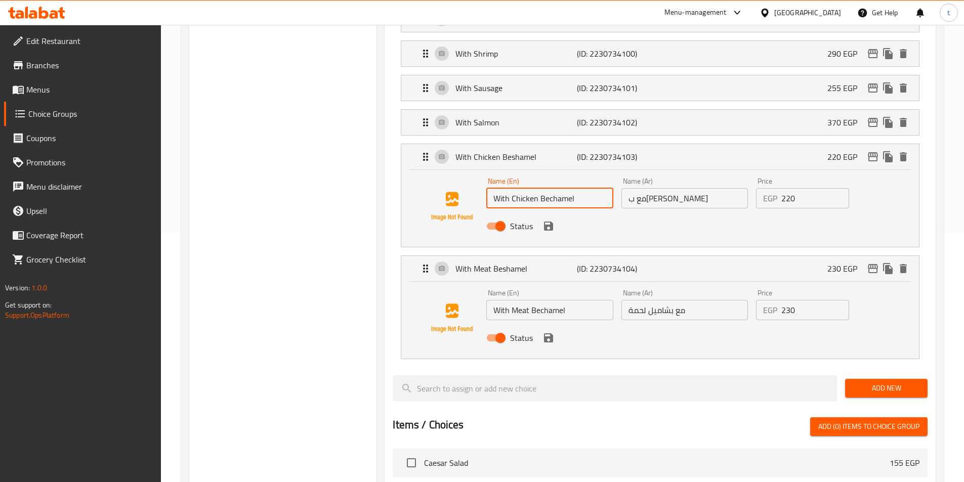
scroll to position [295, 0]
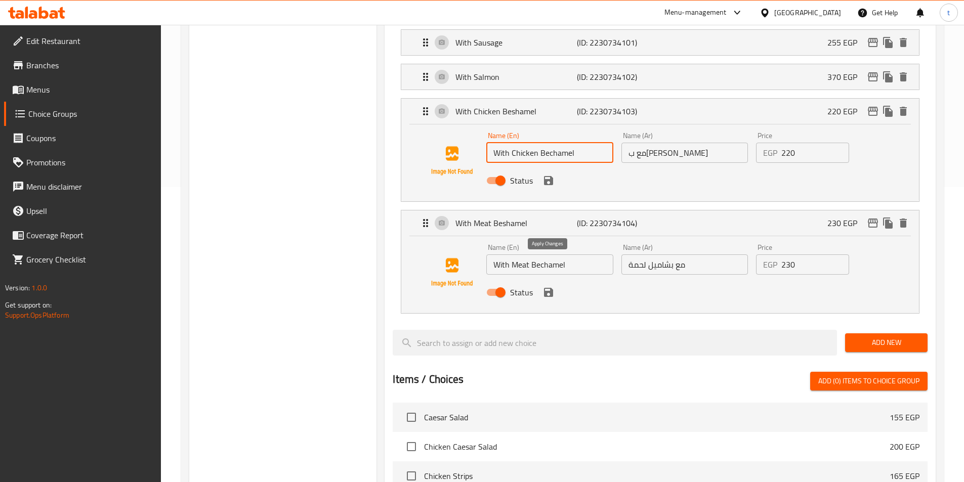
click at [542, 286] on icon "save" at bounding box center [548, 292] width 12 height 12
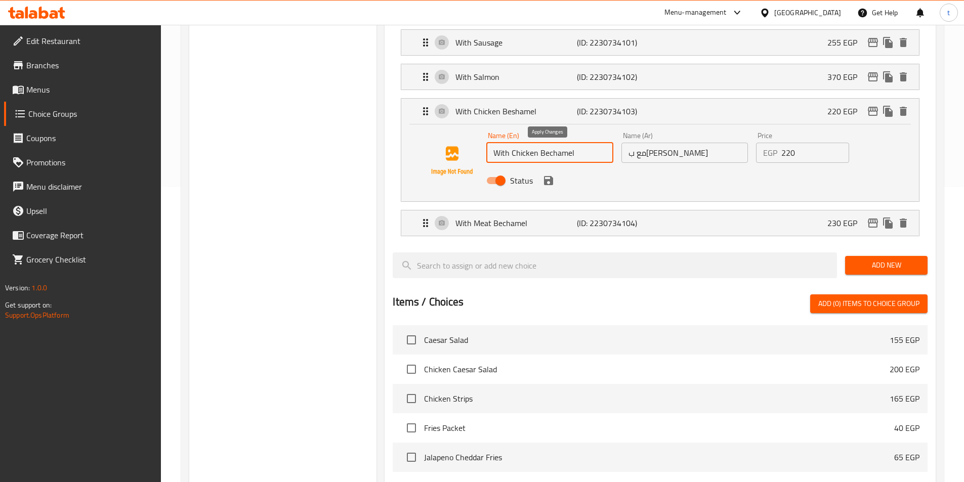
click at [551, 175] on icon "save" at bounding box center [548, 181] width 12 height 12
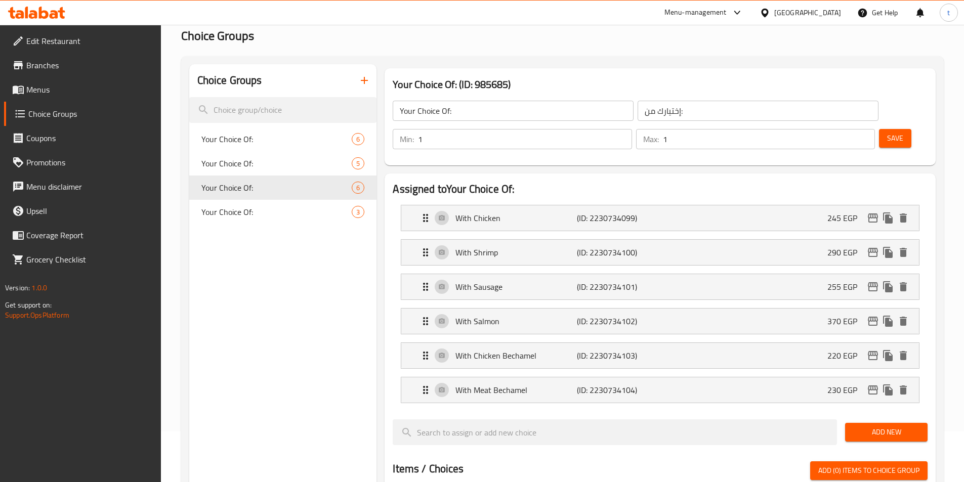
scroll to position [0, 0]
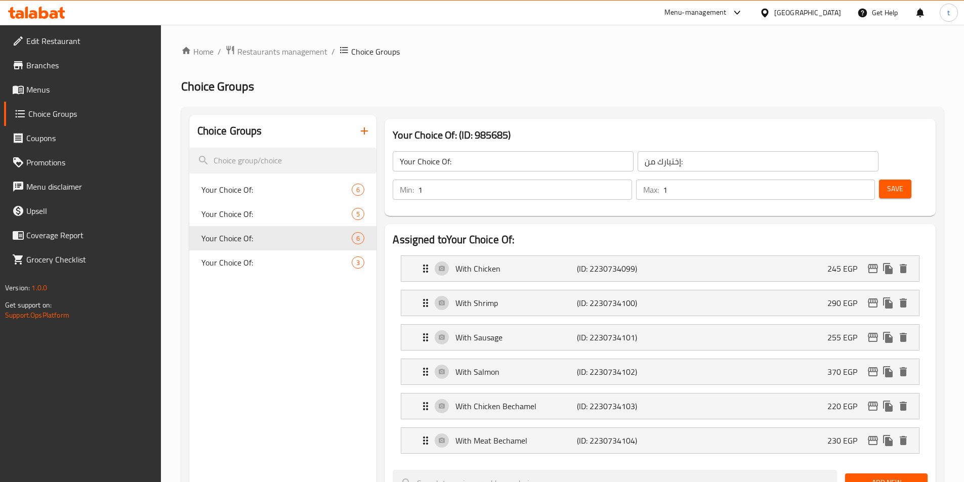
click at [887, 183] on span "Save" at bounding box center [895, 189] width 16 height 13
click at [39, 92] on span "Menus" at bounding box center [89, 89] width 127 height 12
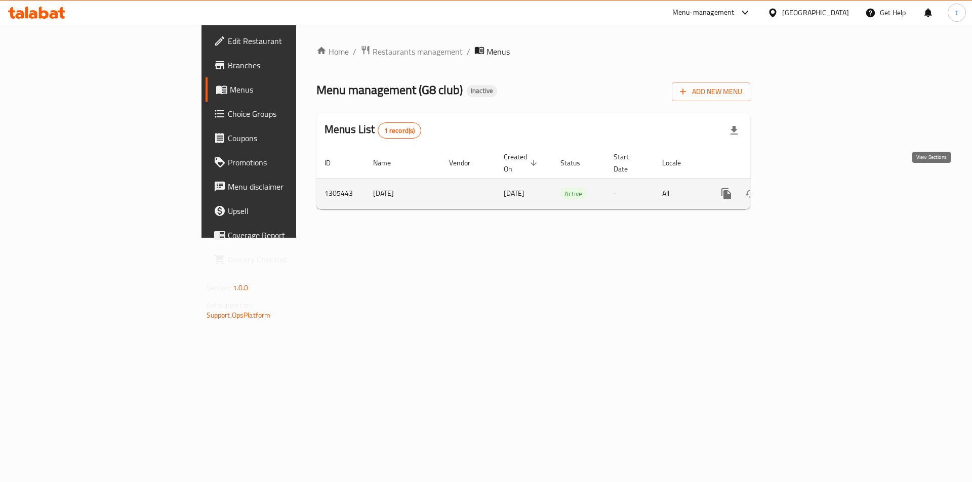
click at [805, 188] on icon "enhanced table" at bounding box center [799, 194] width 12 height 12
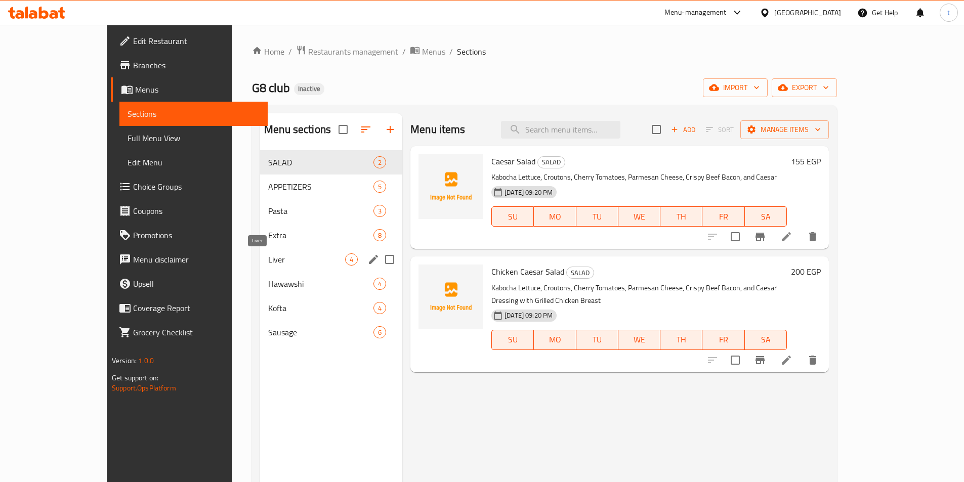
click at [268, 262] on span "Liver" at bounding box center [306, 260] width 77 height 12
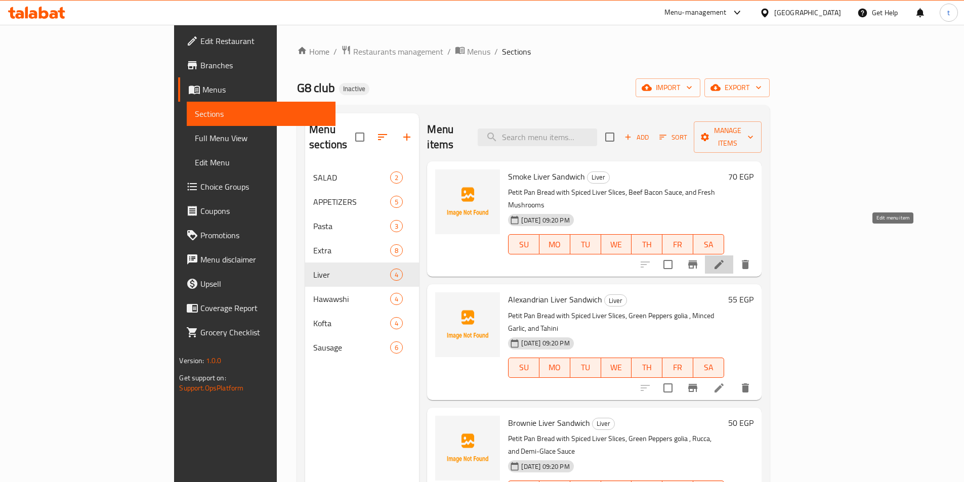
click at [725, 259] on icon at bounding box center [719, 265] width 12 height 12
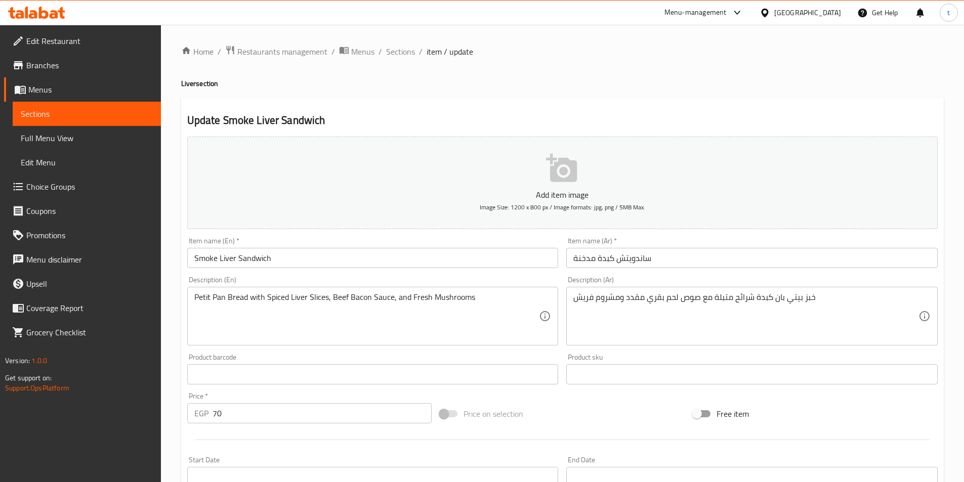
drag, startPoint x: 624, startPoint y: 299, endPoint x: 638, endPoint y: 307, distance: 15.6
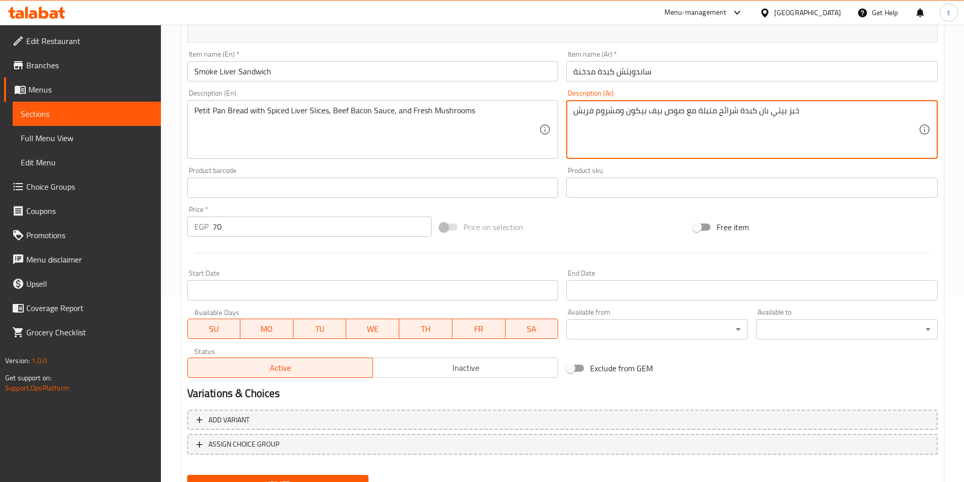
scroll to position [233, 0]
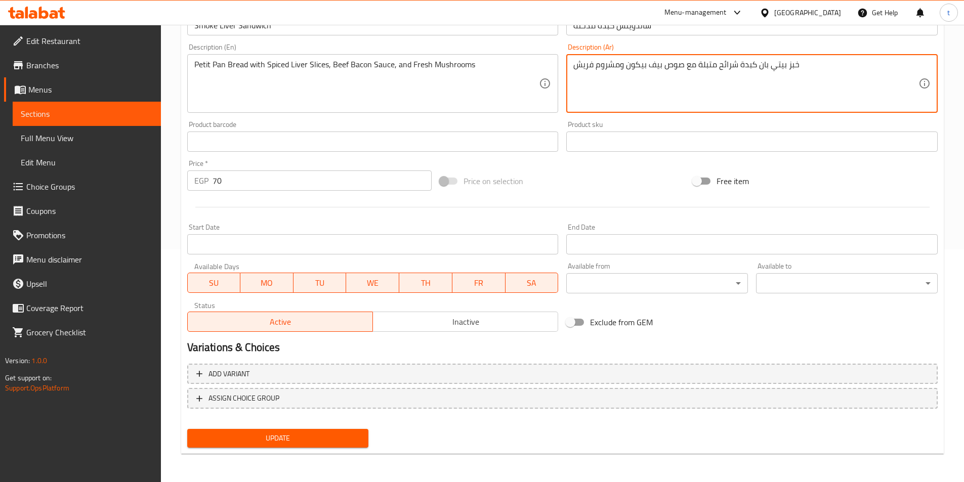
type textarea "خبز بيتي بان كبدة شرائح متبلة مع صوص بيف بيكون ومشروم فريش"
click at [312, 434] on span "Update" at bounding box center [277, 438] width 165 height 13
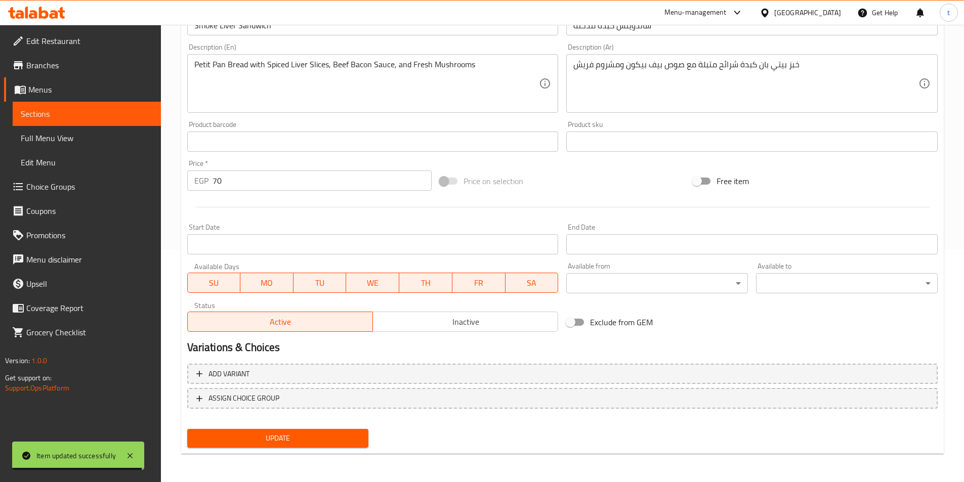
click at [93, 110] on span "Sections" at bounding box center [87, 114] width 132 height 12
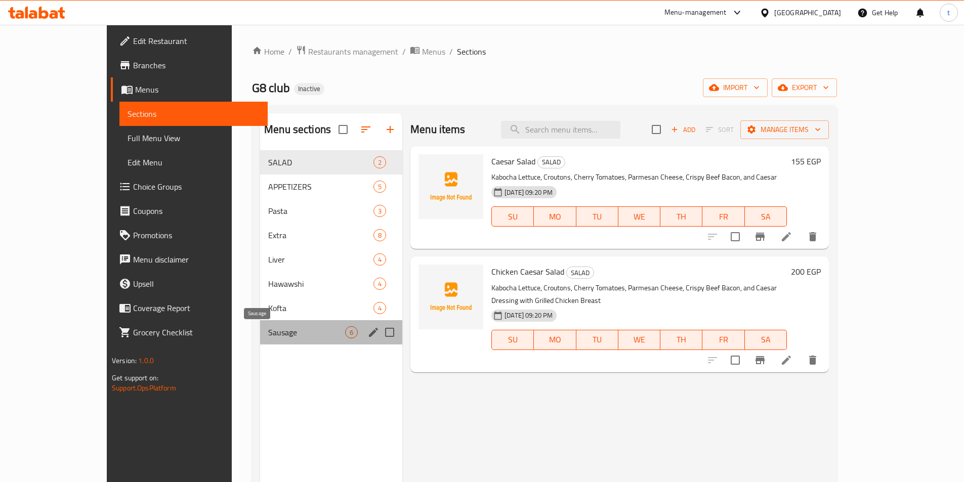
click at [268, 336] on span "Sausage" at bounding box center [306, 332] width 77 height 12
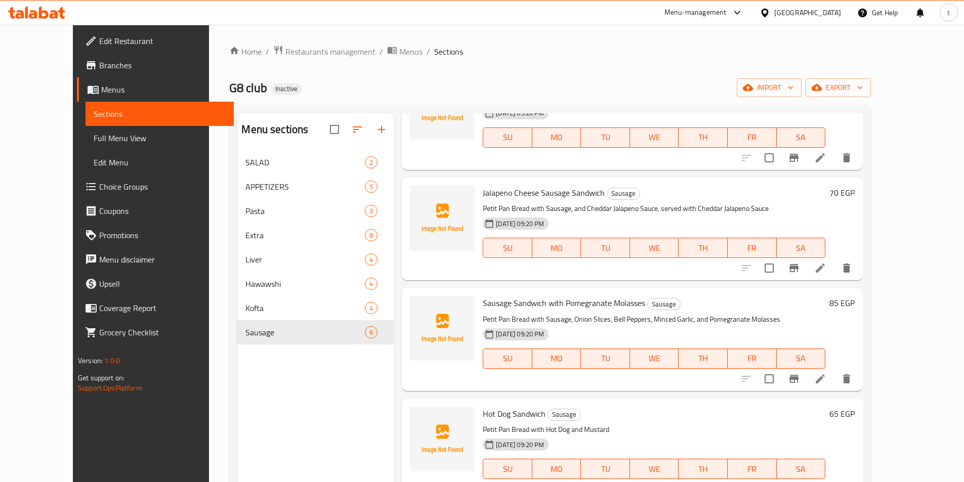
scroll to position [219, 0]
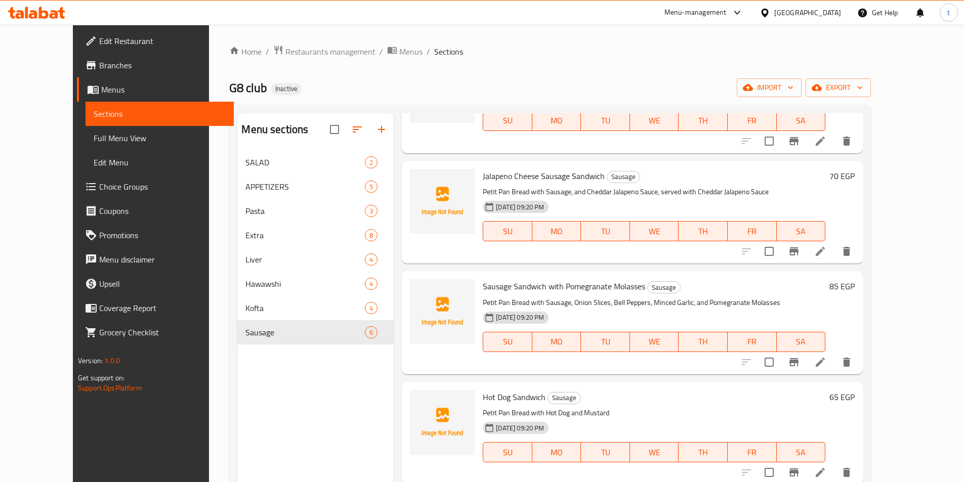
click at [826, 256] on icon at bounding box center [820, 251] width 12 height 12
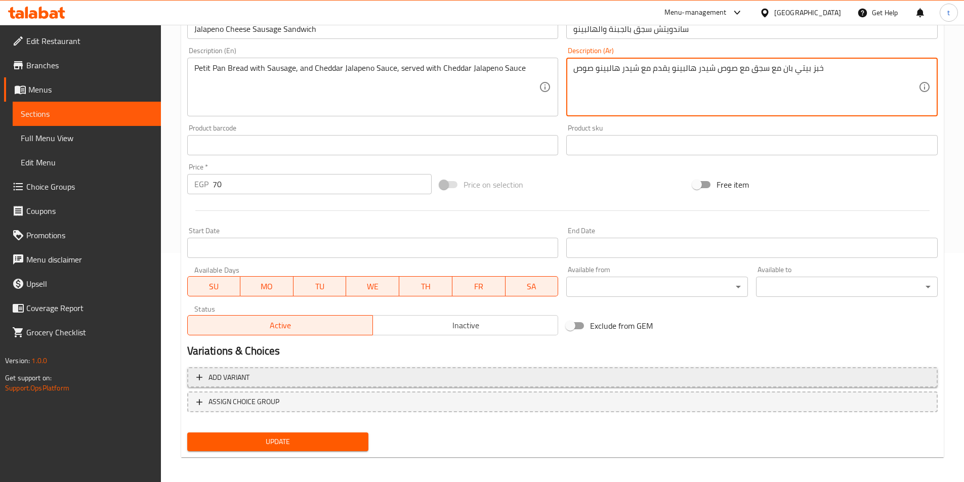
scroll to position [233, 0]
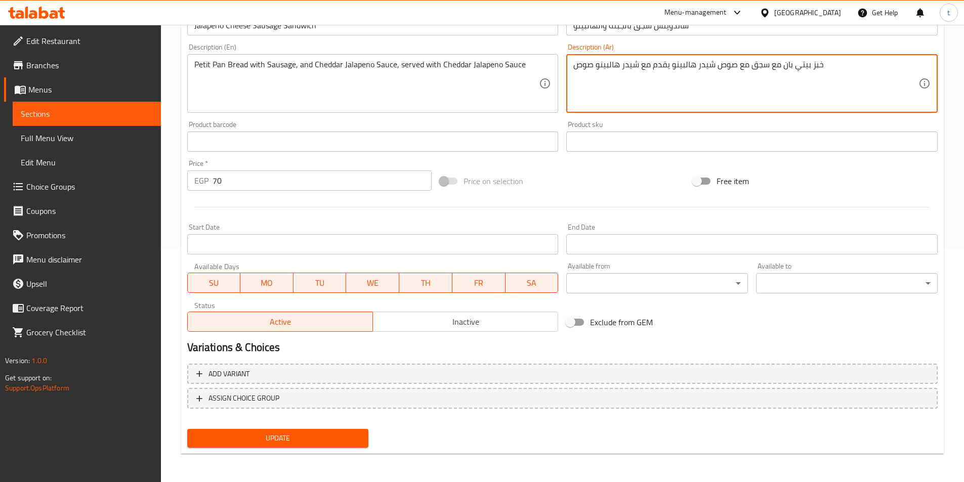
type textarea "خبز بيتي بان مع سجق مع صوص شيدر هالبينو يقدم مع شيدر هالبينو صوص"
click at [275, 444] on span "Update" at bounding box center [277, 438] width 165 height 13
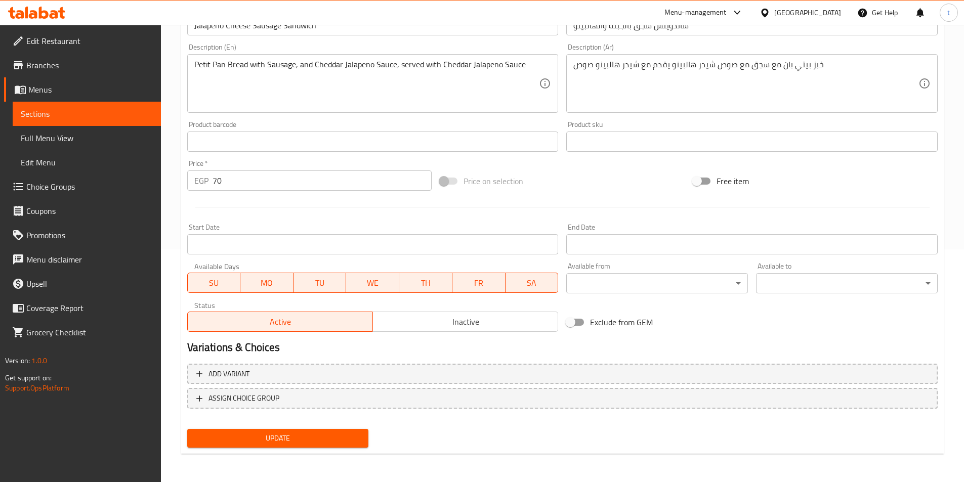
click at [76, 111] on span "Sections" at bounding box center [87, 114] width 132 height 12
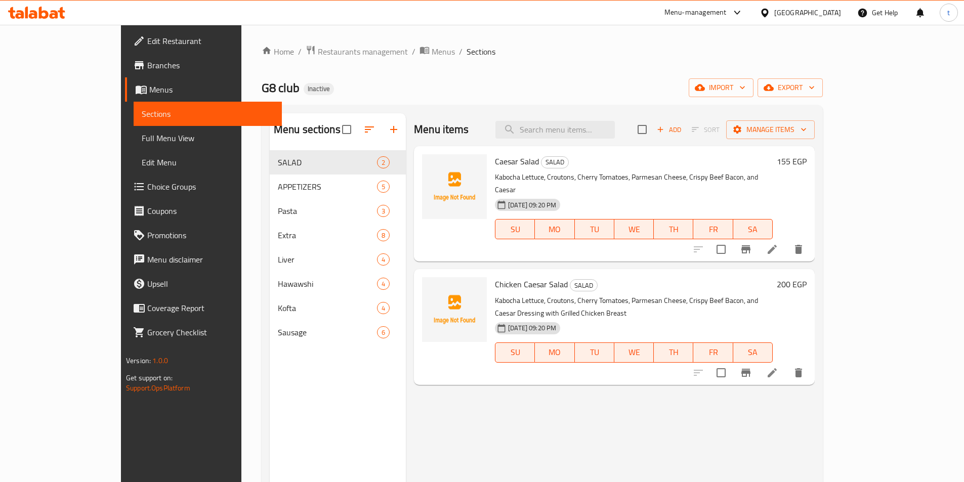
click at [786, 240] on li at bounding box center [772, 249] width 28 height 18
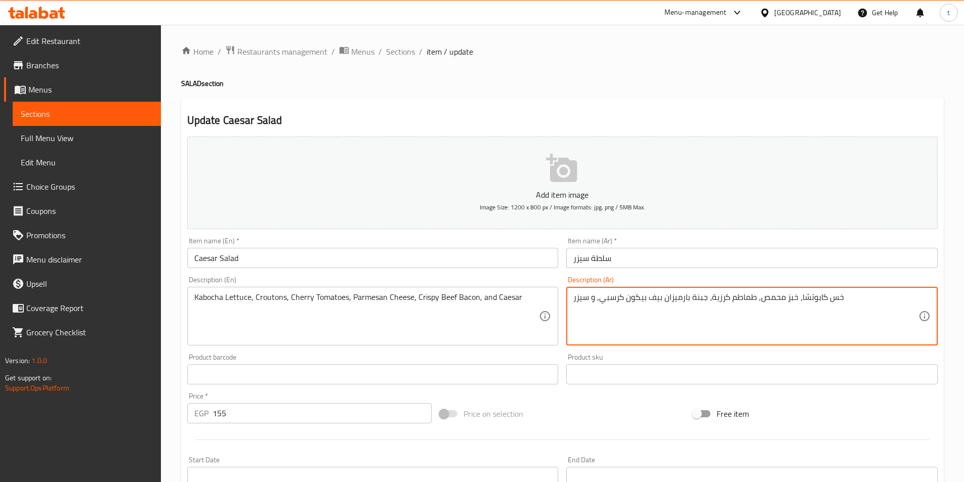
type textarea "خس كابوتشا، خبز محمص, طماطم كرزية، جبنة بارميزان بيف بيكون كرسبي, و سيزر"
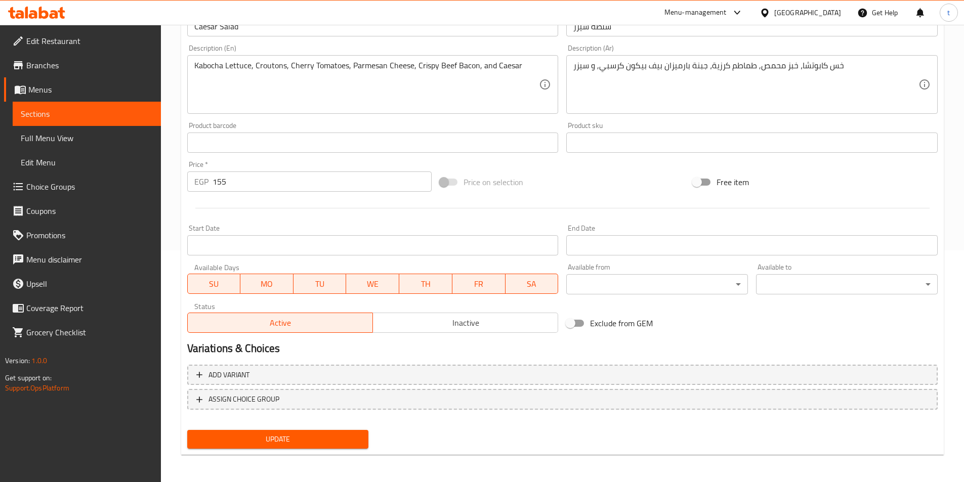
scroll to position [233, 0]
click at [323, 436] on span "Update" at bounding box center [277, 438] width 165 height 13
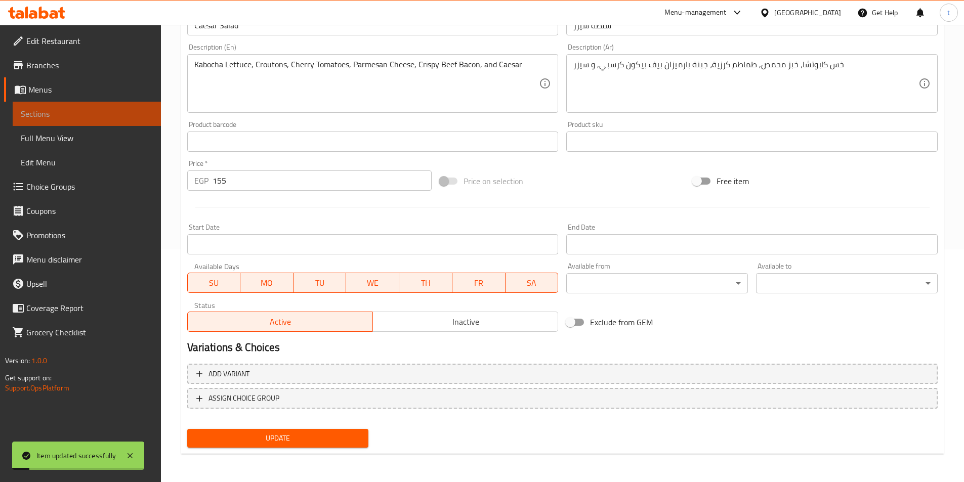
click at [57, 115] on span "Sections" at bounding box center [87, 114] width 132 height 12
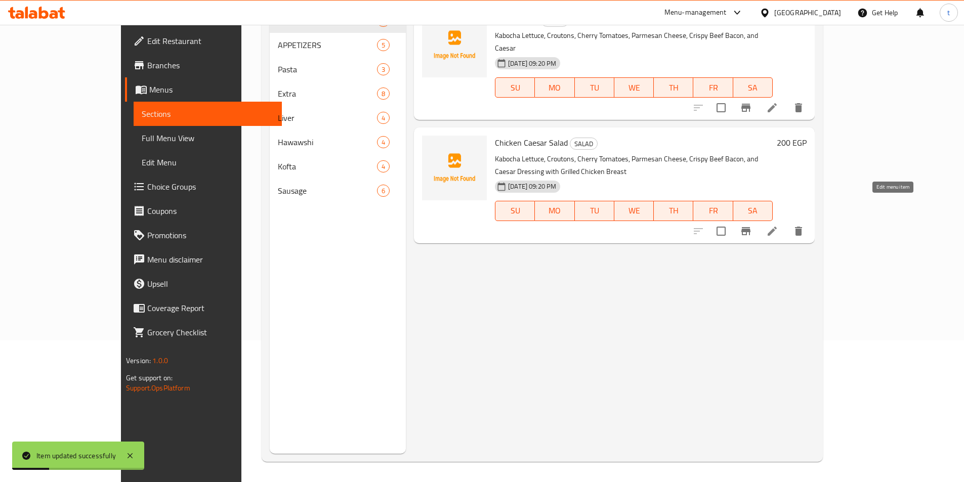
click at [778, 225] on icon at bounding box center [772, 231] width 12 height 12
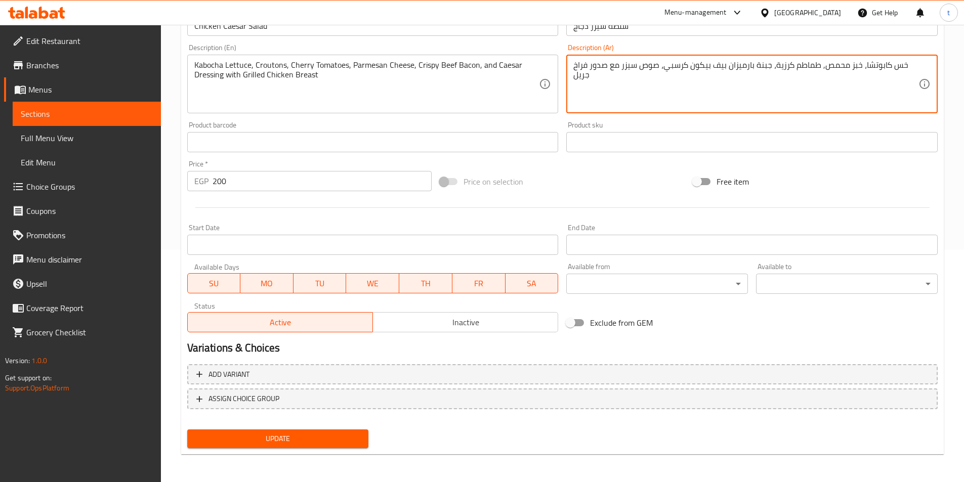
scroll to position [233, 0]
type textarea "خس كابوتشا، خبز محمص, طماطم كرزية، جبنة بارميزان بيف بيكون كرسبي، صوص سيزر مع ص…"
click at [335, 442] on span "Update" at bounding box center [277, 438] width 165 height 13
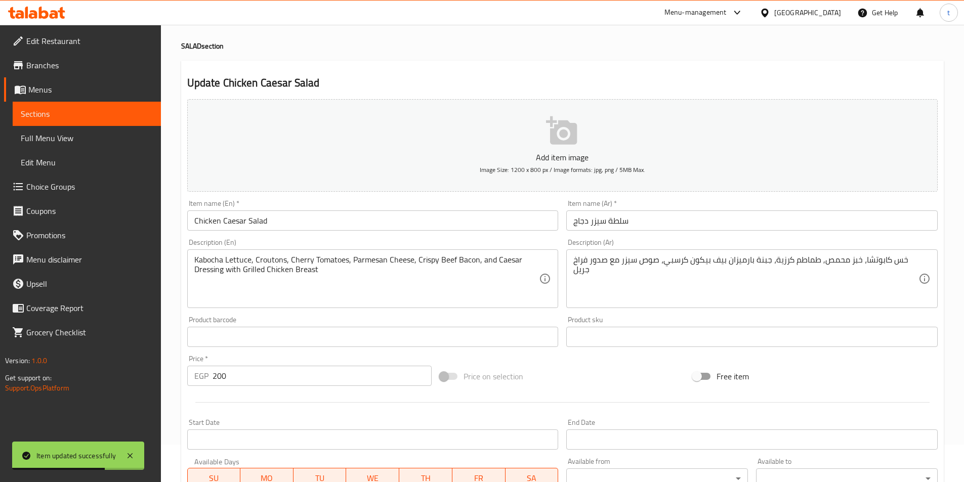
scroll to position [30, 0]
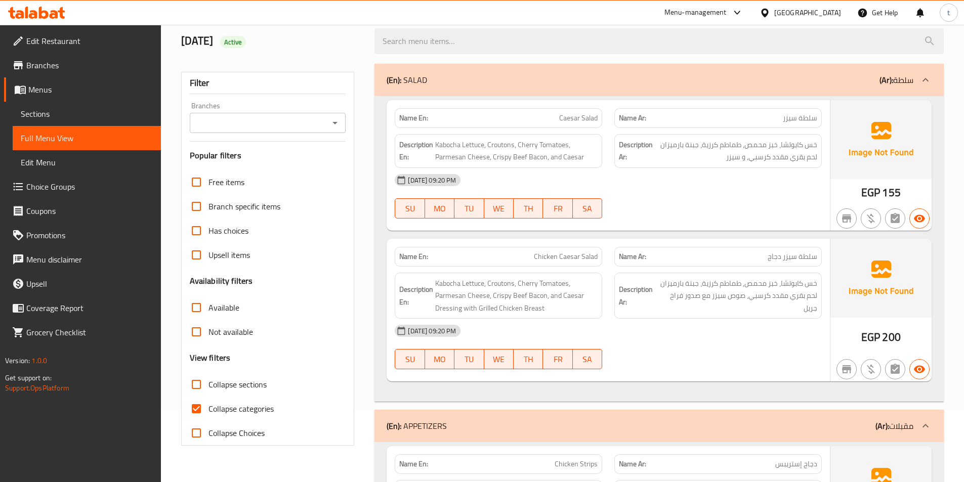
scroll to position [152, 0]
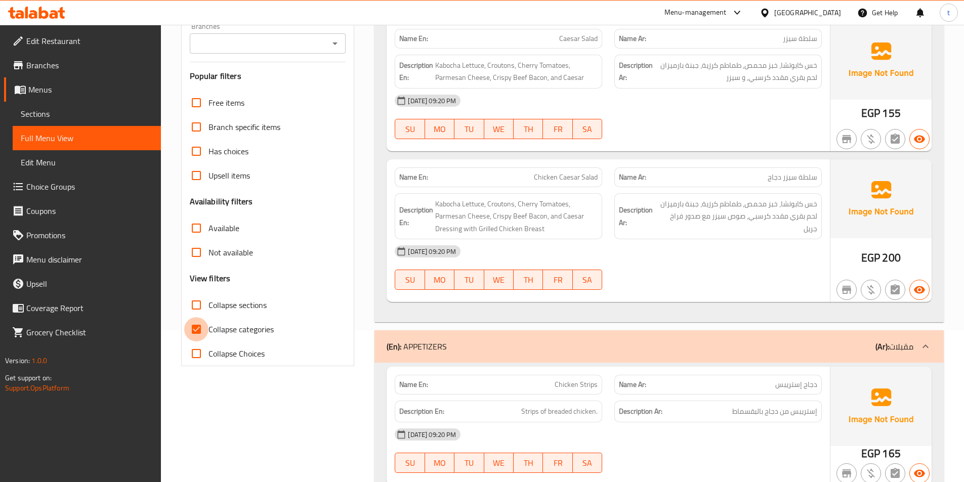
click at [197, 327] on input "Collapse categories" at bounding box center [196, 329] width 24 height 24
checkbox input "false"
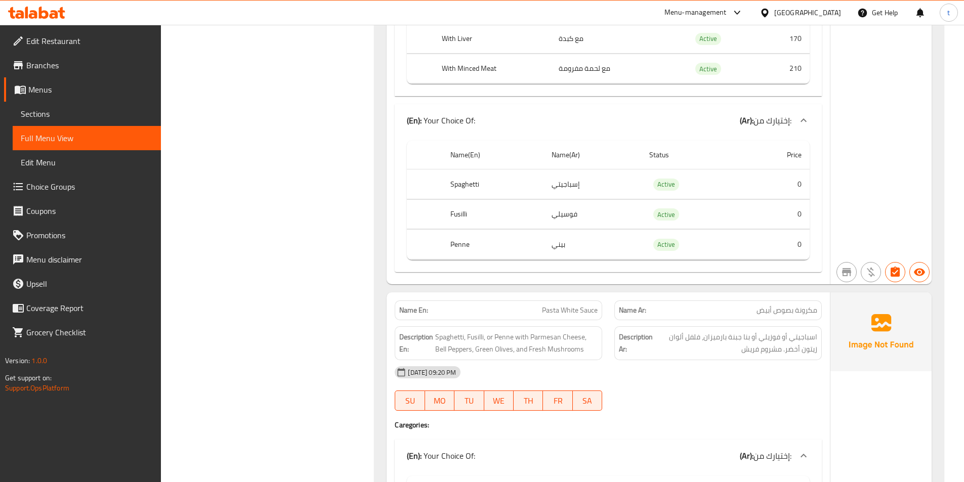
scroll to position [1569, 0]
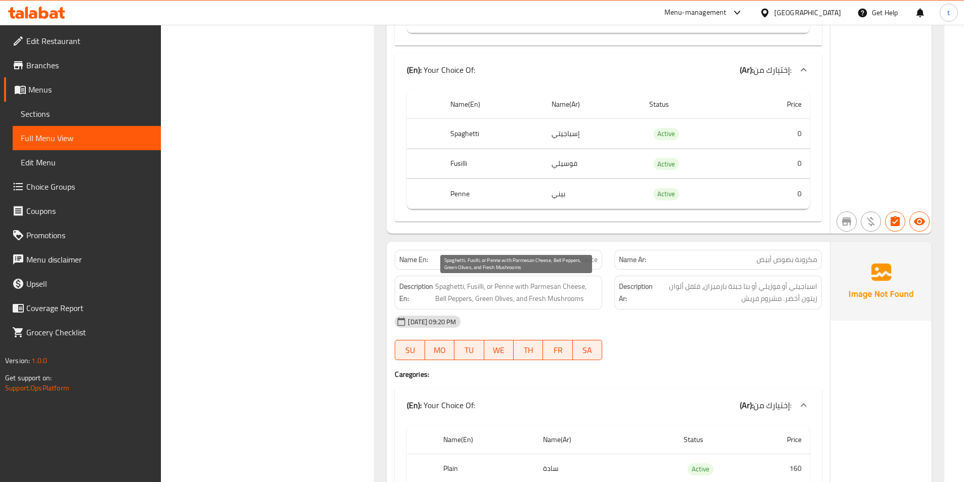
click at [504, 286] on span "Spaghetti, Fusilli, or Penne with Parmesan Cheese, Bell Peppers, Green Olives, …" at bounding box center [516, 292] width 162 height 25
copy span "Penne"
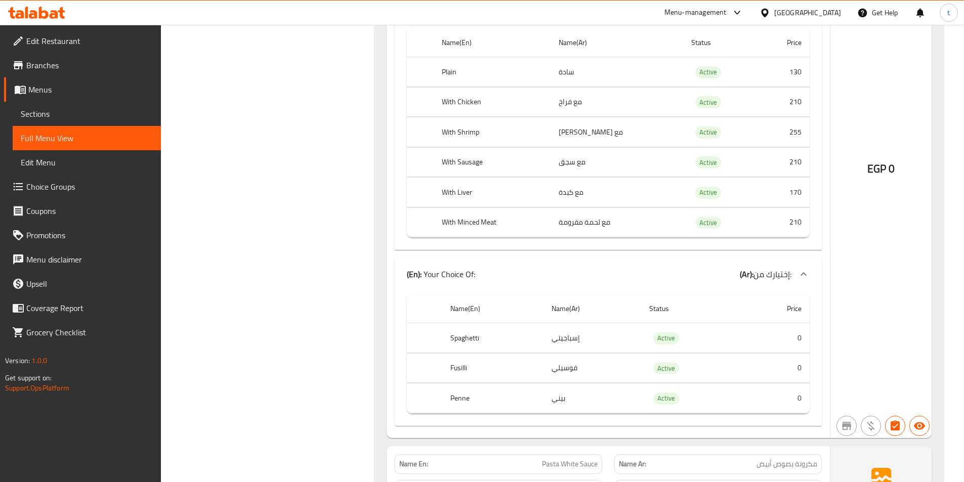
scroll to position [1265, 0]
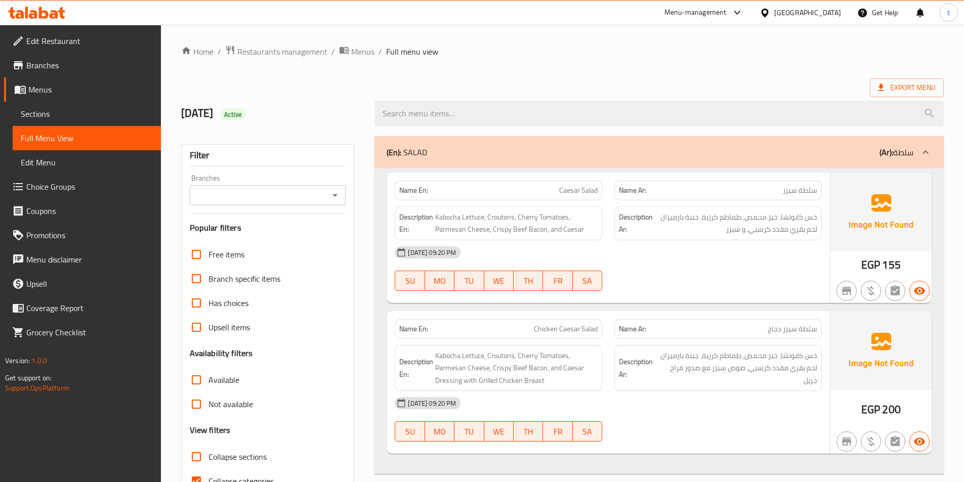
scroll to position [51, 0]
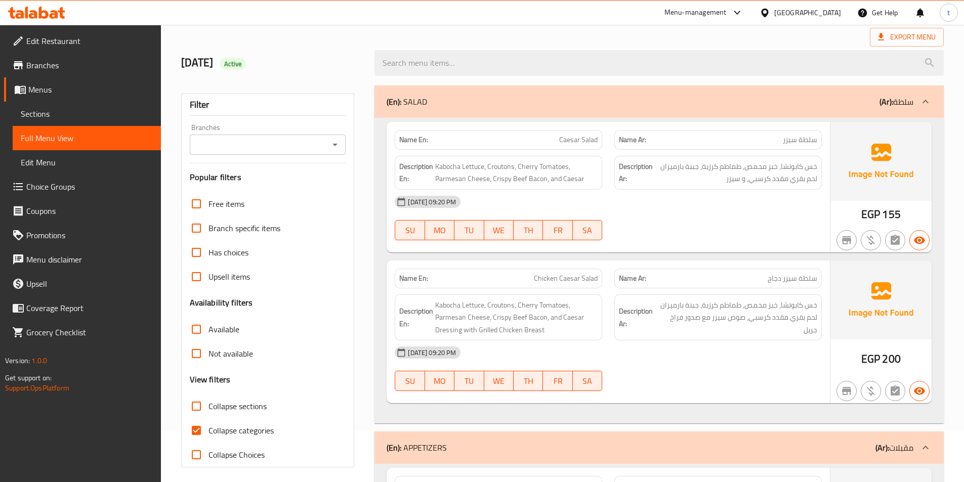
click at [193, 428] on input "Collapse categories" at bounding box center [196, 431] width 24 height 24
checkbox input "false"
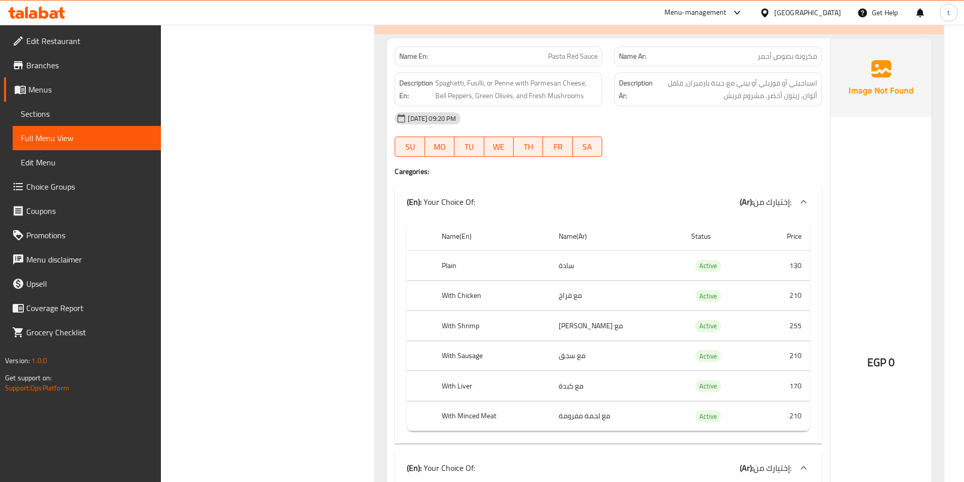
scroll to position [1113, 0]
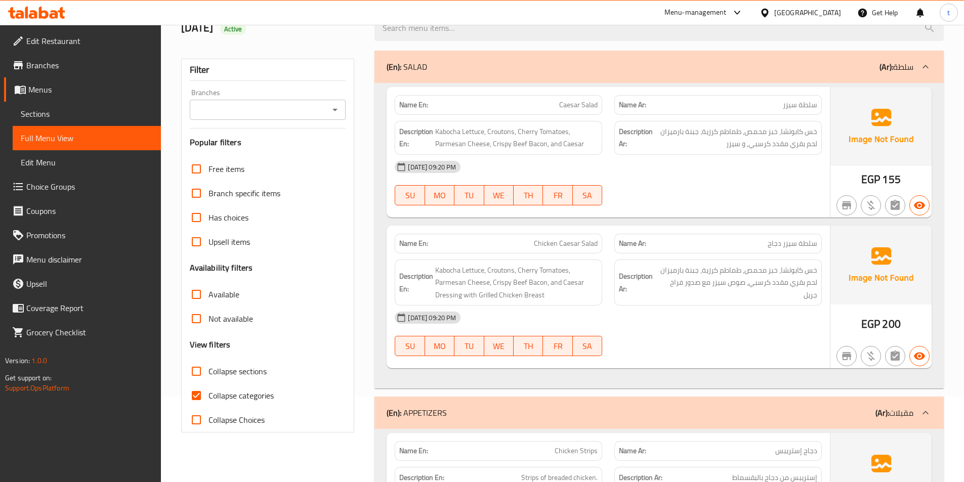
scroll to position [253, 0]
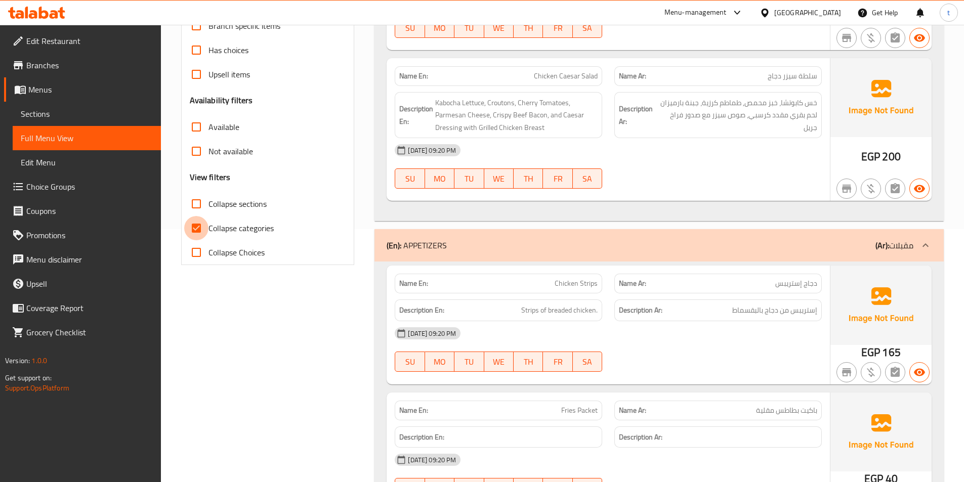
click at [204, 226] on input "Collapse categories" at bounding box center [196, 228] width 24 height 24
checkbox input "false"
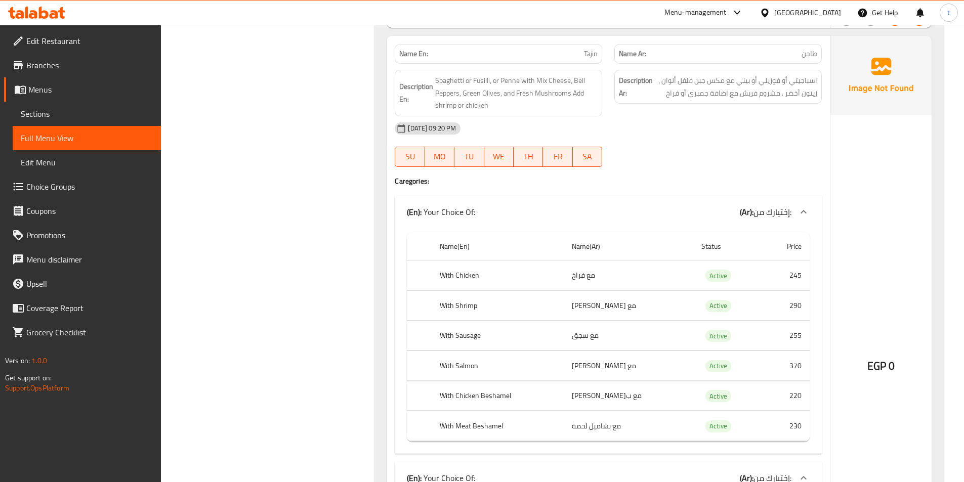
scroll to position [2328, 0]
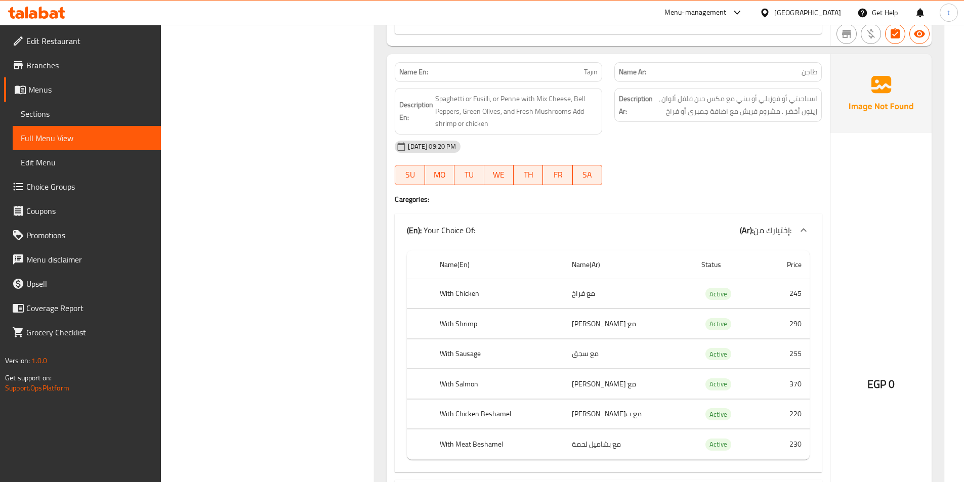
copy th "Beshamel"
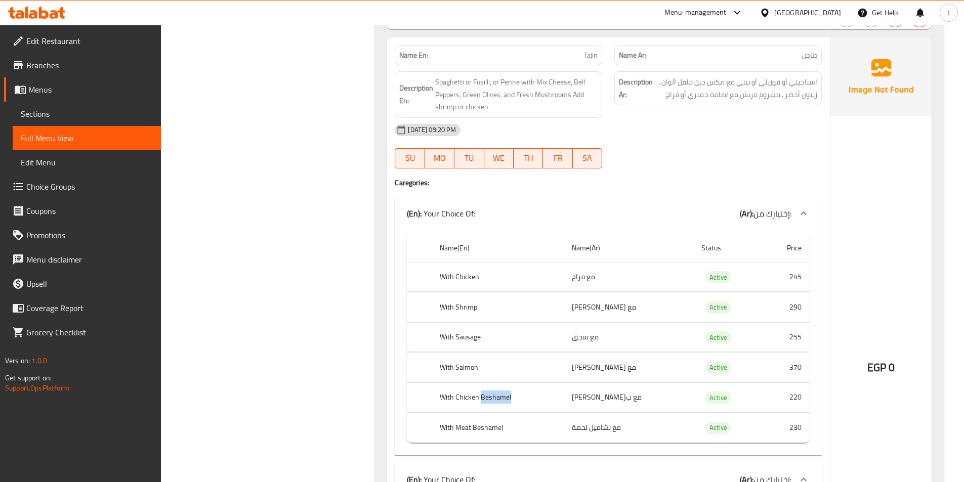
scroll to position [2378, 0]
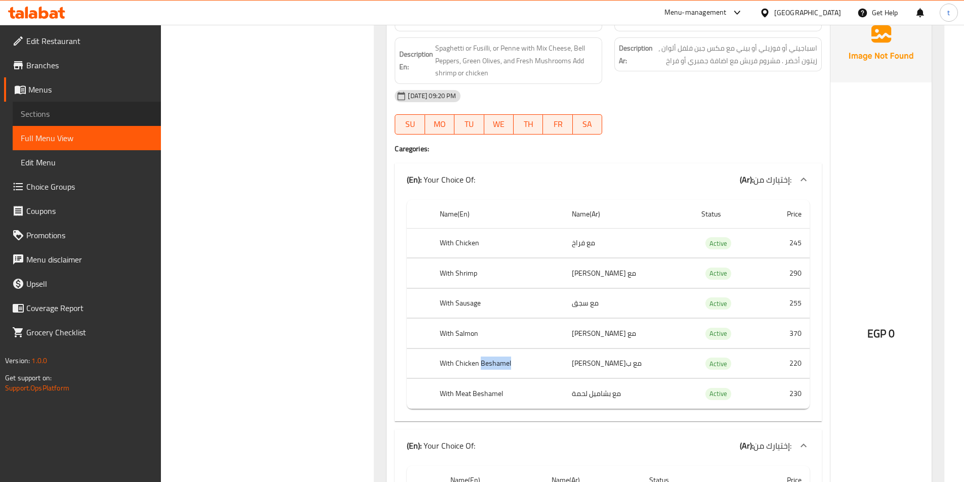
click at [55, 111] on span "Sections" at bounding box center [87, 114] width 132 height 12
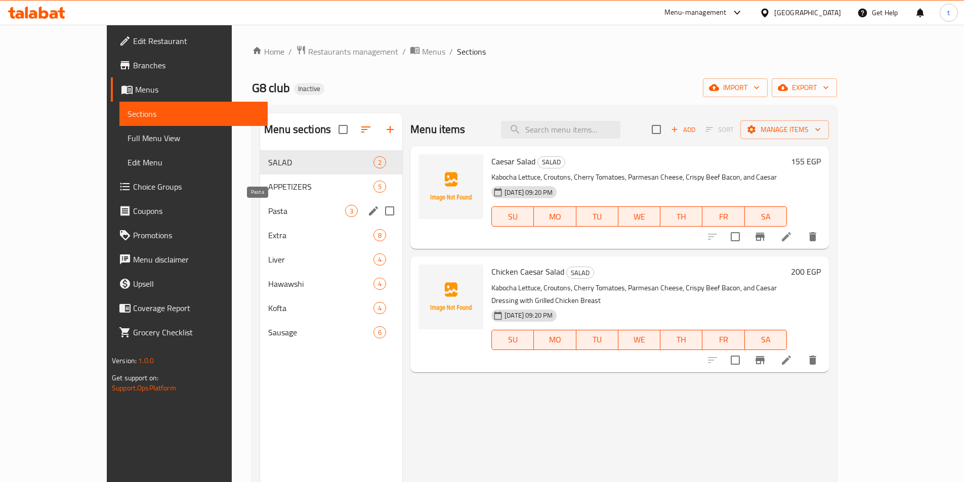
click at [268, 205] on span "Pasta" at bounding box center [306, 211] width 77 height 12
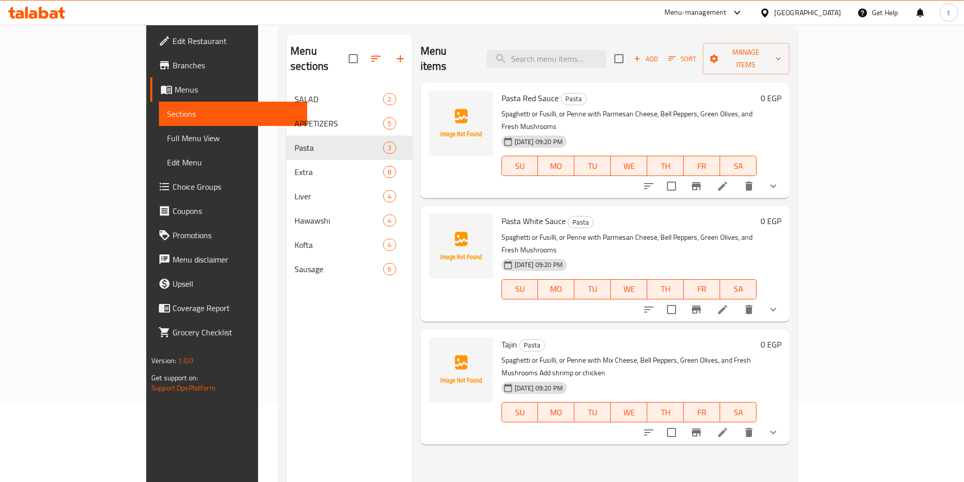
scroll to position [142, 0]
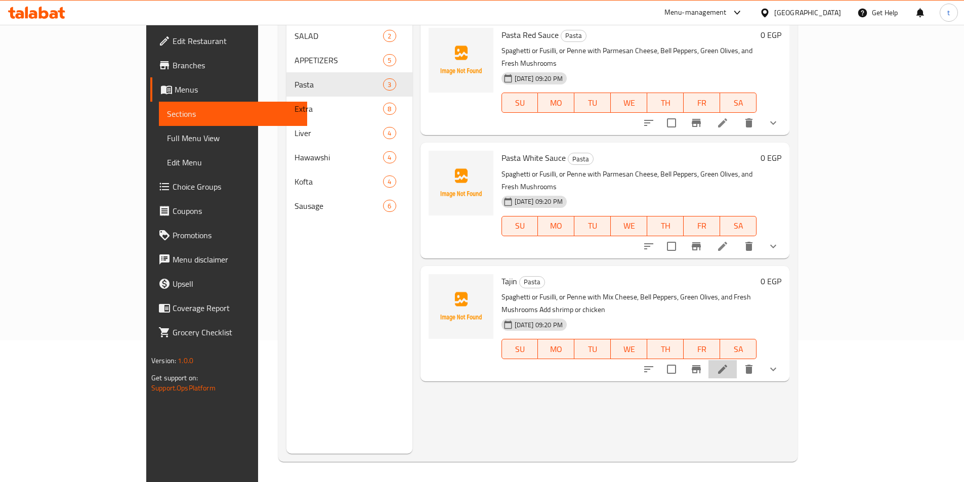
click at [737, 360] on li at bounding box center [722, 369] width 28 height 18
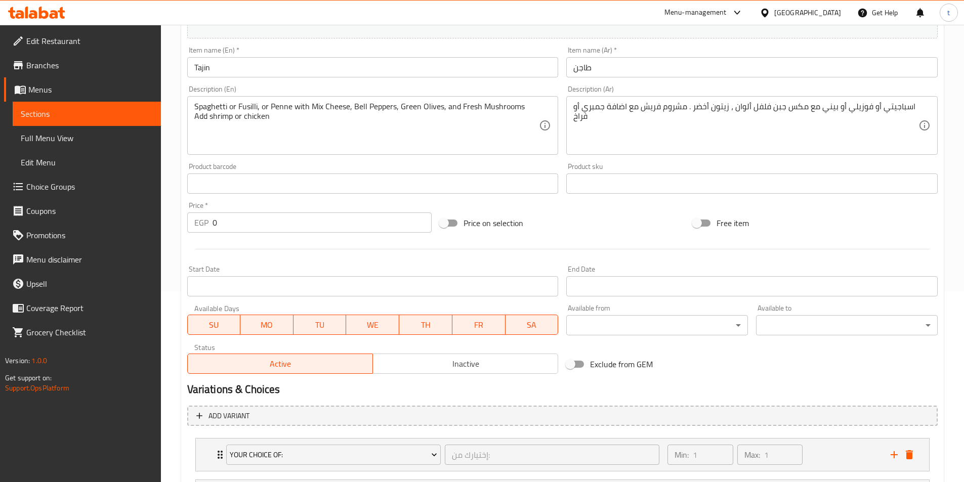
scroll to position [190, 0]
click at [108, 140] on span "Full Menu View" at bounding box center [87, 138] width 132 height 12
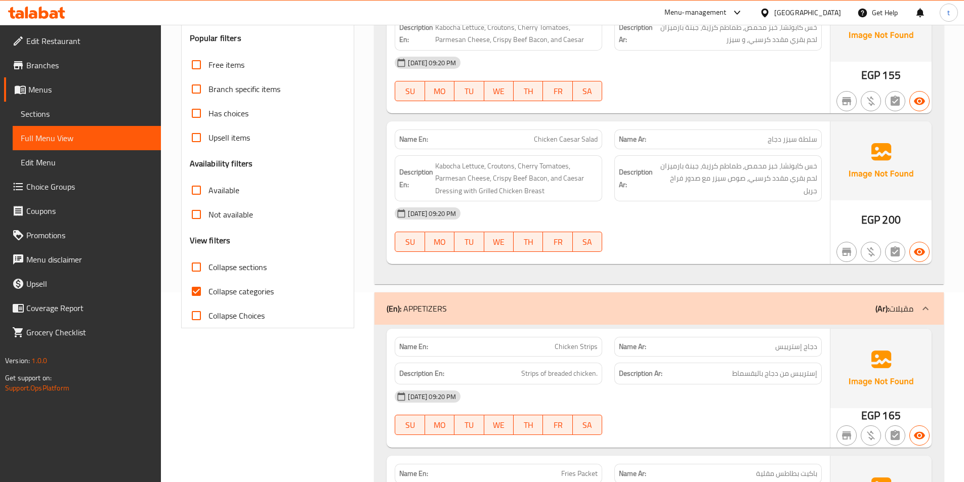
click at [201, 291] on input "Collapse categories" at bounding box center [196, 291] width 24 height 24
checkbox input "false"
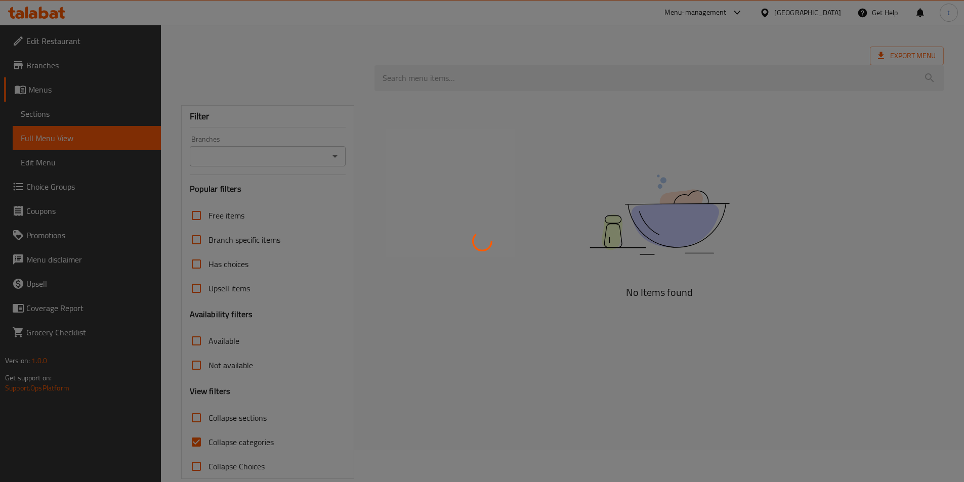
scroll to position [49, 0]
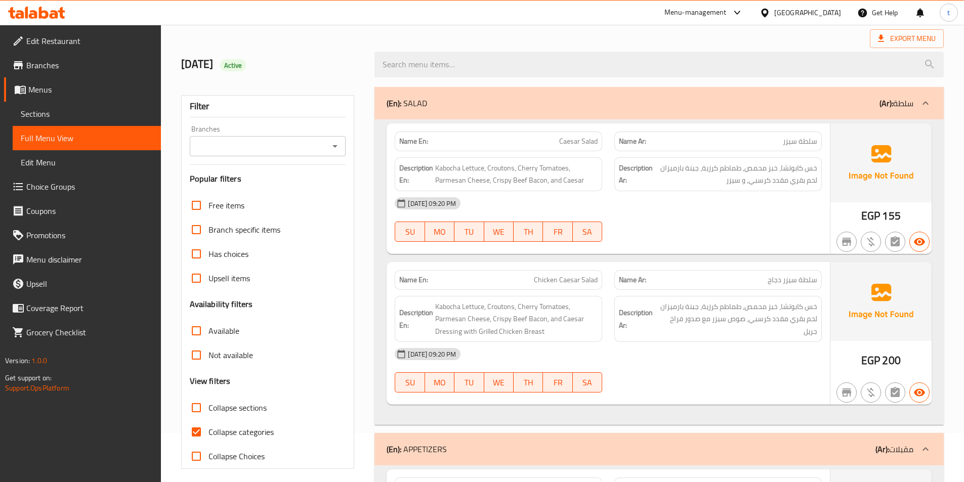
click at [191, 429] on input "Collapse categories" at bounding box center [196, 432] width 24 height 24
checkbox input "false"
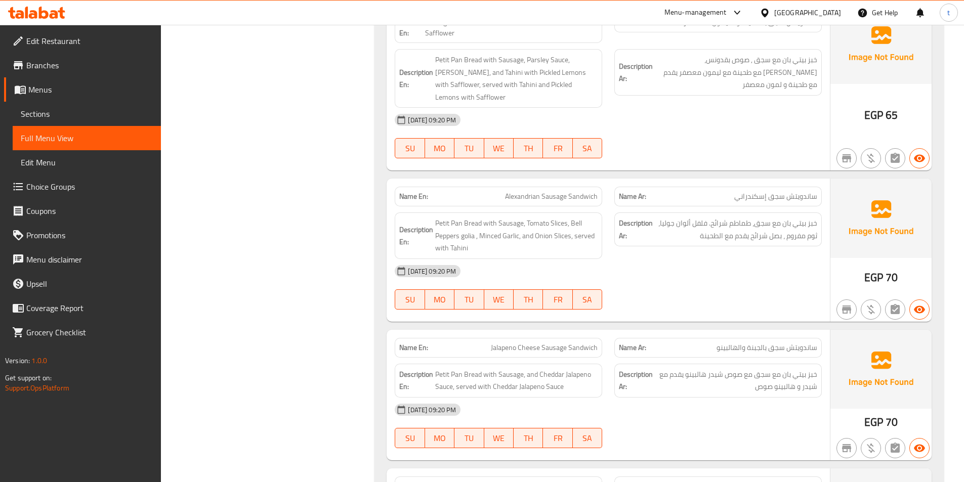
scroll to position [5869, 0]
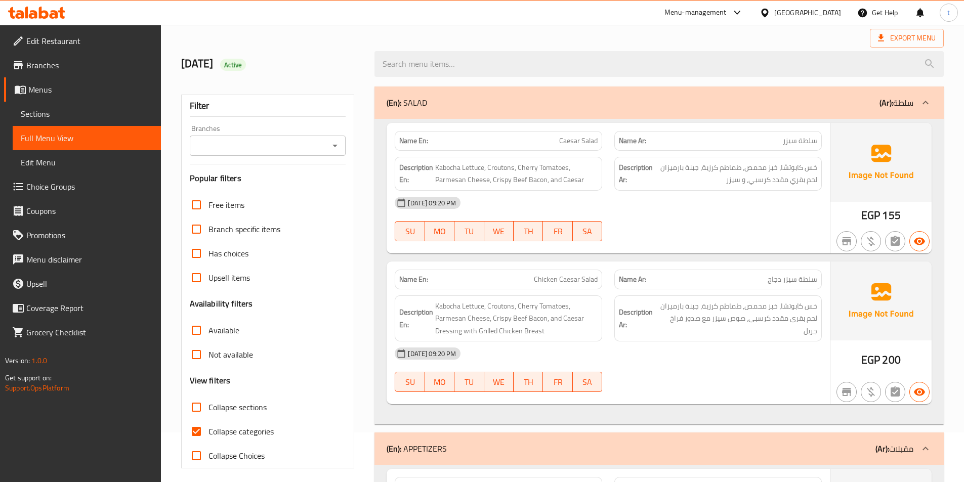
scroll to position [101, 0]
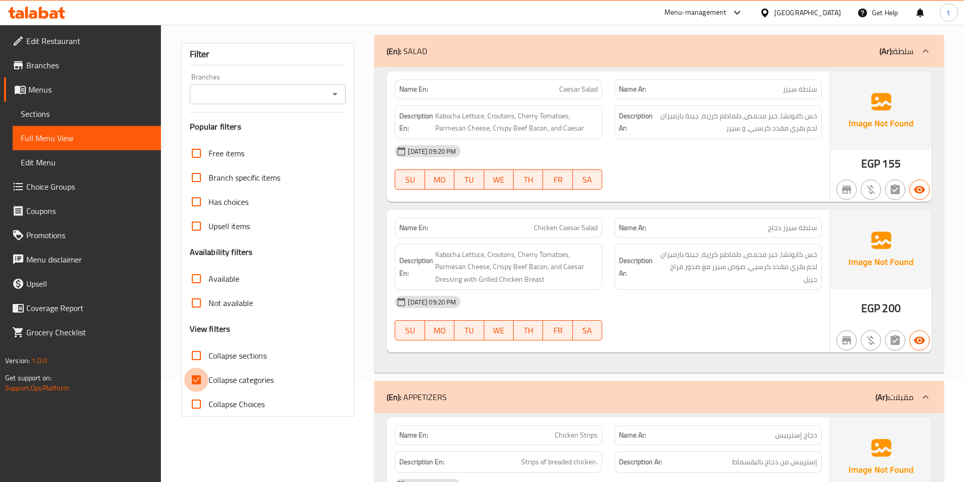
click at [204, 378] on input "Collapse categories" at bounding box center [196, 380] width 24 height 24
checkbox input "false"
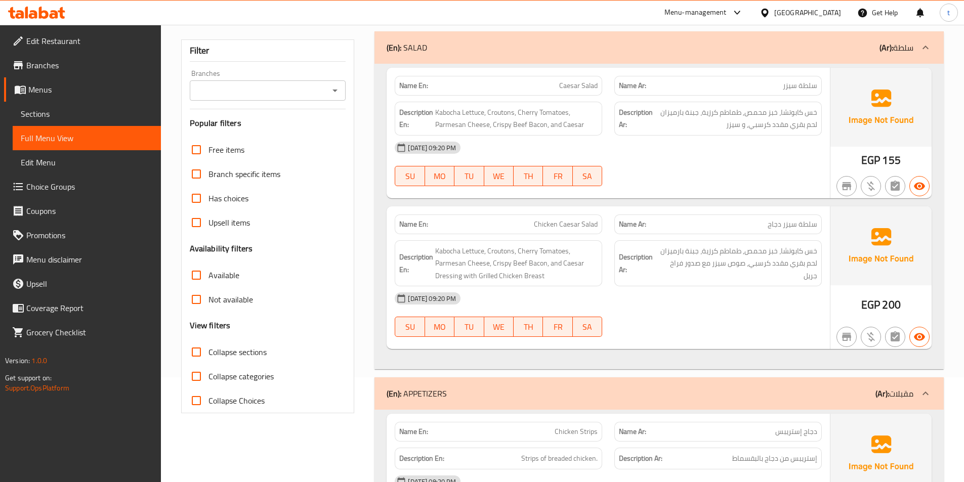
scroll to position [0, 0]
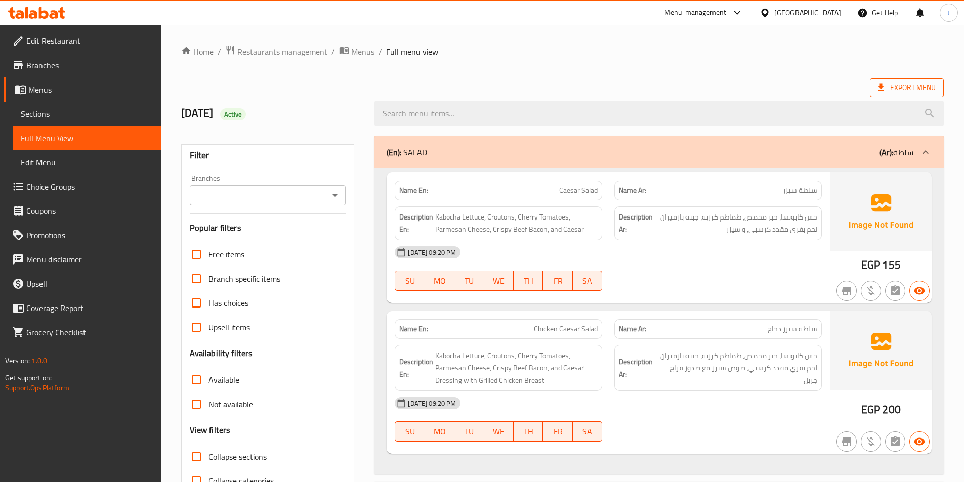
click at [927, 80] on span "Export Menu" at bounding box center [907, 87] width 74 height 19
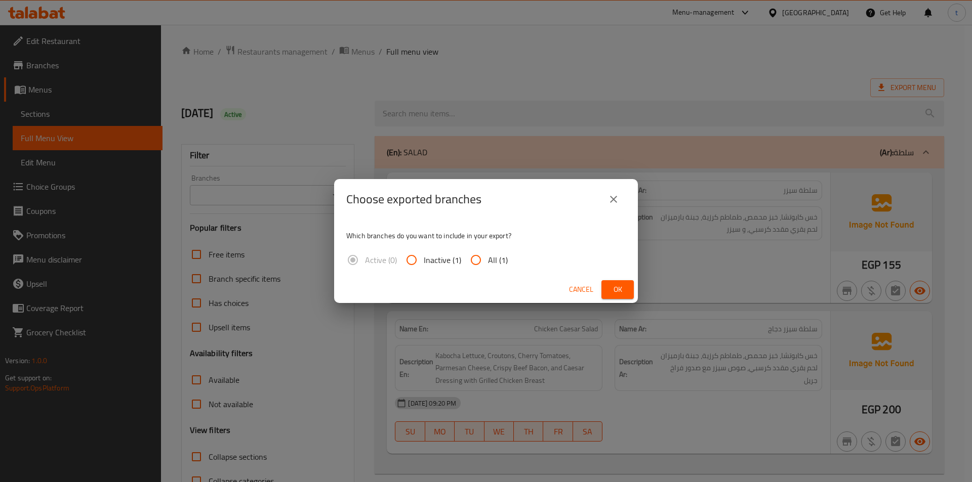
click at [479, 257] on input "All (1)" at bounding box center [476, 260] width 24 height 24
radio input "true"
click at [630, 287] on button "Ok" at bounding box center [617, 289] width 32 height 19
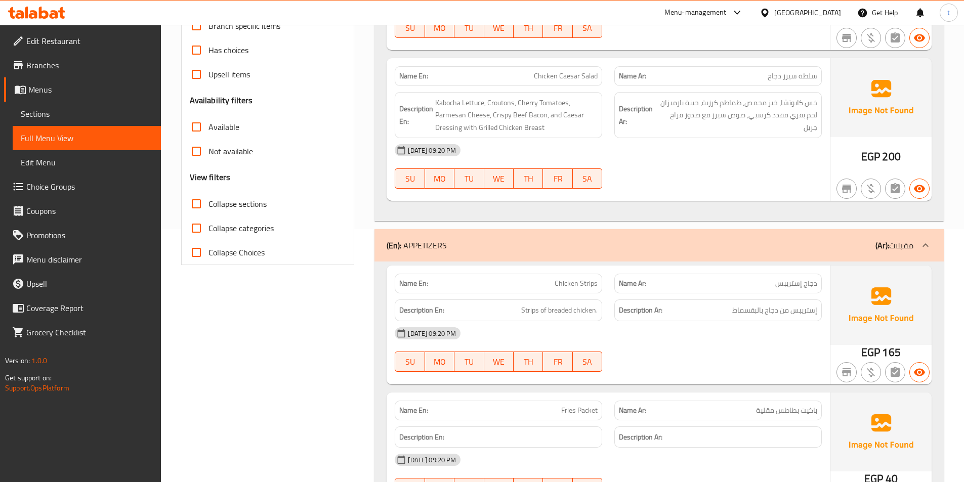
scroll to position [557, 0]
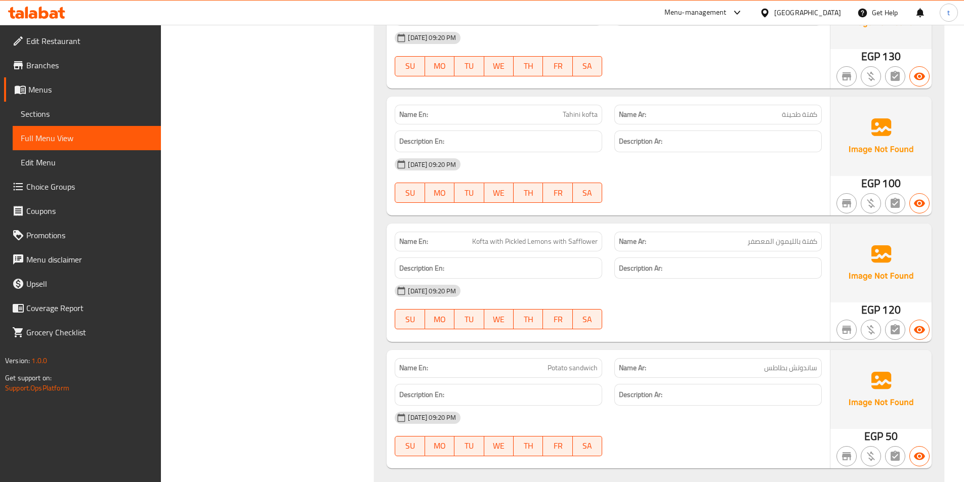
scroll to position [3716, 0]
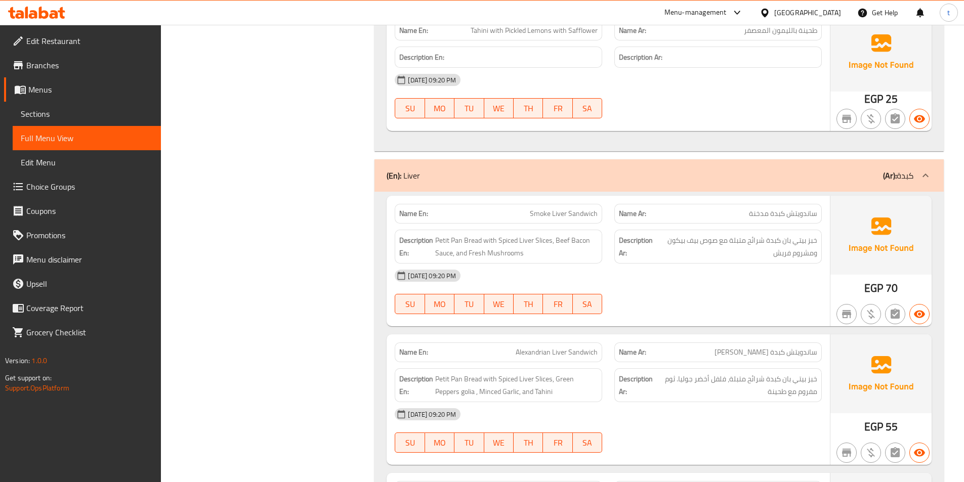
scroll to position [127, 0]
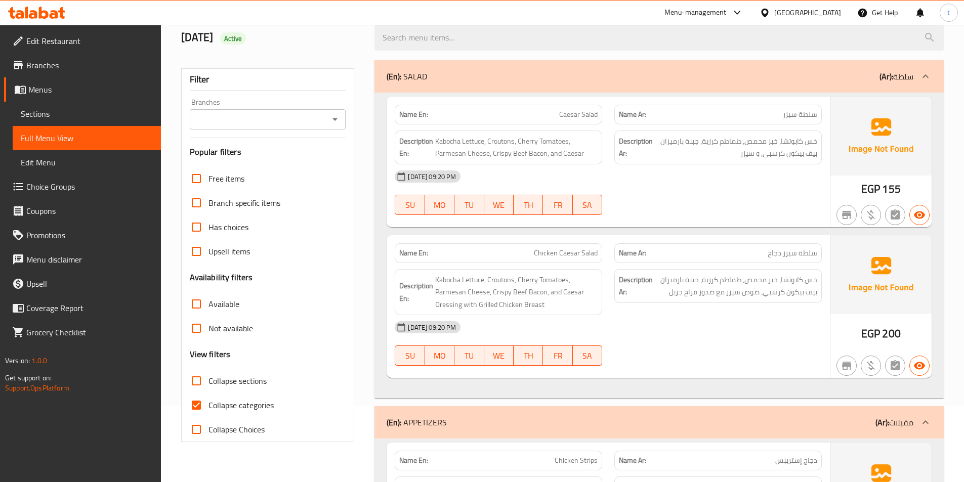
scroll to position [152, 0]
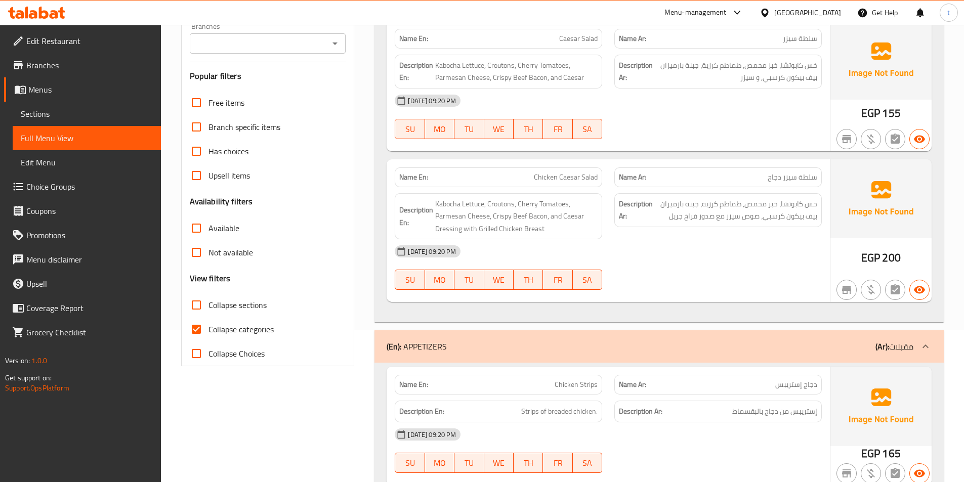
drag, startPoint x: 198, startPoint y: 328, endPoint x: 446, endPoint y: 282, distance: 251.8
click at [198, 328] on input "Collapse categories" at bounding box center [196, 329] width 24 height 24
checkbox input "false"
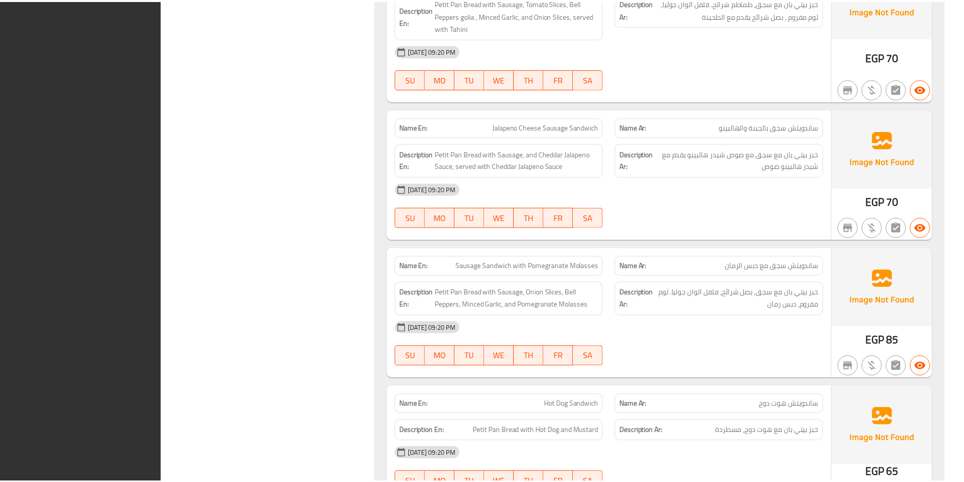
scroll to position [6279, 0]
